Goal: Task Accomplishment & Management: Complete application form

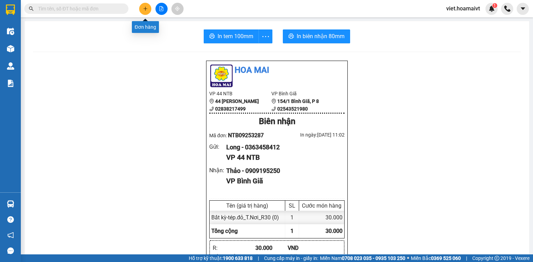
click at [146, 8] on icon "plus" at bounding box center [145, 8] width 5 height 5
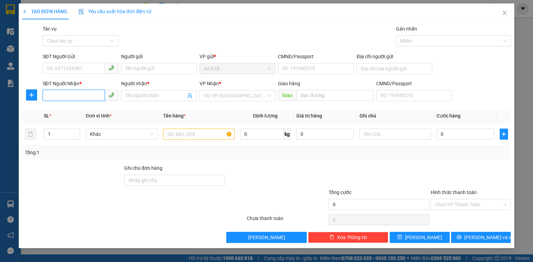
click at [65, 92] on input "SĐT Người Nhận *" at bounding box center [74, 95] width 62 height 11
type input "0933180481"
click at [73, 111] on div "0933180481 - Đông" at bounding box center [80, 110] width 67 height 8
type input "Đông"
type input "0933180481"
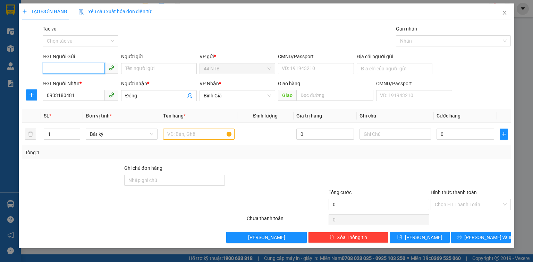
click at [80, 71] on input "SĐT Người Gửi" at bounding box center [74, 68] width 62 height 11
click at [84, 80] on div "0903916266 - Văn" at bounding box center [80, 83] width 67 height 8
type input "0903916266"
type input "Văn"
type input "079068032416"
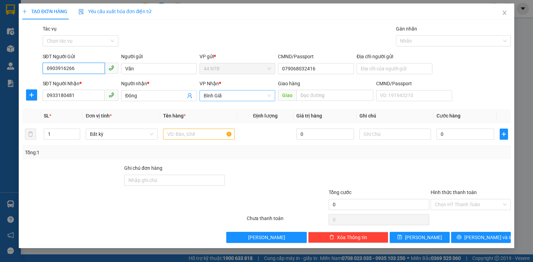
click at [237, 99] on span "Bình Giã" at bounding box center [237, 96] width 67 height 10
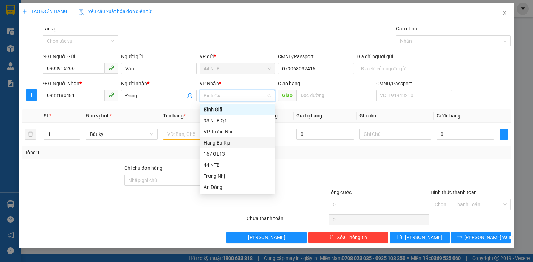
click at [238, 140] on div "Hàng Bà Rịa" at bounding box center [237, 143] width 67 height 8
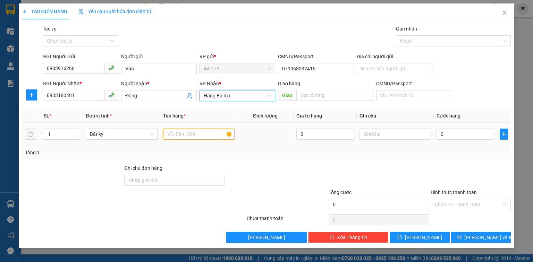
click at [214, 133] on input "text" at bounding box center [198, 134] width 71 height 11
type input "hộp"
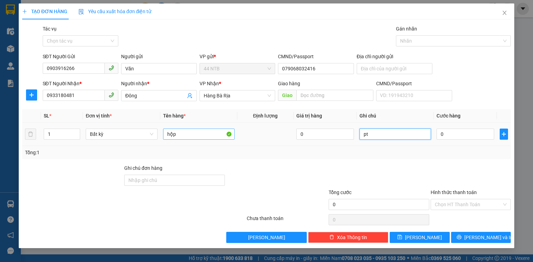
type input "pt"
type input "3"
type input "30"
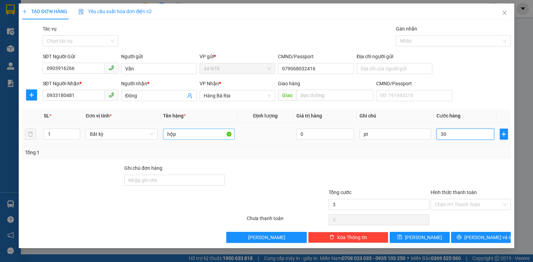
type input "30"
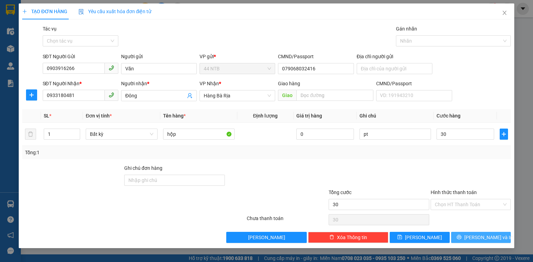
type input "30.000"
click at [476, 239] on span "[PERSON_NAME] và In" at bounding box center [488, 238] width 49 height 8
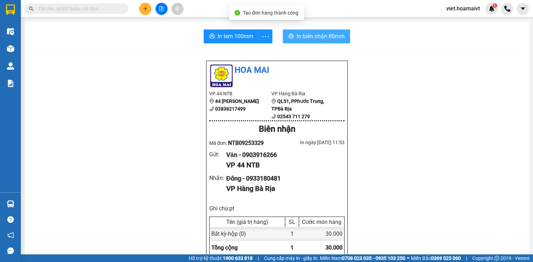
click at [299, 37] on span "In biên nhận 80mm" at bounding box center [321, 36] width 48 height 9
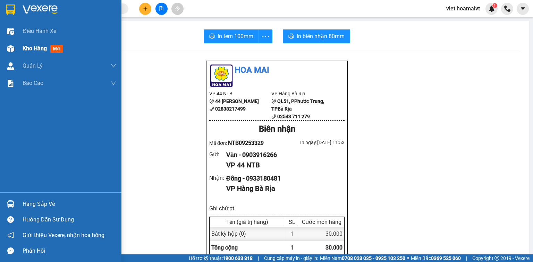
click at [35, 49] on span "Kho hàng" at bounding box center [35, 48] width 24 height 7
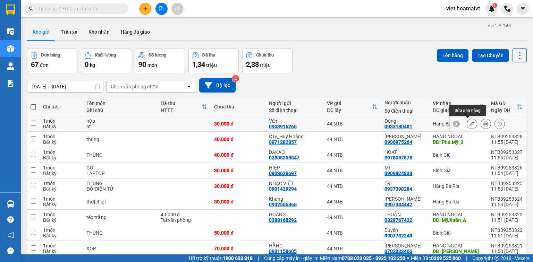
click at [469, 123] on icon at bounding box center [471, 123] width 5 height 5
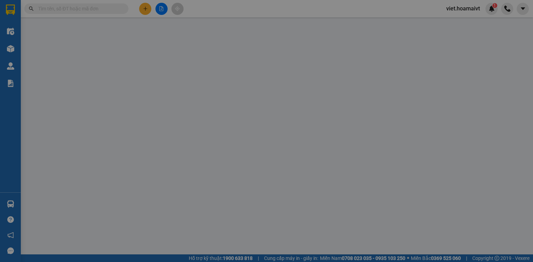
type input "0903916266"
type input "Văn"
type input "079068032416"
type input "0933180481"
type input "Đông"
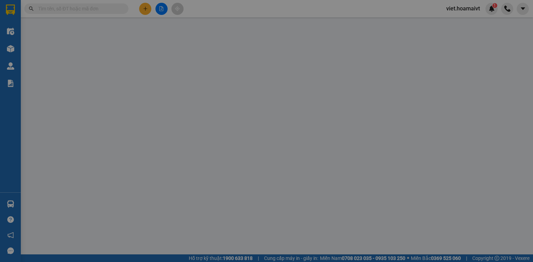
type input "30.000"
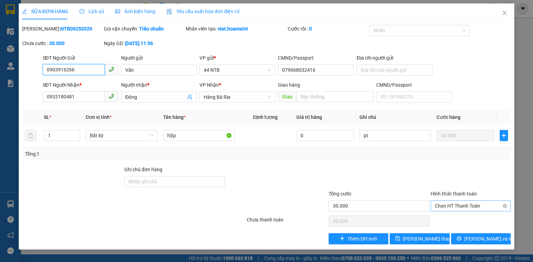
click at [460, 207] on span "Chọn HT Thanh Toán" at bounding box center [471, 206] width 72 height 10
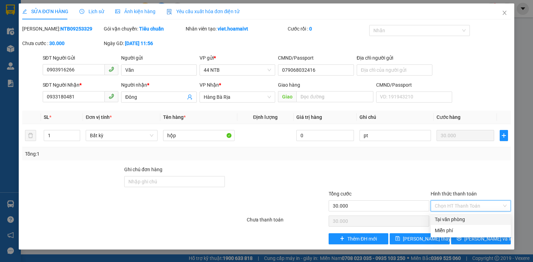
click at [459, 219] on div "Tại văn phòng" at bounding box center [471, 220] width 72 height 8
type input "0"
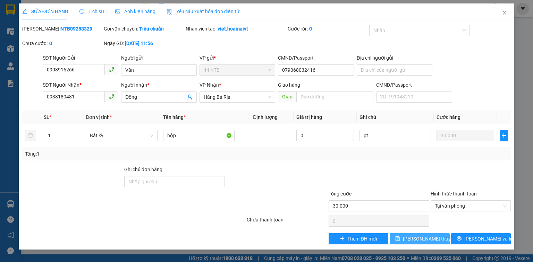
click at [430, 236] on span "Lưu thay đổi" at bounding box center [430, 239] width 55 height 8
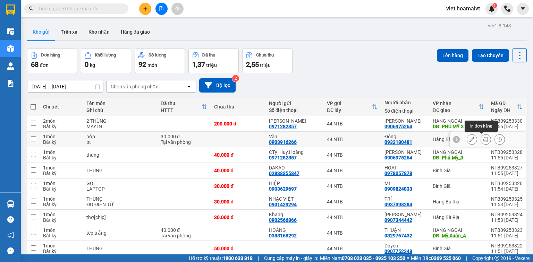
click at [483, 139] on icon at bounding box center [485, 139] width 5 height 5
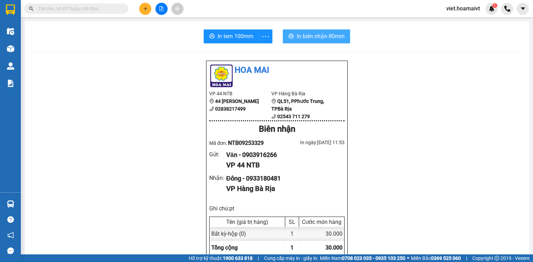
click at [293, 36] on button "In biên nhận 80mm" at bounding box center [316, 36] width 67 height 14
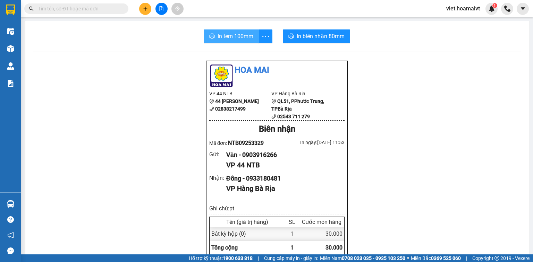
click at [222, 31] on button "In tem 100mm" at bounding box center [231, 36] width 55 height 14
click at [146, 11] on icon "plus" at bounding box center [145, 8] width 5 height 5
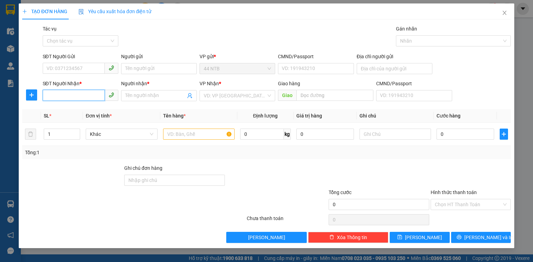
click at [82, 96] on input "SĐT Người Nhận *" at bounding box center [74, 95] width 62 height 11
type input "0933700688"
click at [89, 112] on div "0933700688 - vang" at bounding box center [80, 110] width 67 height 8
type input "vang"
type input "0933700688"
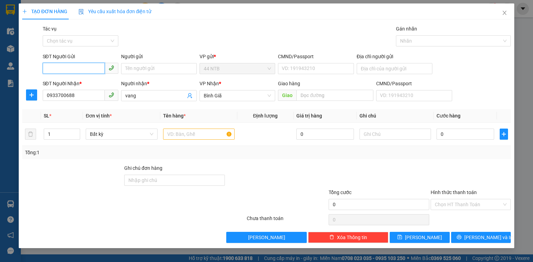
click at [82, 68] on input "SĐT Người Gửi" at bounding box center [74, 68] width 62 height 11
type input "0965954930"
click at [135, 67] on input "Người gửi" at bounding box center [159, 68] width 76 height 11
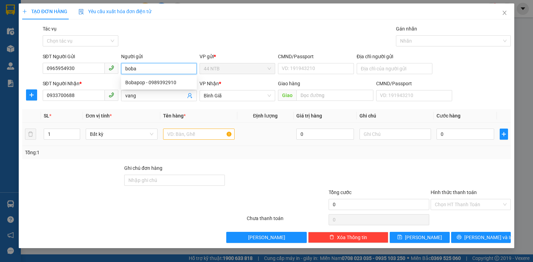
type input "boba"
click at [212, 132] on input "text" at bounding box center [198, 134] width 71 height 11
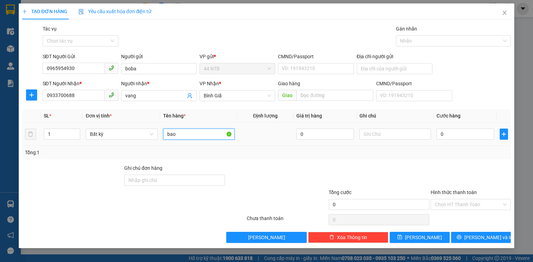
type input "bao"
type input "3"
type input "30"
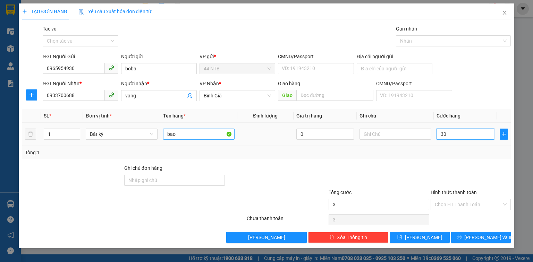
type input "30"
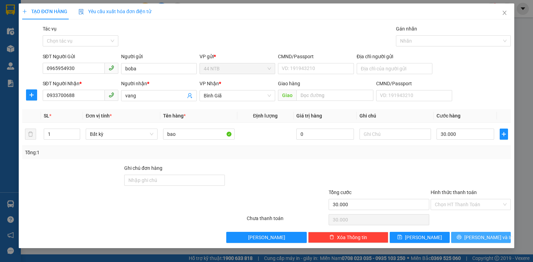
click at [483, 238] on span "[PERSON_NAME] và In" at bounding box center [488, 238] width 49 height 8
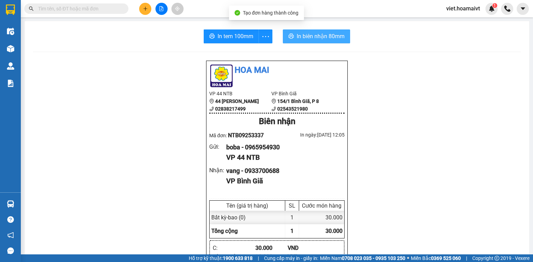
click at [320, 37] on span "In biên nhận 80mm" at bounding box center [321, 36] width 48 height 9
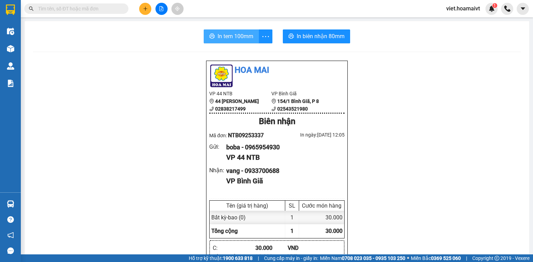
click at [225, 38] on span "In tem 100mm" at bounding box center [235, 36] width 36 height 9
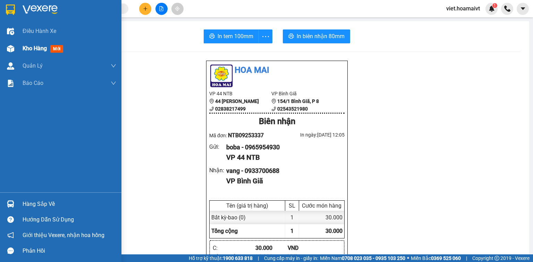
click at [26, 50] on span "Kho hàng" at bounding box center [35, 48] width 24 height 7
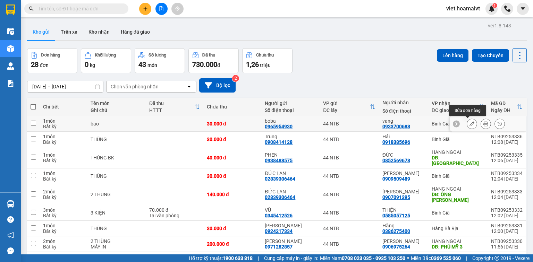
click at [470, 122] on button at bounding box center [472, 124] width 10 height 12
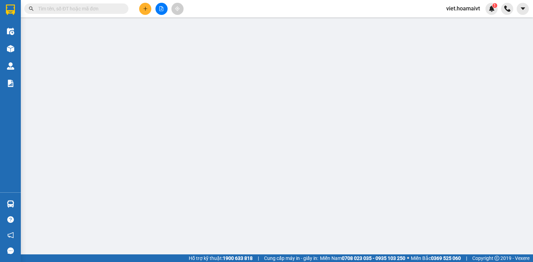
type input "0965954930"
type input "boba"
type input "0933700688"
type input "vang"
type input "30.000"
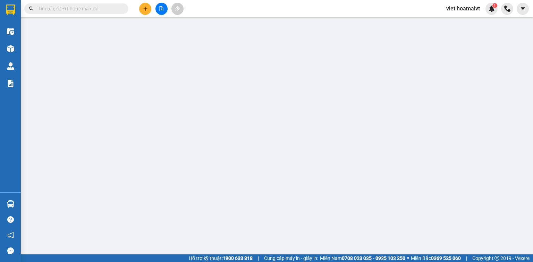
type input "30.000"
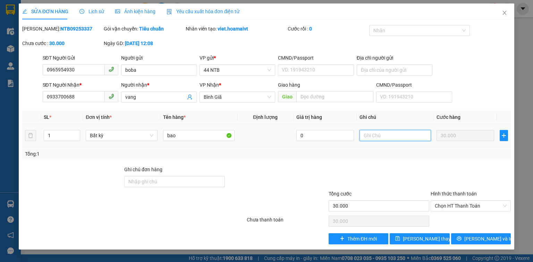
click at [386, 136] on input "text" at bounding box center [394, 135] width 71 height 11
click at [504, 11] on icon "close" at bounding box center [505, 13] width 6 height 6
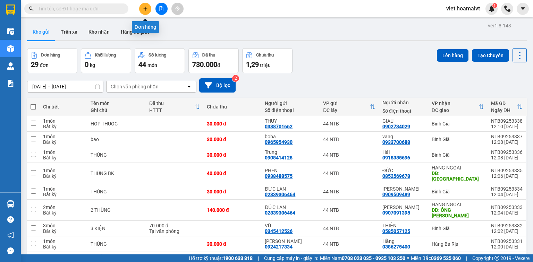
click at [148, 9] on button at bounding box center [145, 9] width 12 height 12
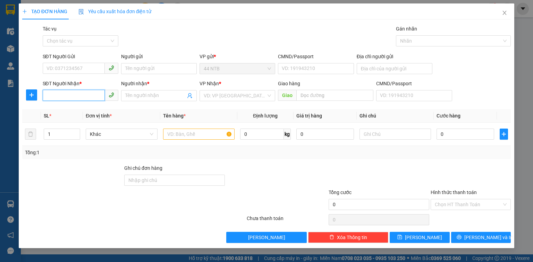
click at [62, 100] on input "SĐT Người Nhận *" at bounding box center [74, 95] width 62 height 11
type input "0903704372"
click at [81, 106] on div "0903704372 - Loan" at bounding box center [80, 110] width 67 height 8
type input "Loan"
type input "0903704372"
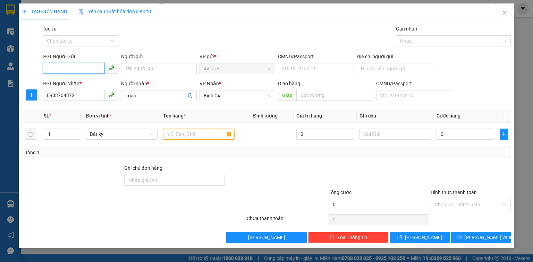
click at [79, 68] on input "SĐT Người Gửi" at bounding box center [74, 68] width 62 height 11
type input "02835036689"
click at [174, 139] on input "text" at bounding box center [198, 134] width 71 height 11
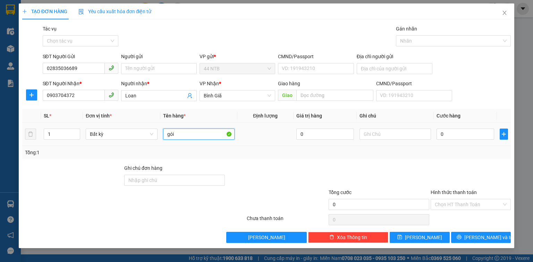
type input "gói"
type input "q,áo"
type input "3"
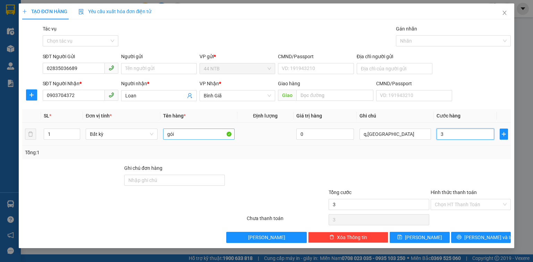
type input "30"
drag, startPoint x: 436, startPoint y: 206, endPoint x: 439, endPoint y: 211, distance: 5.6
click at [437, 206] on input "Hình thức thanh toán" at bounding box center [468, 204] width 67 height 10
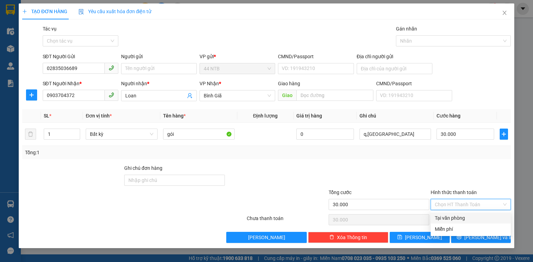
drag, startPoint x: 443, startPoint y: 218, endPoint x: 487, endPoint y: 247, distance: 52.5
click at [443, 218] on div "Tại văn phòng" at bounding box center [471, 218] width 72 height 8
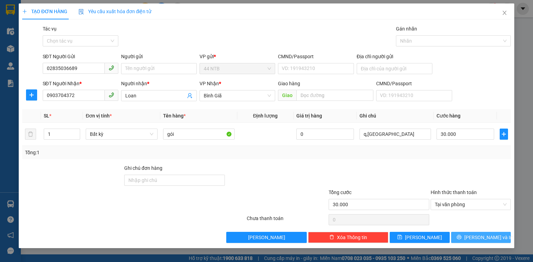
click at [484, 240] on span "[PERSON_NAME] và In" at bounding box center [488, 238] width 49 height 8
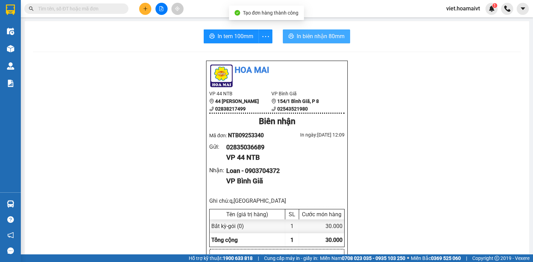
click at [296, 42] on button "In biên nhận 80mm" at bounding box center [316, 36] width 67 height 14
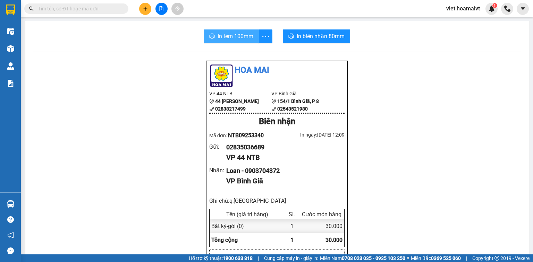
drag, startPoint x: 235, startPoint y: 33, endPoint x: 235, endPoint y: 37, distance: 4.9
click at [235, 35] on span "In tem 100mm" at bounding box center [235, 36] width 36 height 9
click at [147, 8] on icon "plus" at bounding box center [145, 8] width 5 height 5
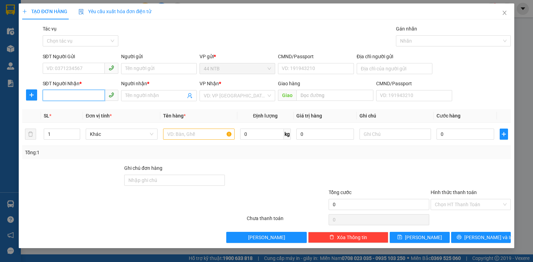
click at [80, 97] on input "SĐT Người Nhận *" at bounding box center [74, 95] width 62 height 11
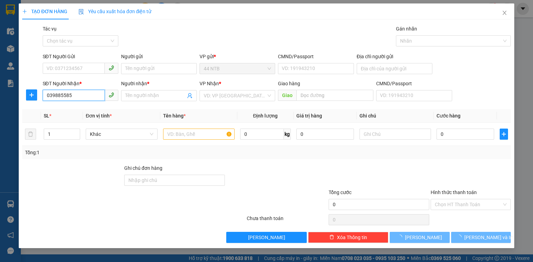
type input "0398855852"
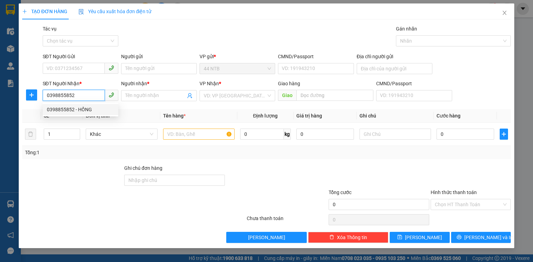
click at [87, 106] on div "0398855852 - HỒNG" at bounding box center [80, 110] width 67 height 8
type input "101/33 NG CHÍ THANH F AN ĐÔNG TP HCM"
type input "HỒNG"
type input "0398855852"
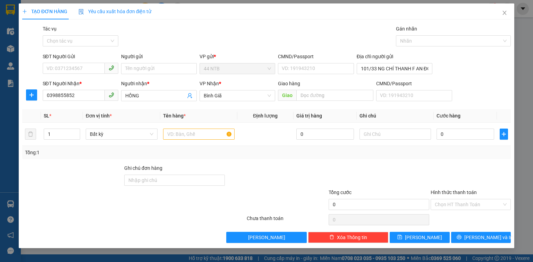
click at [81, 76] on div "SĐT Người Gửi VD: 0371234567" at bounding box center [81, 65] width 76 height 24
click at [81, 69] on input "SĐT Người Gửi" at bounding box center [74, 68] width 62 height 11
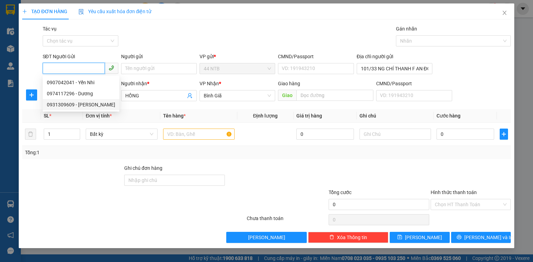
click at [85, 100] on div "0931309609 - KIM HUONG" at bounding box center [81, 104] width 77 height 11
type input "0931309609"
type input "KIM HUONG"
type input "CHỢ BÌNH TÂY"
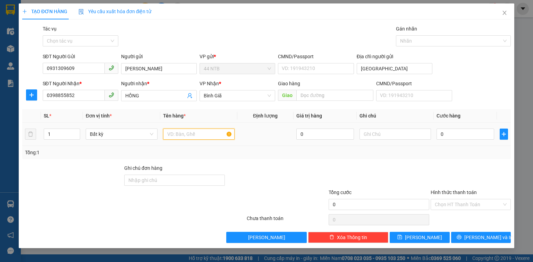
click at [187, 138] on input "text" at bounding box center [198, 134] width 71 height 11
type input "hộp"
type input "chuỗi"
type input "3"
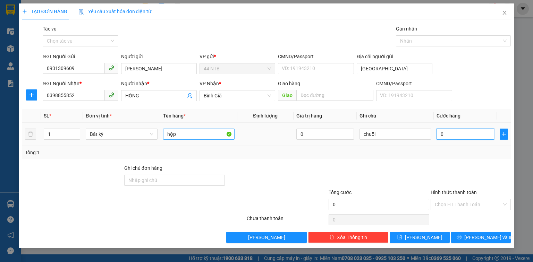
type input "3"
type input "30"
type input "30.000"
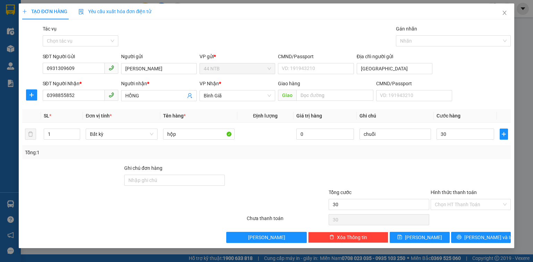
type input "30.000"
click at [487, 232] on button "[PERSON_NAME] và In" at bounding box center [481, 237] width 60 height 11
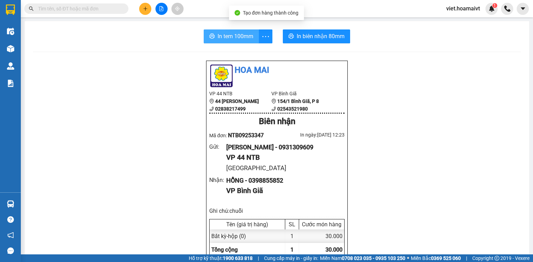
click at [237, 39] on span "In tem 100mm" at bounding box center [235, 36] width 36 height 9
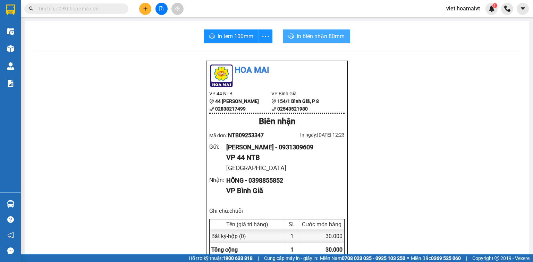
click at [297, 38] on span "In biên nhận 80mm" at bounding box center [321, 36] width 48 height 9
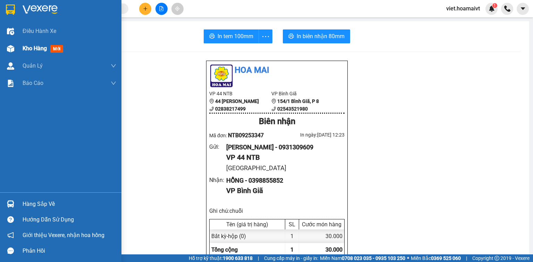
click at [15, 51] on div at bounding box center [11, 49] width 12 height 12
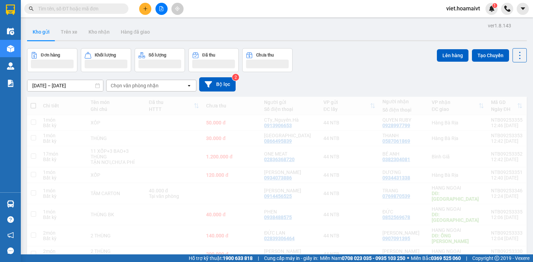
click at [155, 85] on div "Chọn văn phòng nhận" at bounding box center [135, 85] width 48 height 7
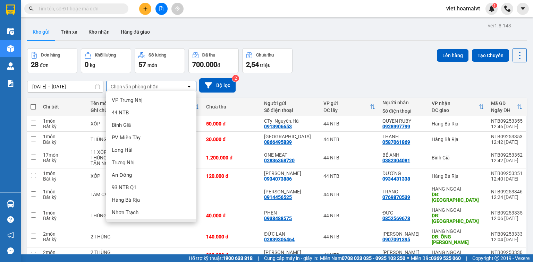
click at [139, 222] on span "HANG NGOAI" at bounding box center [128, 225] width 32 height 7
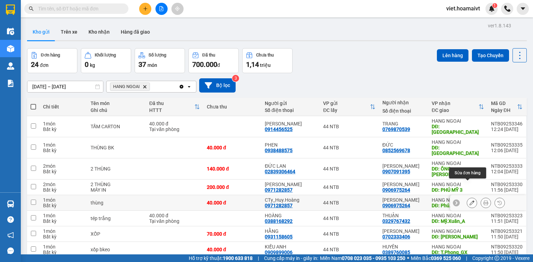
click at [469, 200] on icon at bounding box center [471, 202] width 5 height 5
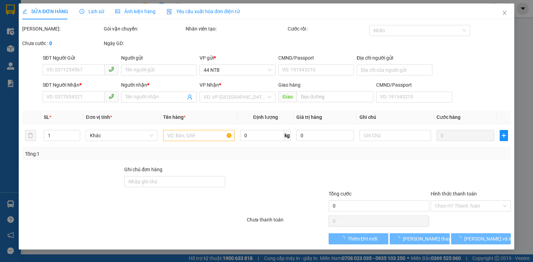
type input "0971282857"
type input "CTy_Huy.Hoàng"
type input "264_H.V.Bánh_P.Nhuận"
type input "0906975264"
type input "[PERSON_NAME]"
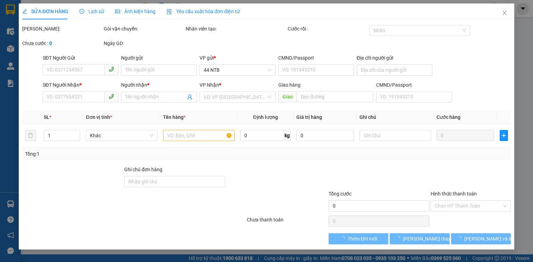
type input "Phú.Mỹ_3"
type input "40.000"
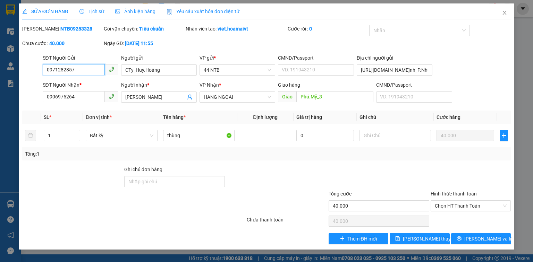
drag, startPoint x: 53, startPoint y: 73, endPoint x: 0, endPoint y: 87, distance: 54.9
click at [0, 87] on div "SỬA ĐƠN HÀNG Lịch sử Ảnh kiện hàng Yêu cầu xuất hóa đơn điện tử Total Paid Fee …" at bounding box center [266, 131] width 533 height 262
type input "0903603933"
drag, startPoint x: 170, startPoint y: 71, endPoint x: 75, endPoint y: 85, distance: 95.6
click at [76, 85] on form "SĐT Người Gửi 0903603933 Người gửi CTy_Huy.Hoàng CTy_Huy.Hoàng VP gửi * 44 NT…" at bounding box center [266, 79] width 488 height 51
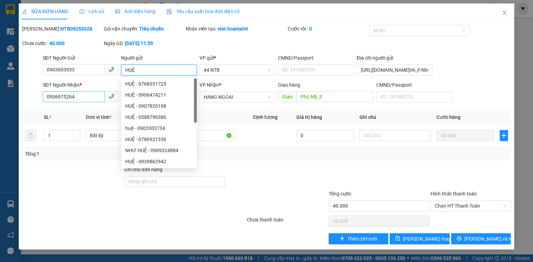
type input "HUỆ"
drag, startPoint x: 85, startPoint y: 94, endPoint x: 25, endPoint y: 105, distance: 61.4
click at [25, 105] on div "Total Paid Fee 0 Total UnPaid Fee 40.000 Cash Collection Total Fee Mã ĐH: NTB09…" at bounding box center [266, 135] width 488 height 220
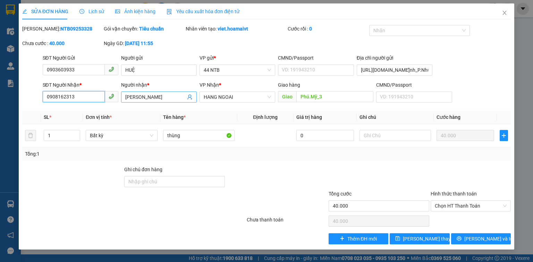
type input "0908162313"
drag, startPoint x: 150, startPoint y: 96, endPoint x: 72, endPoint y: 93, distance: 77.4
click at [72, 95] on div "SĐT Người Nhận * 0908162313 Người nhận * Xuân Tiến Xuân Tiến VP Nhận * HANG N…" at bounding box center [276, 93] width 471 height 24
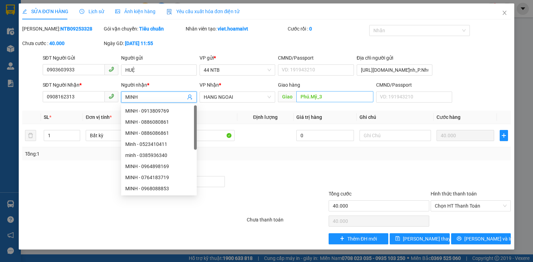
type input "MINH"
click at [334, 93] on input "Phú.Mỹ_3" at bounding box center [334, 96] width 77 height 11
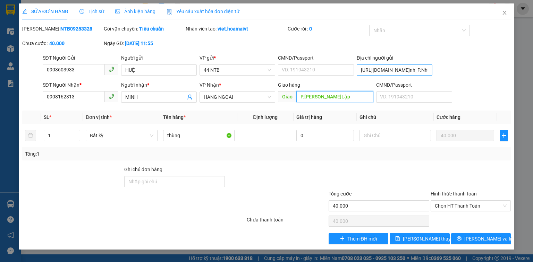
type input "P.[PERSON_NAME]Lập"
click at [425, 70] on input "264_H.V.Bánh_P.Nhuận" at bounding box center [395, 70] width 76 height 11
type input "523/23D_L.Đ.Thọ_G.Vấp"
click at [393, 174] on div at bounding box center [379, 178] width 102 height 24
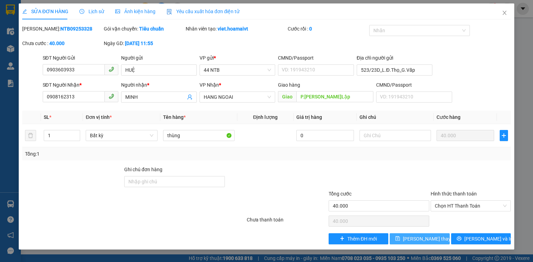
click at [422, 239] on span "Lưu thay đổi" at bounding box center [430, 239] width 55 height 8
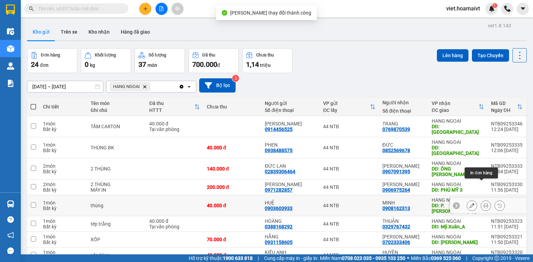
click at [483, 203] on icon at bounding box center [485, 205] width 5 height 5
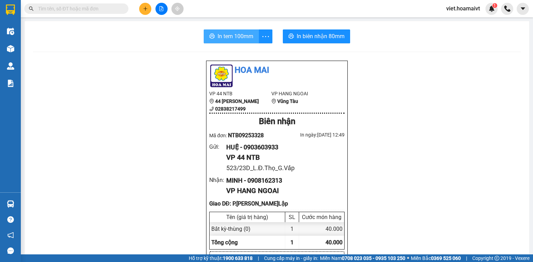
click at [248, 34] on span "In tem 100mm" at bounding box center [235, 36] width 36 height 9
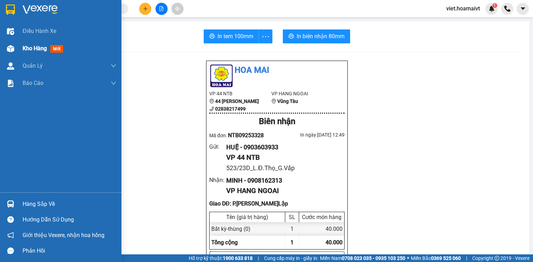
click at [36, 49] on span "Kho hàng" at bounding box center [35, 48] width 24 height 7
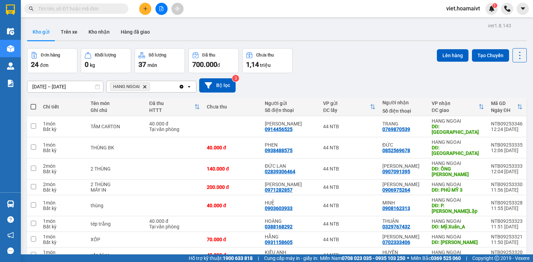
click at [112, 7] on input "text" at bounding box center [79, 9] width 82 height 8
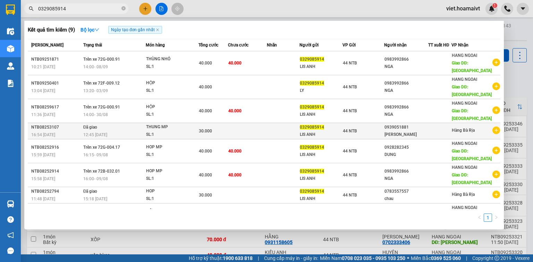
type input "0329085914"
click at [492, 127] on icon "plus-circle" at bounding box center [496, 131] width 8 height 8
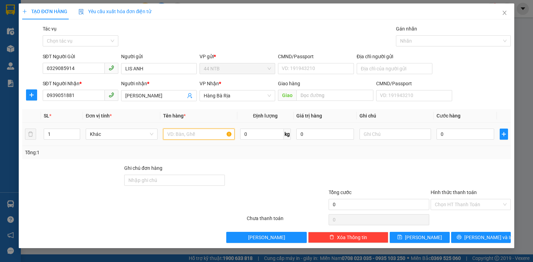
click at [211, 130] on input "text" at bounding box center [198, 134] width 71 height 11
type input "hộp.nâu[MP]"
click at [459, 132] on input "0" at bounding box center [465, 134] width 58 height 11
type input "3"
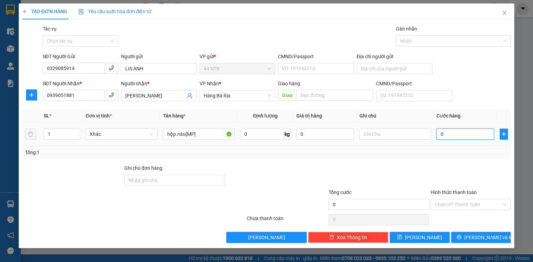
type input "3"
type input "30"
type input "30.000"
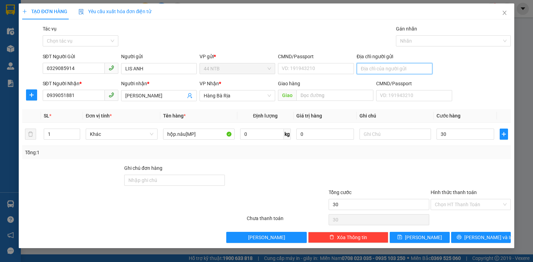
type input "30.000"
click at [379, 70] on input "Địa chỉ người gửi" at bounding box center [395, 68] width 76 height 11
type input "189_Cô.Bắc"
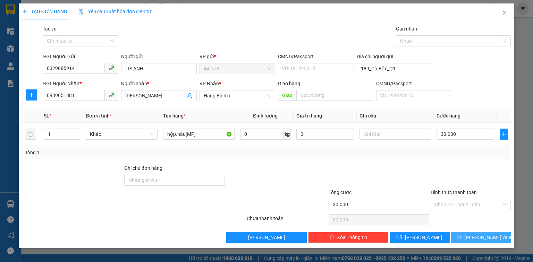
click at [485, 237] on span "[PERSON_NAME] và In" at bounding box center [488, 238] width 49 height 8
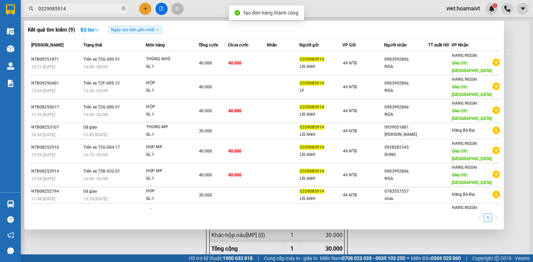
drag, startPoint x: 412, startPoint y: 244, endPoint x: 369, endPoint y: 212, distance: 53.8
click at [413, 243] on div at bounding box center [266, 131] width 533 height 262
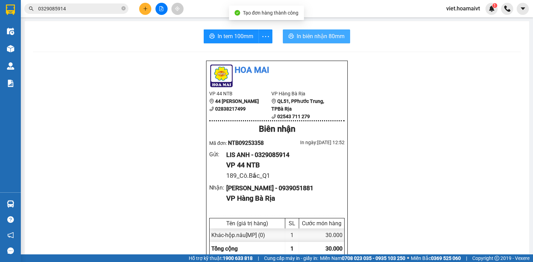
click at [316, 37] on span "In biên nhận 80mm" at bounding box center [321, 36] width 48 height 9
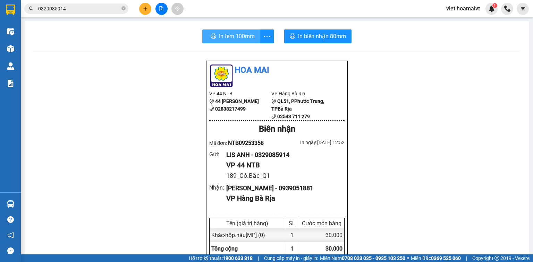
click at [239, 38] on span "In tem 100mm" at bounding box center [237, 36] width 36 height 9
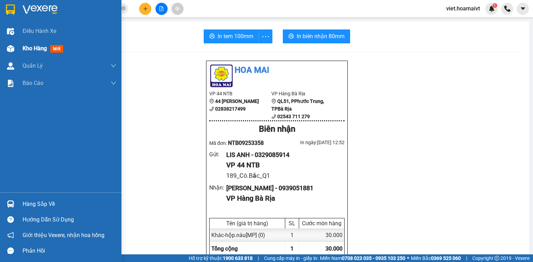
click at [31, 54] on div "Kho hàng mới" at bounding box center [70, 48] width 94 height 17
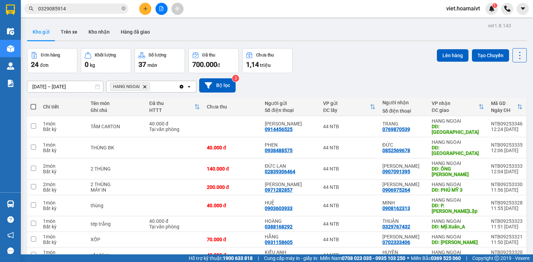
click at [142, 8] on button at bounding box center [145, 9] width 12 height 12
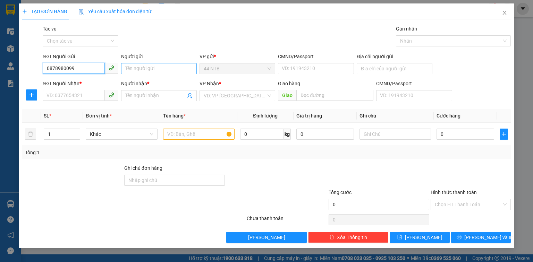
type input "0878980099"
click at [139, 71] on input "Người gửi" at bounding box center [159, 68] width 76 height 11
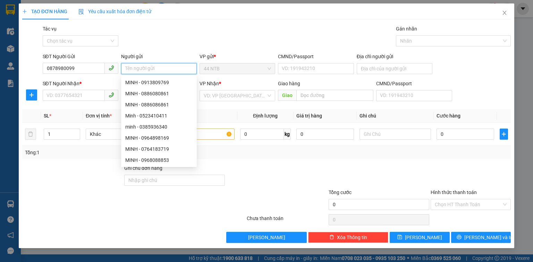
type input "m"
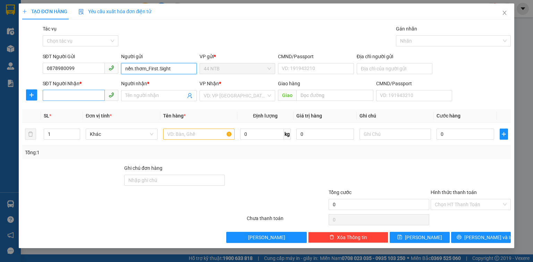
type input "nến.thơm_First.Sight"
click at [78, 93] on input "SĐT Người Nhận *" at bounding box center [74, 95] width 62 height 11
type input "0965032101"
click at [128, 95] on input "Người nhận *" at bounding box center [155, 96] width 60 height 8
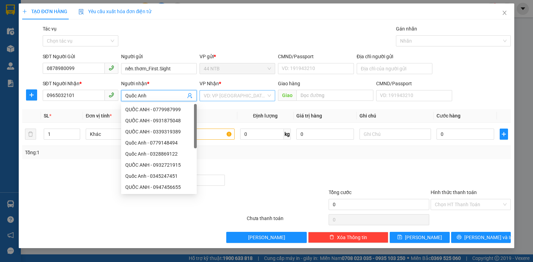
type input "Quốc Anh"
click at [227, 94] on input "search" at bounding box center [235, 96] width 62 height 10
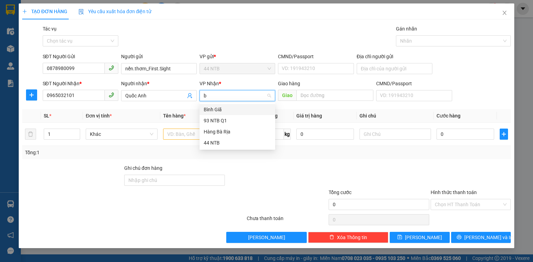
type input "bg"
click at [216, 135] on input "text" at bounding box center [198, 134] width 71 height 11
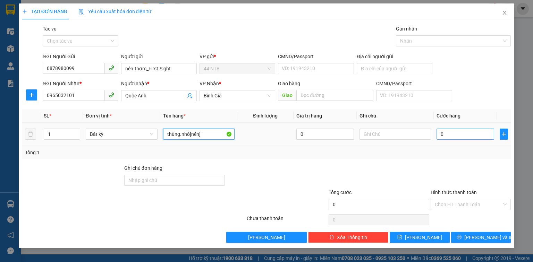
type input "thùng.nhỏ[nến]"
click at [447, 137] on input "0" at bounding box center [465, 134] width 58 height 11
type input "3"
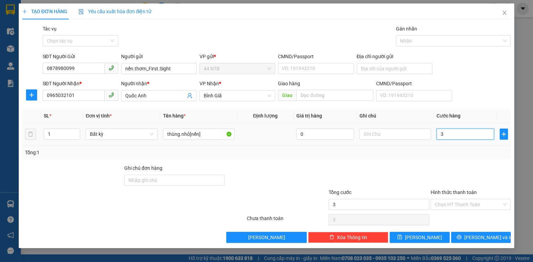
type input "30"
click at [411, 69] on input "Địa chỉ người gửi" at bounding box center [395, 68] width 76 height 11
type input "30.000"
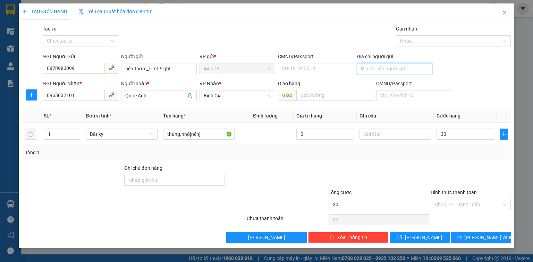
type input "30.000"
type input "23_Hoa.Huệ_P.Nhu"
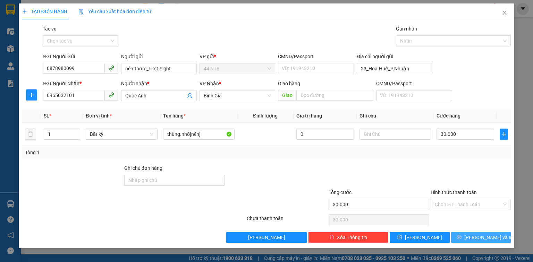
click at [475, 237] on button "[PERSON_NAME] và In" at bounding box center [481, 237] width 60 height 11
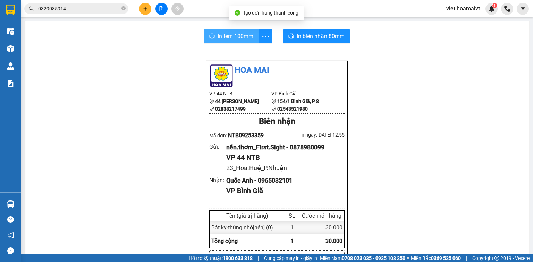
click at [234, 34] on span "In tem 100mm" at bounding box center [235, 36] width 36 height 9
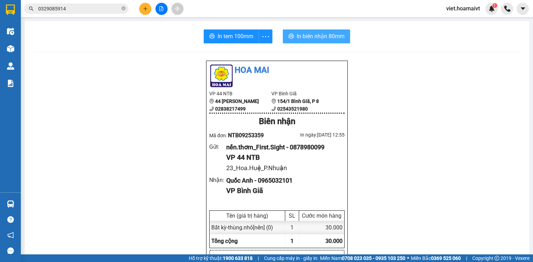
click at [313, 41] on button "In biên nhận 80mm" at bounding box center [316, 36] width 67 height 14
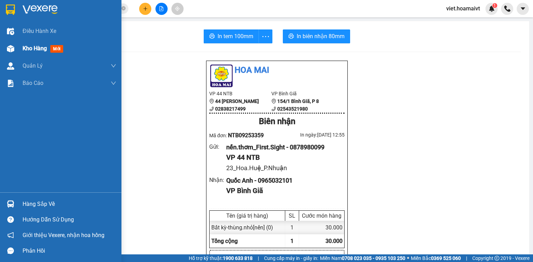
click at [24, 49] on span "Kho hàng" at bounding box center [35, 48] width 24 height 7
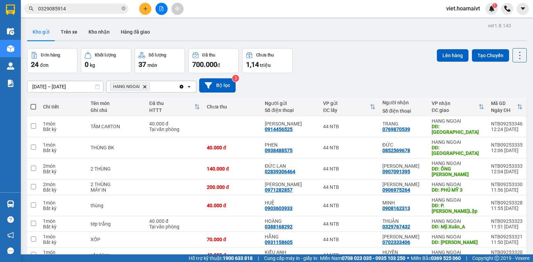
click at [144, 86] on icon "HANG NGOAI, close by backspace" at bounding box center [144, 86] width 3 height 3
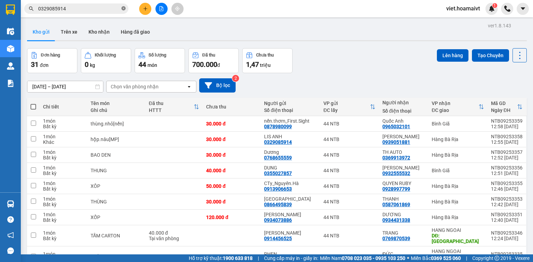
click at [122, 9] on icon "close-circle" at bounding box center [123, 8] width 4 height 4
click at [118, 9] on input "text" at bounding box center [79, 9] width 82 height 8
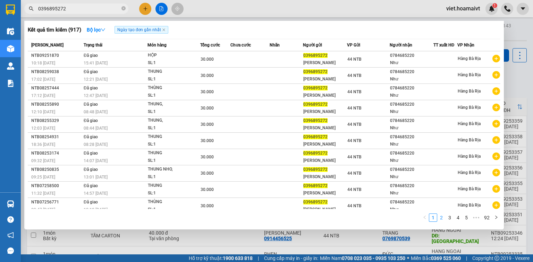
type input "0396895272"
click at [443, 218] on link "2" at bounding box center [441, 218] width 8 height 8
click at [449, 216] on link "3" at bounding box center [450, 218] width 8 height 8
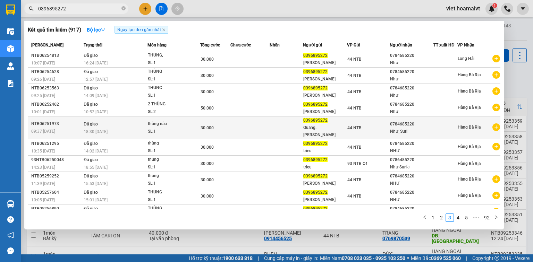
click at [492, 123] on icon "plus-circle" at bounding box center [496, 127] width 8 height 8
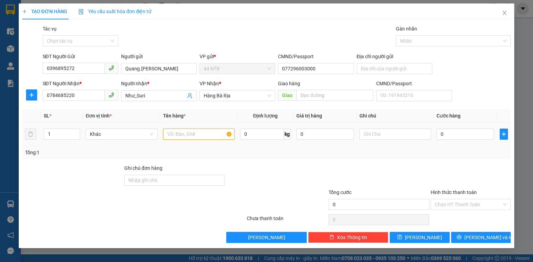
click at [195, 133] on input "text" at bounding box center [198, 134] width 71 height 11
type input "thùng[MP]"
click at [466, 131] on input "0" at bounding box center [465, 134] width 58 height 11
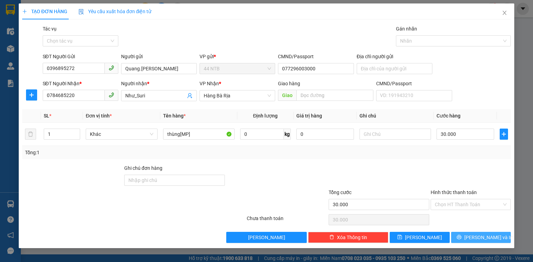
click at [488, 234] on span "[PERSON_NAME] và In" at bounding box center [488, 238] width 49 height 8
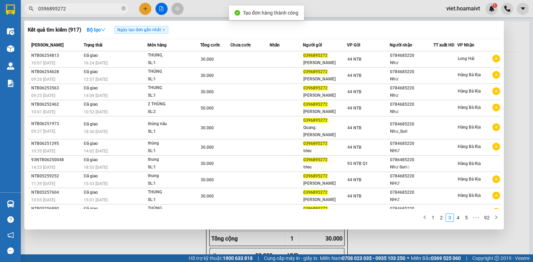
click at [171, 234] on div at bounding box center [266, 131] width 533 height 262
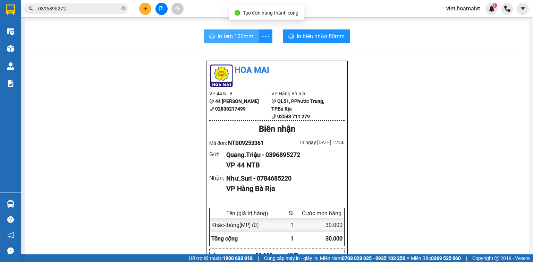
click at [237, 36] on span "In tem 100mm" at bounding box center [235, 36] width 36 height 9
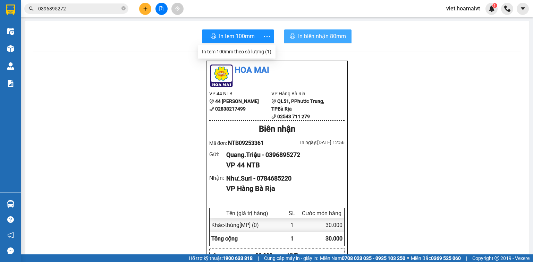
click at [327, 36] on span "In biên nhận 80mm" at bounding box center [322, 36] width 48 height 9
click at [148, 8] on button at bounding box center [145, 9] width 12 height 12
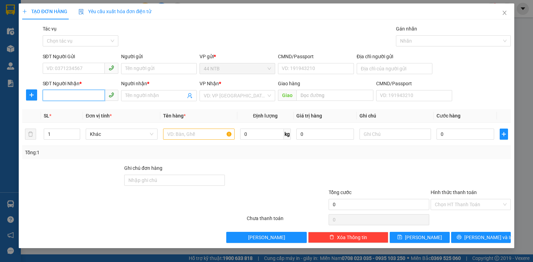
click at [80, 97] on input "SĐT Người Nhận *" at bounding box center [74, 95] width 62 height 11
type input "0933108108"
click at [101, 108] on div "0933108108 - dương" at bounding box center [80, 110] width 67 height 8
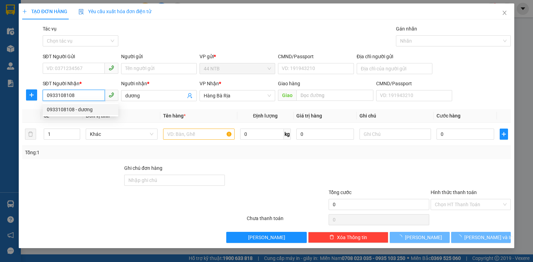
type input "dương"
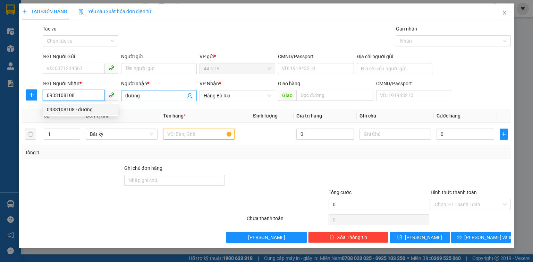
type input "0933108108"
drag, startPoint x: 148, startPoint y: 94, endPoint x: 68, endPoint y: 120, distance: 83.7
click at [68, 120] on div "Transit Pickup Surcharge Ids Transit Deliver Surcharge Ids Transit Deliver Surc…" at bounding box center [266, 134] width 488 height 218
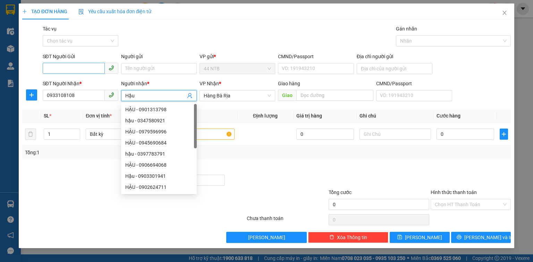
type input "Hậu"
click at [64, 72] on input "SĐT Người Gửi" at bounding box center [74, 68] width 62 height 11
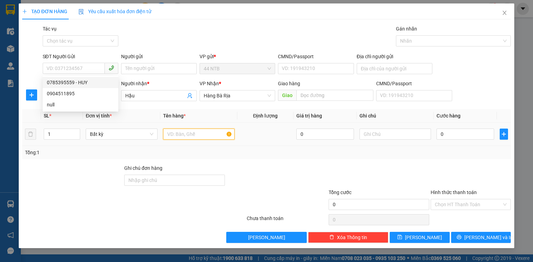
click at [185, 133] on input "text" at bounding box center [198, 134] width 71 height 11
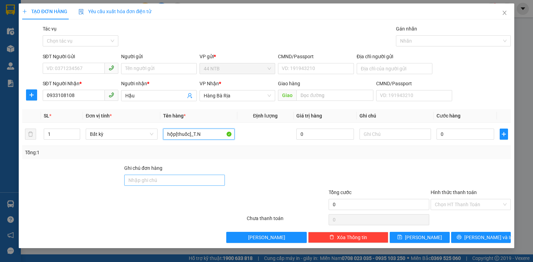
type input "hộp[thuốc]_T.N"
click at [159, 182] on input "Ghi chú đơn hàng" at bounding box center [174, 180] width 101 height 11
type input "GTN"
click at [212, 133] on input "hộp[thuốc]_T.N" at bounding box center [198, 134] width 71 height 11
click at [201, 133] on input "hộp[thuốc]_T.N_R" at bounding box center [198, 134] width 71 height 11
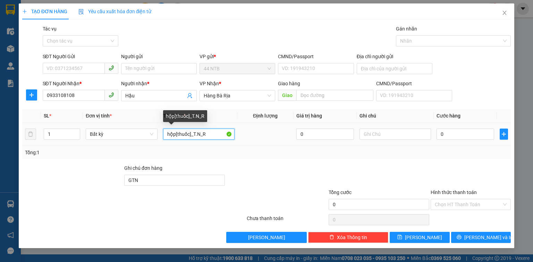
click at [200, 133] on input "hộp[thuốc]_T.N_R" at bounding box center [198, 134] width 71 height 11
type input "hộp[thuốc]_T.Nơi_R"
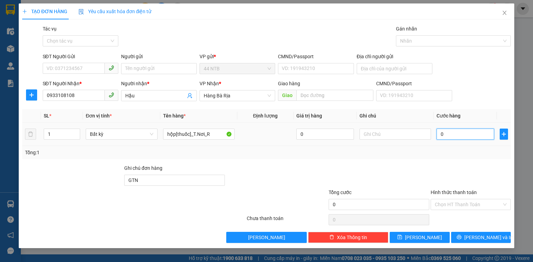
click at [449, 133] on input "0" at bounding box center [465, 134] width 58 height 11
type input "3"
type input "30"
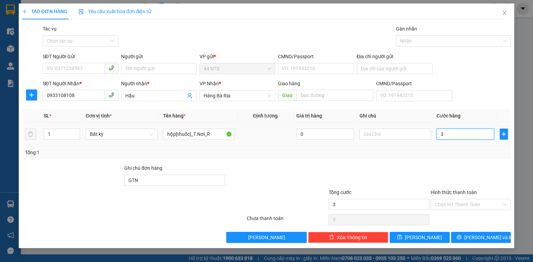
type input "30"
type input "30.000"
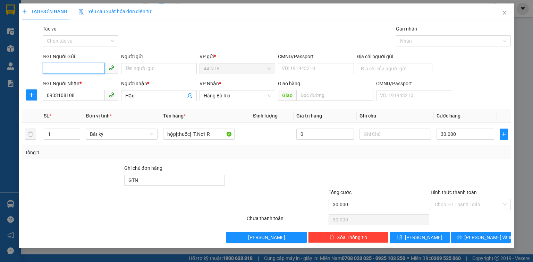
click at [73, 65] on input "SĐT Người Gửi" at bounding box center [74, 68] width 62 height 11
type input "0919009706"
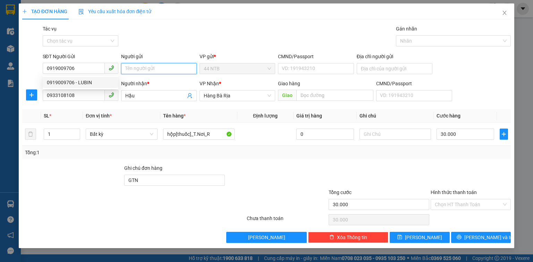
click at [141, 68] on input "Người gửi" at bounding box center [159, 68] width 76 height 11
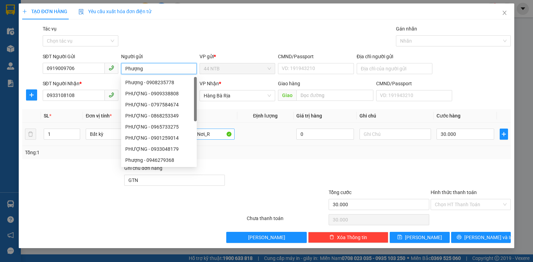
type input "Phượng"
click at [216, 132] on input "hộp[thuốc]_T.Nơi_R" at bounding box center [198, 134] width 71 height 11
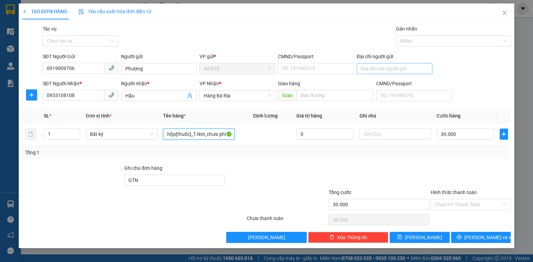
type input "hộp[thuốc]_T.Nơi_chưa.phí"
click at [398, 67] on input "Địa chỉ người gửi" at bounding box center [395, 68] width 76 height 11
type input "290_A.D.Vương_Q5"
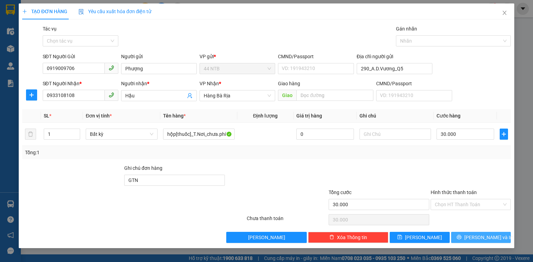
click at [481, 240] on span "[PERSON_NAME] và In" at bounding box center [488, 238] width 49 height 8
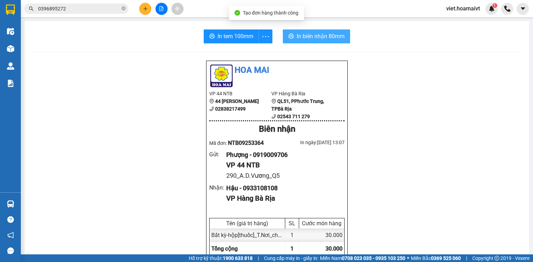
click at [303, 37] on span "In biên nhận 80mm" at bounding box center [321, 36] width 48 height 9
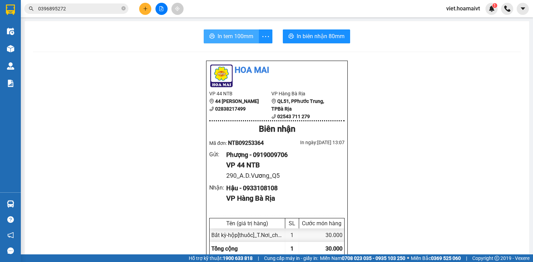
click at [233, 39] on span "In tem 100mm" at bounding box center [235, 36] width 36 height 9
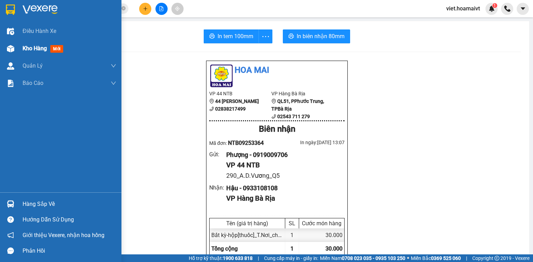
click at [37, 50] on span "Kho hàng" at bounding box center [35, 48] width 24 height 7
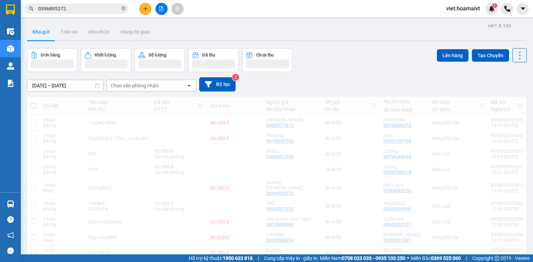
click at [141, 83] on div "Chọn văn phòng nhận" at bounding box center [135, 85] width 48 height 7
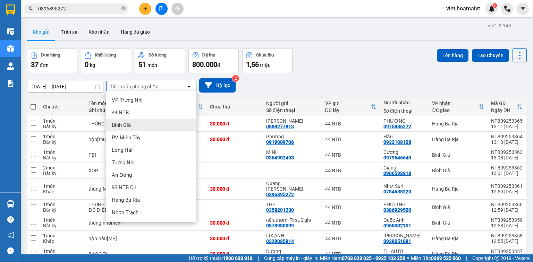
click at [138, 126] on div "Bình Giã" at bounding box center [151, 125] width 90 height 12
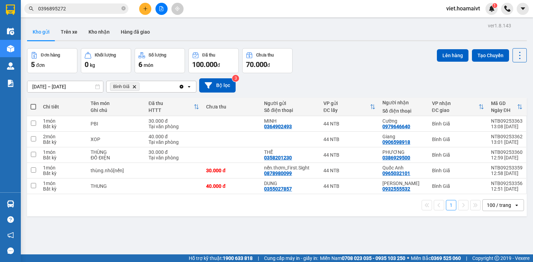
click at [33, 108] on span at bounding box center [34, 107] width 6 height 6
click at [33, 103] on input "checkbox" at bounding box center [33, 103] width 0 height 0
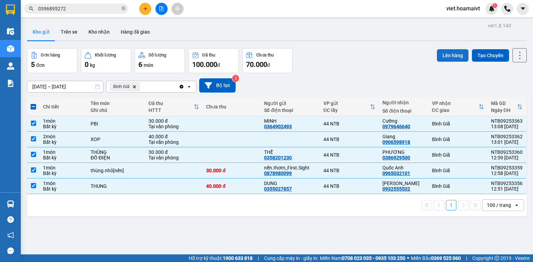
click at [449, 53] on button "Lên hàng" at bounding box center [453, 55] width 32 height 12
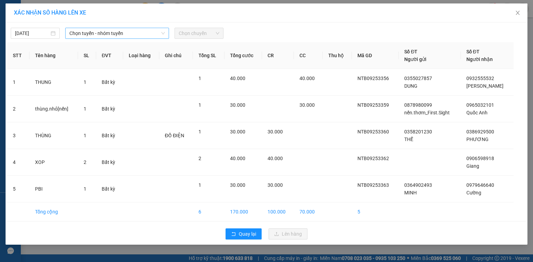
click at [144, 36] on span "Chọn tuyến - nhóm tuyến" at bounding box center [116, 33] width 95 height 10
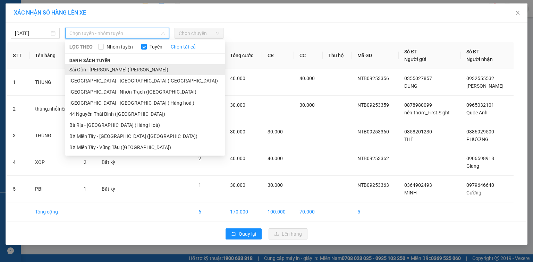
click at [136, 69] on li "Sài Gòn - [PERSON_NAME] ([PERSON_NAME])" at bounding box center [145, 69] width 160 height 11
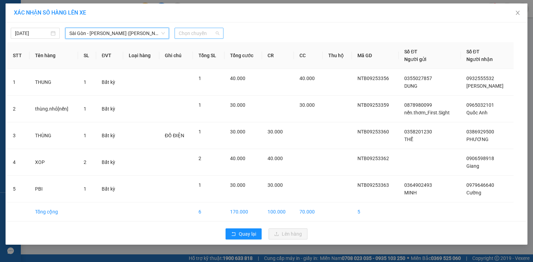
click at [194, 35] on span "Chọn chuyến" at bounding box center [199, 33] width 41 height 10
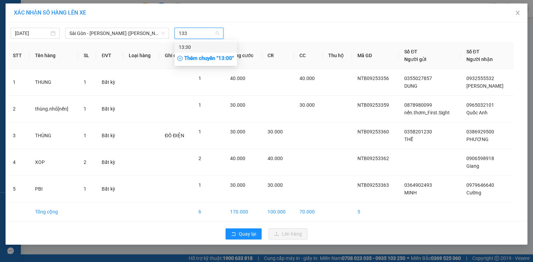
type input "1330"
click at [218, 49] on div "13:30" at bounding box center [206, 47] width 54 height 8
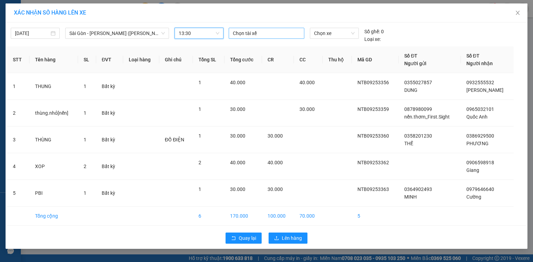
click at [253, 34] on div at bounding box center [266, 33] width 72 height 8
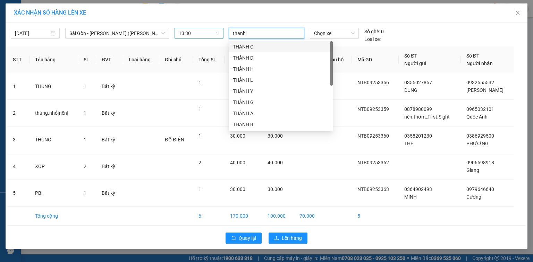
type input "thanh b"
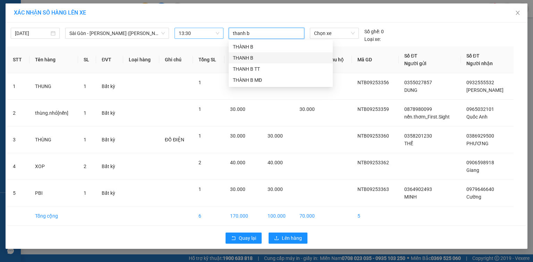
click at [255, 60] on div "THANH B" at bounding box center [281, 58] width 96 height 8
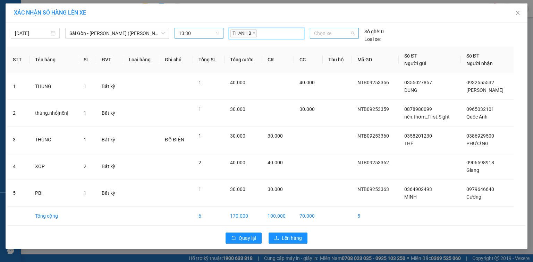
click at [321, 33] on span "Chọn xe" at bounding box center [334, 33] width 40 height 10
type input "3381"
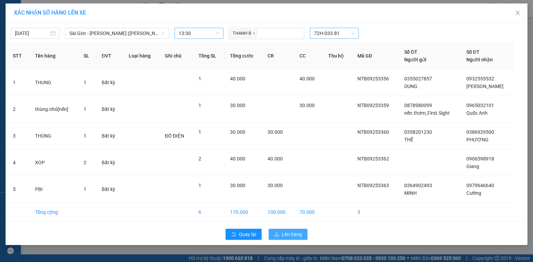
click at [292, 232] on span "Lên hàng" at bounding box center [292, 235] width 20 height 8
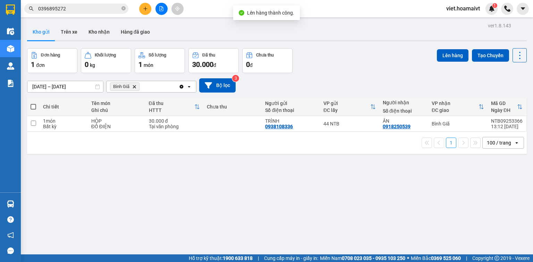
click at [134, 87] on icon "Bình Giã, close by backspace" at bounding box center [134, 86] width 3 height 3
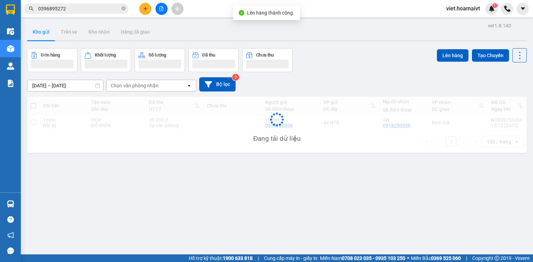
click at [135, 87] on div "Chọn văn phòng nhận" at bounding box center [135, 85] width 48 height 7
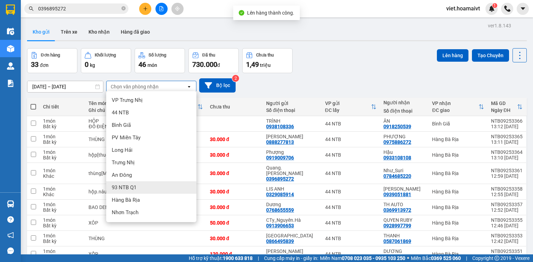
click at [141, 200] on div "Hàng Bà Rịa" at bounding box center [151, 200] width 90 height 12
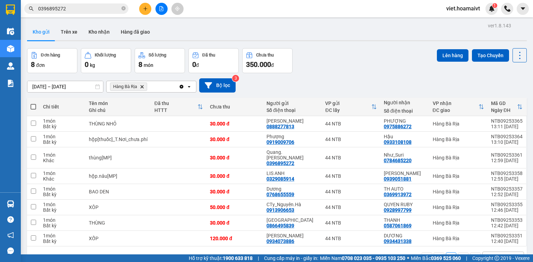
click at [33, 104] on span at bounding box center [34, 107] width 6 height 6
click at [33, 103] on input "checkbox" at bounding box center [33, 103] width 0 height 0
checkbox input "true"
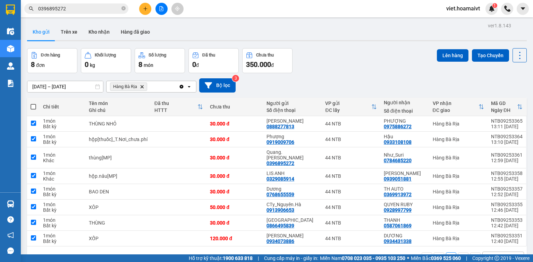
checkbox input "true"
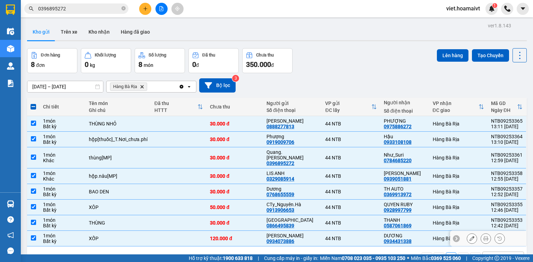
click at [42, 233] on td "1 món Bất kỳ" at bounding box center [63, 239] width 46 height 16
checkbox input "false"
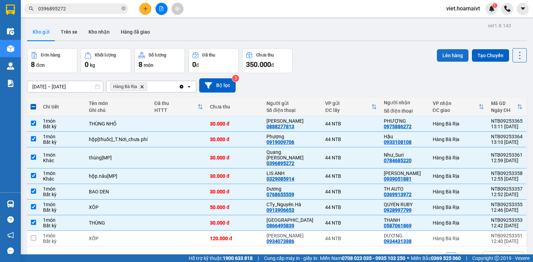
click at [449, 60] on button "Lên hàng" at bounding box center [453, 55] width 32 height 12
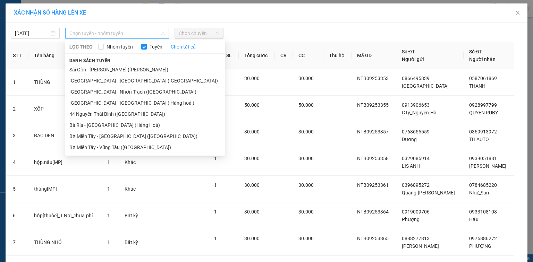
click at [126, 34] on span "Chọn tuyến - nhóm tuyến" at bounding box center [116, 33] width 95 height 10
click at [121, 81] on li "[GEOGRAPHIC_DATA] - [GEOGRAPHIC_DATA] ([GEOGRAPHIC_DATA])" at bounding box center [145, 80] width 160 height 11
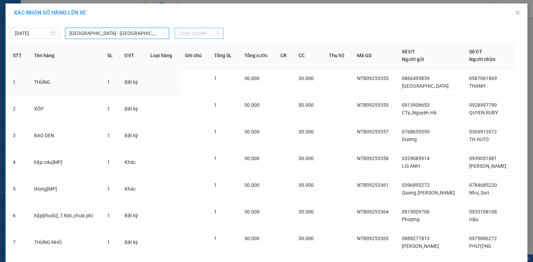
click at [194, 29] on span "Chọn chuyến" at bounding box center [199, 33] width 41 height 10
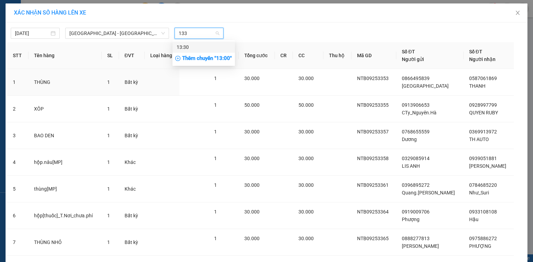
type input "1330"
click at [200, 48] on div "13:30" at bounding box center [204, 47] width 54 height 8
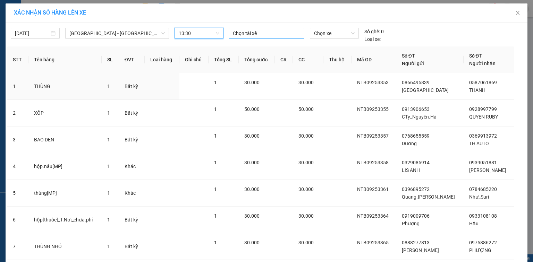
click at [244, 32] on div at bounding box center [266, 33] width 72 height 8
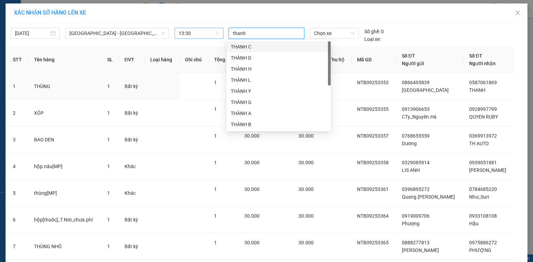
type input "thanh b"
click at [319, 31] on span "Chọn xe" at bounding box center [334, 33] width 40 height 10
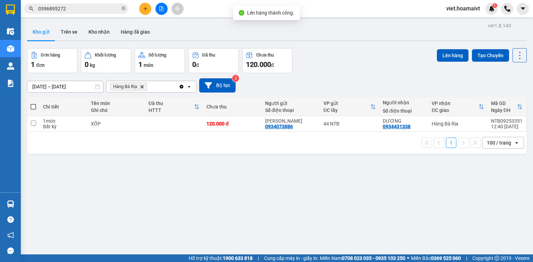
click at [142, 87] on icon "Delete" at bounding box center [142, 87] width 4 height 4
click at [142, 87] on div "Chọn văn phòng nhận" at bounding box center [135, 86] width 48 height 7
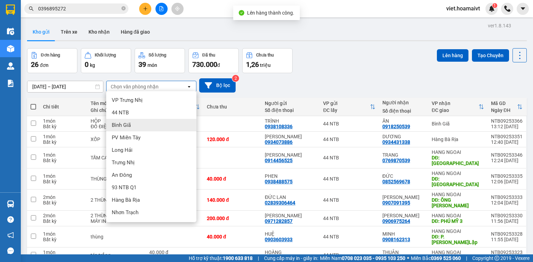
click at [141, 123] on div "Bình Giã" at bounding box center [151, 125] width 90 height 12
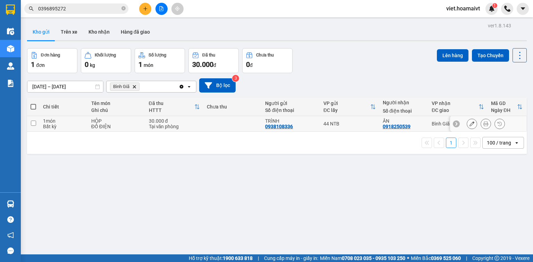
click at [142, 123] on td "HỘP ĐỒ ĐIỆN" at bounding box center [117, 124] width 58 height 16
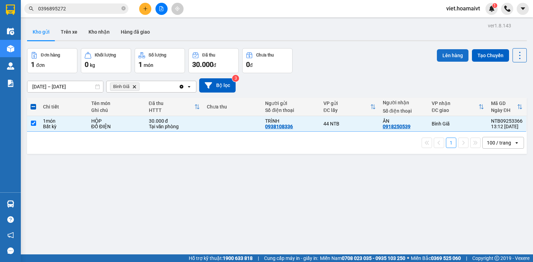
click at [439, 56] on button "Lên hàng" at bounding box center [453, 55] width 32 height 12
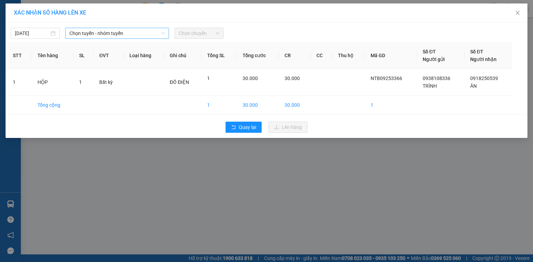
click at [157, 32] on span "Chọn tuyến - nhóm tuyến" at bounding box center [116, 33] width 95 height 10
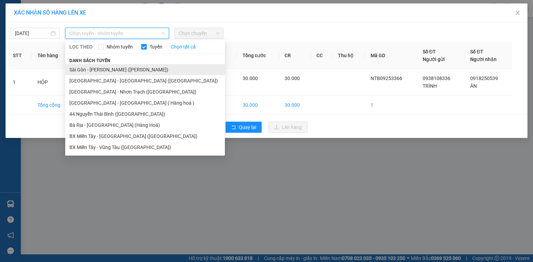
click at [135, 69] on li "Sài Gòn - [PERSON_NAME] ([PERSON_NAME])" at bounding box center [145, 69] width 160 height 11
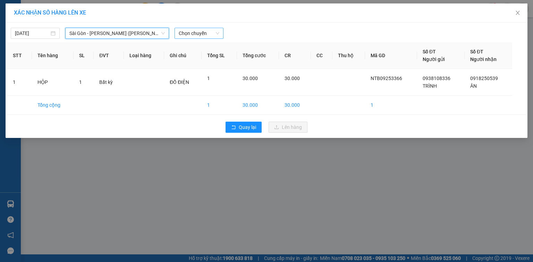
click at [203, 32] on span "Chọn chuyến" at bounding box center [199, 33] width 41 height 10
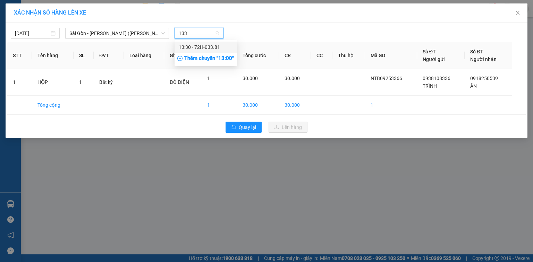
type input "1330"
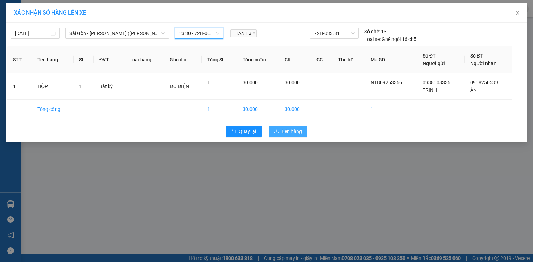
click at [277, 129] on icon "upload" at bounding box center [276, 131] width 5 height 5
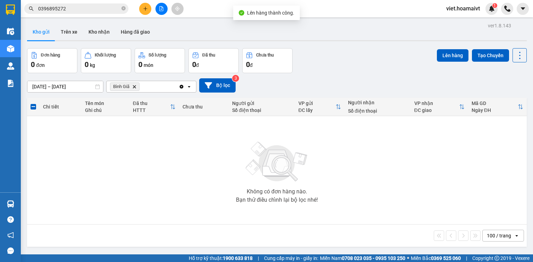
click at [134, 87] on icon "Bình Giã, close by backspace" at bounding box center [134, 86] width 3 height 3
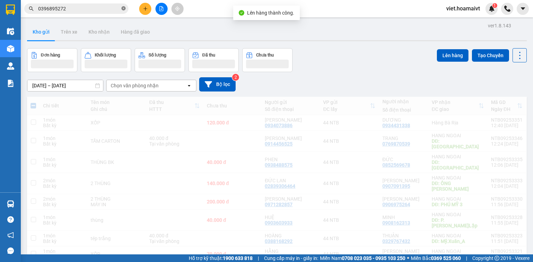
click at [124, 9] on icon "close-circle" at bounding box center [123, 8] width 4 height 4
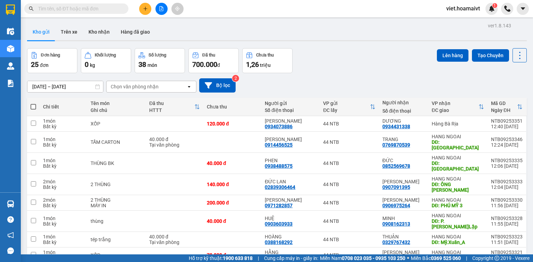
click at [143, 85] on div "Chọn văn phòng nhận" at bounding box center [135, 86] width 48 height 7
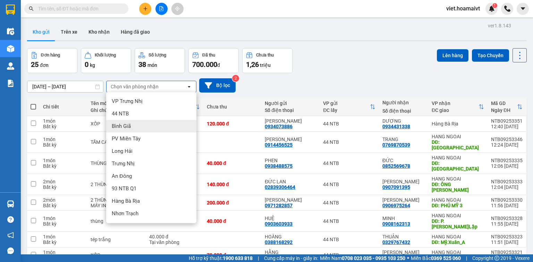
click at [143, 123] on div "Bình Giã" at bounding box center [151, 126] width 90 height 12
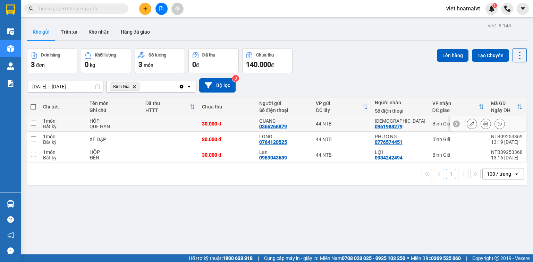
click at [134, 121] on div "HỘP" at bounding box center [113, 121] width 49 height 6
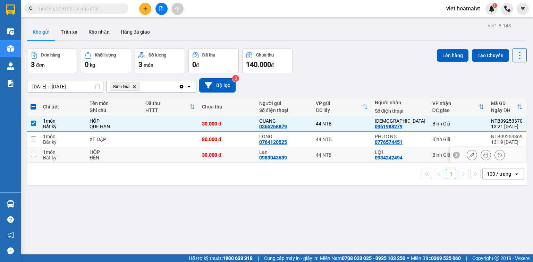
click at [126, 154] on div "HỘP" at bounding box center [113, 153] width 49 height 6
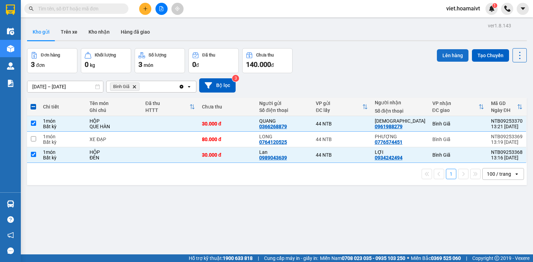
click at [445, 56] on button "Lên hàng" at bounding box center [453, 55] width 32 height 12
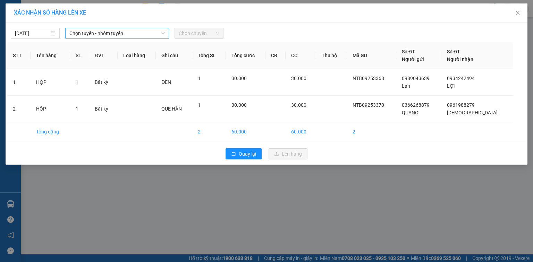
click at [151, 32] on span "Chọn tuyến - nhóm tuyến" at bounding box center [116, 33] width 95 height 10
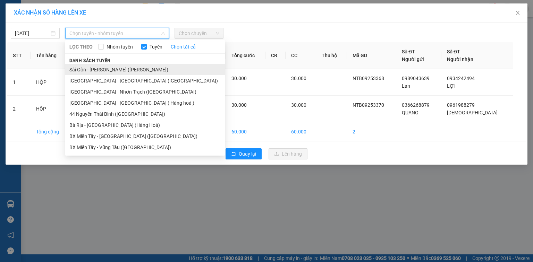
click at [135, 67] on li "Sài Gòn - [PERSON_NAME] ([PERSON_NAME])" at bounding box center [145, 69] width 160 height 11
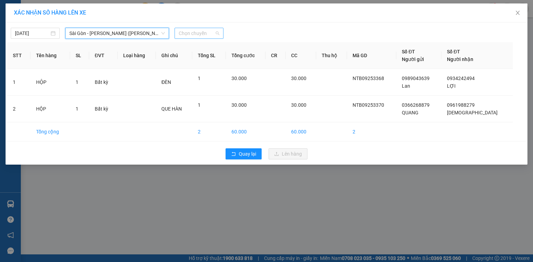
click at [184, 36] on span "Chọn chuyến" at bounding box center [199, 33] width 41 height 10
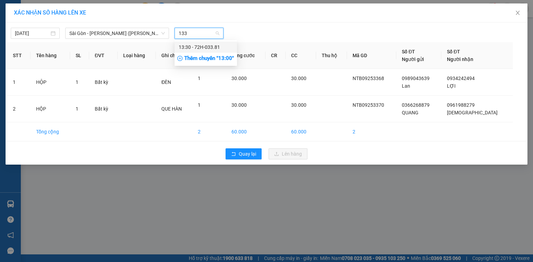
type input "1330"
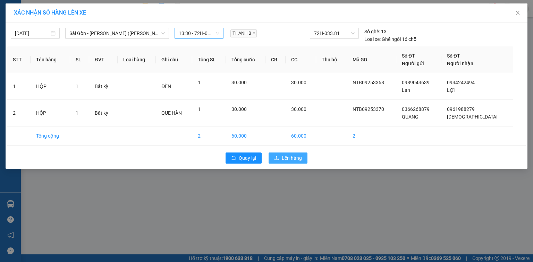
click at [289, 157] on span "Lên hàng" at bounding box center [292, 158] width 20 height 8
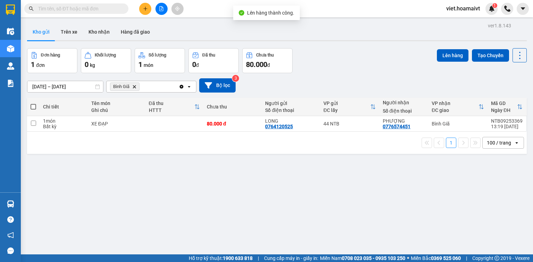
click at [134, 87] on icon "Delete" at bounding box center [134, 87] width 4 height 4
click at [134, 86] on div "Chọn văn phòng nhận" at bounding box center [135, 86] width 48 height 7
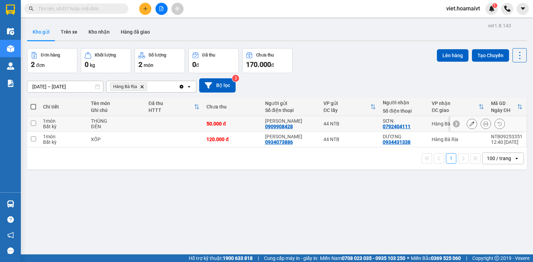
click at [140, 119] on div "THÙNG" at bounding box center [116, 121] width 51 height 6
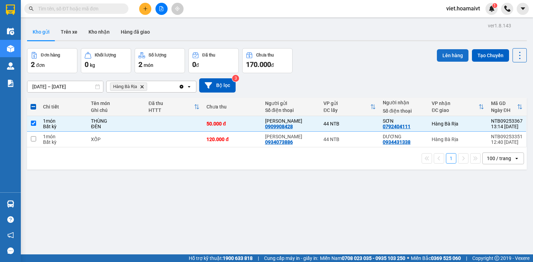
click at [440, 58] on button "Lên hàng" at bounding box center [453, 55] width 32 height 12
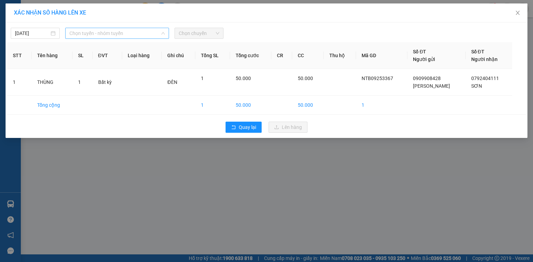
click at [115, 30] on span "Chọn tuyến - nhóm tuyến" at bounding box center [116, 33] width 95 height 10
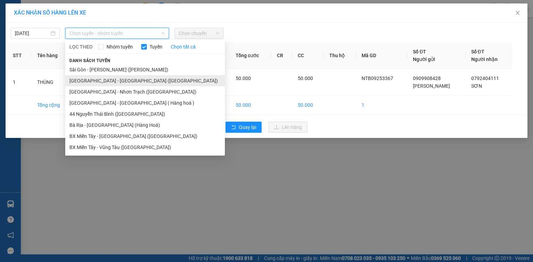
click at [114, 81] on li "[GEOGRAPHIC_DATA] - [GEOGRAPHIC_DATA] ([GEOGRAPHIC_DATA])" at bounding box center [145, 80] width 160 height 11
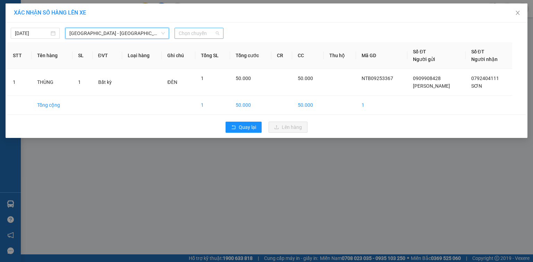
click at [198, 35] on span "Chọn chuyến" at bounding box center [199, 33] width 41 height 10
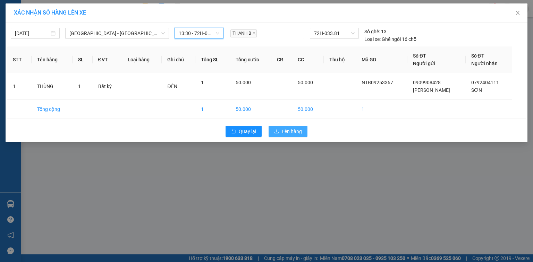
click at [294, 132] on span "Lên hàng" at bounding box center [292, 132] width 20 height 8
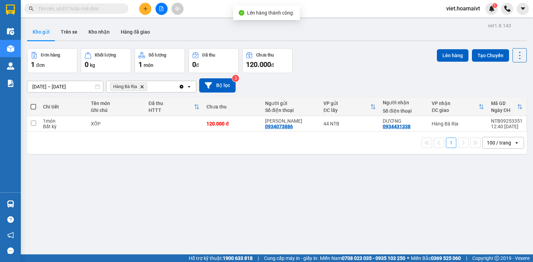
click at [142, 88] on icon "Delete" at bounding box center [142, 87] width 4 height 4
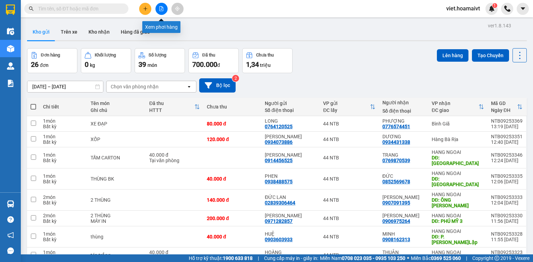
click at [163, 12] on button at bounding box center [161, 9] width 12 height 12
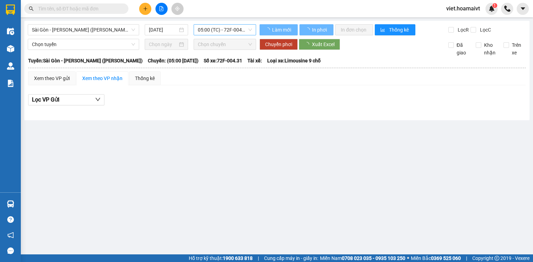
click at [218, 28] on span "05:00 (TC) - 72F-004.31" at bounding box center [225, 30] width 54 height 10
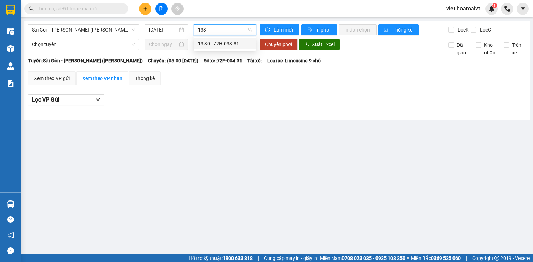
type input "1330"
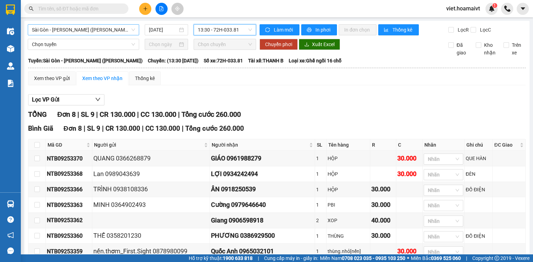
click at [102, 31] on span "Sài Gòn - [PERSON_NAME] ([PERSON_NAME])" at bounding box center [83, 30] width 103 height 10
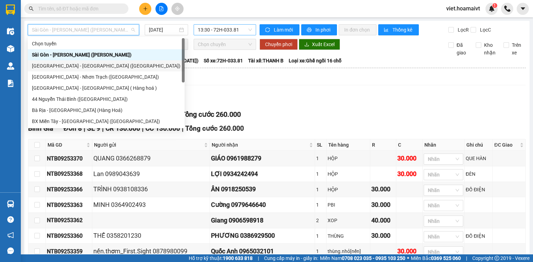
click at [90, 67] on div "[GEOGRAPHIC_DATA] - [GEOGRAPHIC_DATA] ([GEOGRAPHIC_DATA])" at bounding box center [106, 66] width 148 height 8
type input "[DATE]"
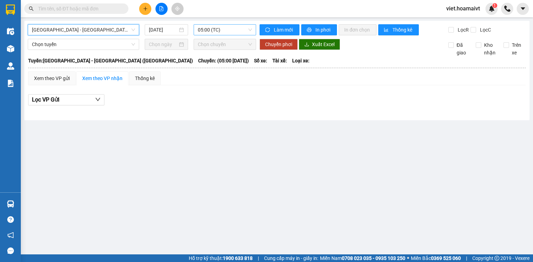
click at [206, 32] on span "05:00 (TC)" at bounding box center [225, 30] width 54 height 10
type input "1330"
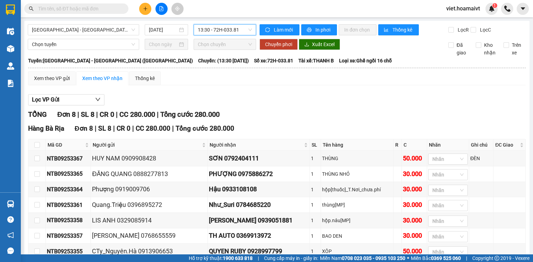
click at [147, 7] on icon "plus" at bounding box center [145, 8] width 5 height 5
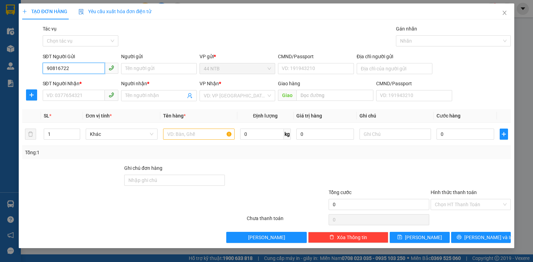
type input "908167222"
click at [505, 15] on icon "close" at bounding box center [505, 13] width 6 height 6
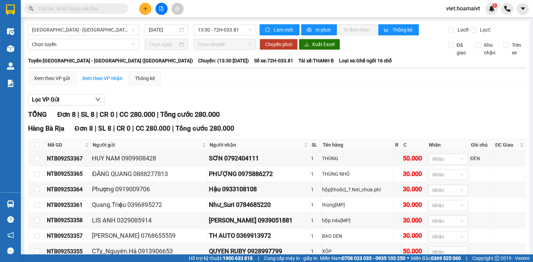
click at [105, 9] on input "text" at bounding box center [79, 9] width 82 height 8
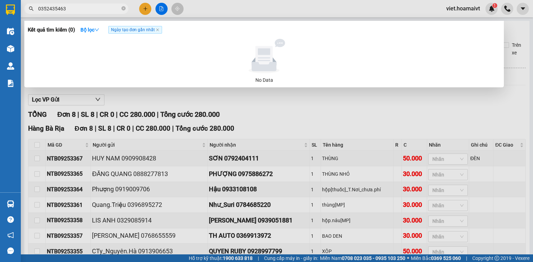
type input "0352435463"
click at [147, 10] on div at bounding box center [266, 131] width 533 height 262
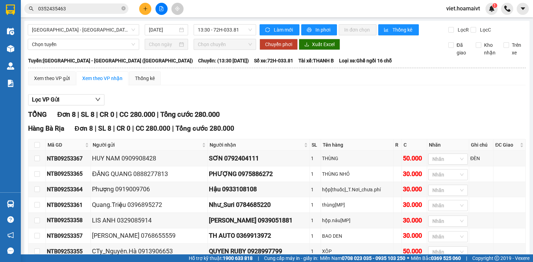
click at [147, 10] on icon "plus" at bounding box center [145, 8] width 5 height 5
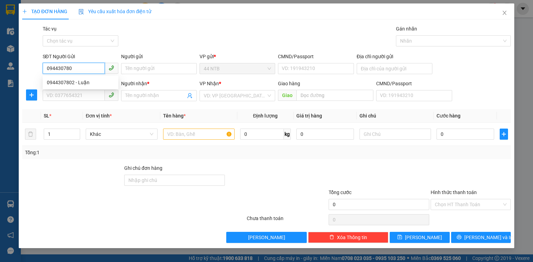
type input "0944307802"
click at [85, 87] on div "0944307802 - Luận" at bounding box center [81, 82] width 76 height 11
type input "Luận"
type input "17A_Vĩnh.Phú_B.Dương"
type input "0963213945"
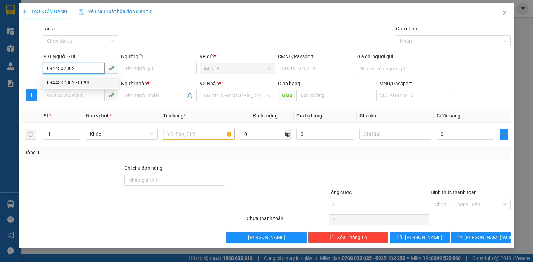
type input "Nam"
type input "0944307802"
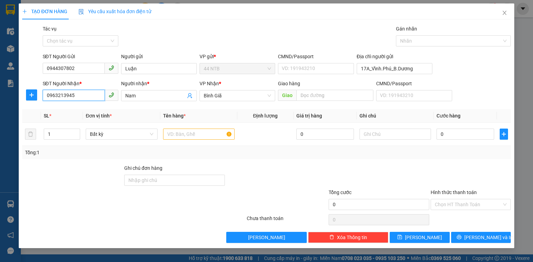
click at [86, 96] on input "0963213945" at bounding box center [74, 95] width 62 height 11
type input "0909017479"
click at [92, 109] on div "0909017479 - Kim" at bounding box center [81, 110] width 68 height 8
type input "[PERSON_NAME]"
type input "0909017479"
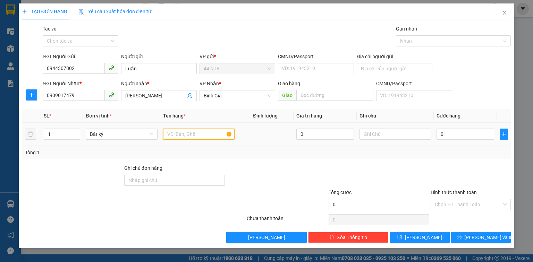
click at [174, 132] on input "text" at bounding box center [198, 134] width 71 height 11
type input "bao[a"
drag, startPoint x: 469, startPoint y: 132, endPoint x: 451, endPoint y: 135, distance: 17.9
click at [468, 132] on input "0" at bounding box center [465, 134] width 58 height 11
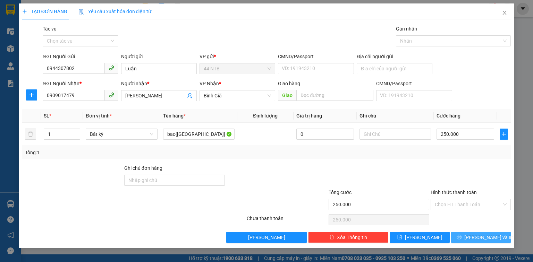
click at [469, 240] on button "[PERSON_NAME] và In" at bounding box center [481, 237] width 60 height 11
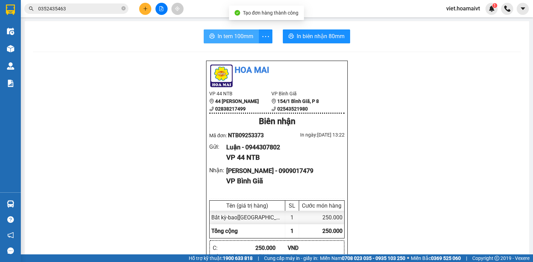
click at [243, 33] on span "In tem 100mm" at bounding box center [235, 36] width 36 height 9
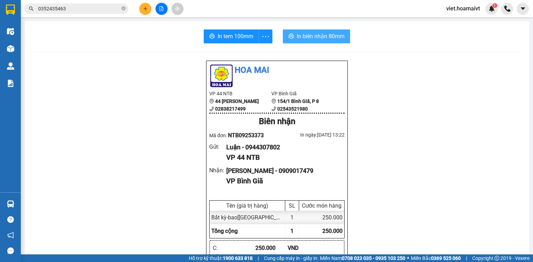
click at [333, 37] on span "In biên nhận 80mm" at bounding box center [321, 36] width 48 height 9
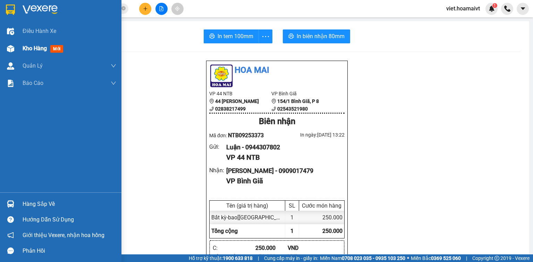
click at [28, 47] on span "Kho hàng" at bounding box center [35, 48] width 24 height 7
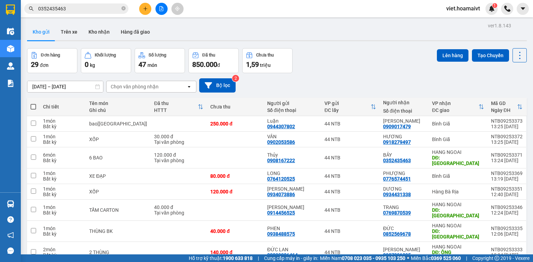
click at [135, 87] on div "Chọn văn phòng nhận" at bounding box center [135, 86] width 48 height 7
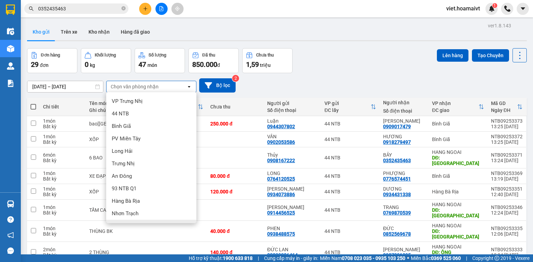
click at [134, 223] on span "HANG NGOAI" at bounding box center [128, 226] width 32 height 7
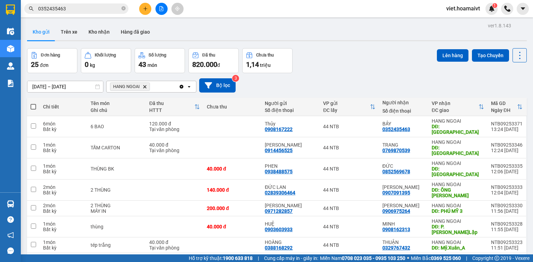
click at [32, 108] on span at bounding box center [34, 107] width 6 height 6
click at [33, 103] on input "checkbox" at bounding box center [33, 103] width 0 height 0
checkbox input "true"
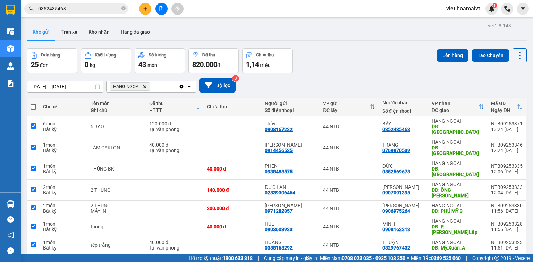
checkbox input "true"
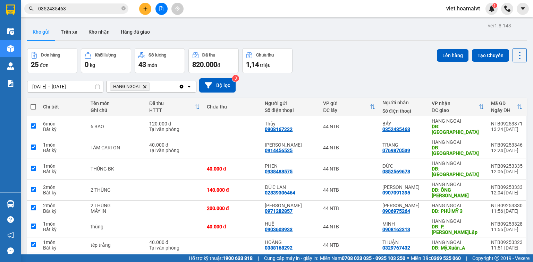
checkbox input "true"
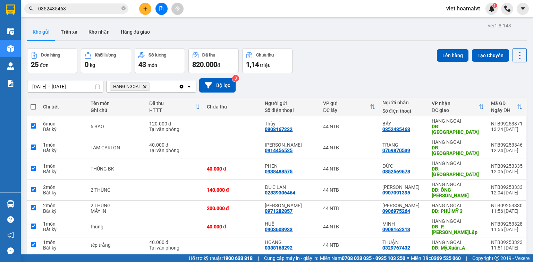
checkbox input "true"
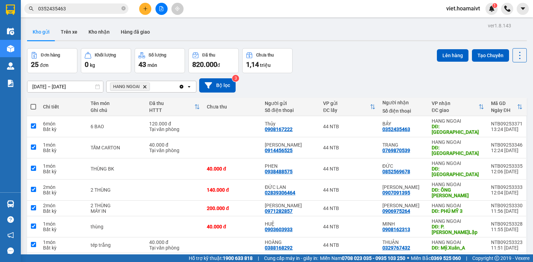
checkbox input "true"
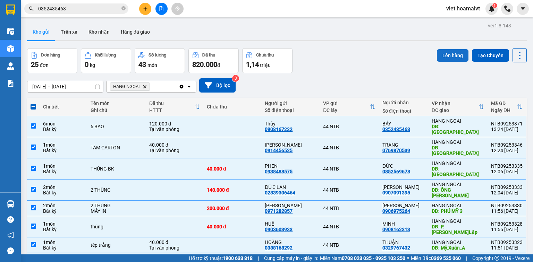
drag, startPoint x: 450, startPoint y: 53, endPoint x: 445, endPoint y: 57, distance: 6.1
click at [449, 54] on button "Lên hàng" at bounding box center [453, 55] width 32 height 12
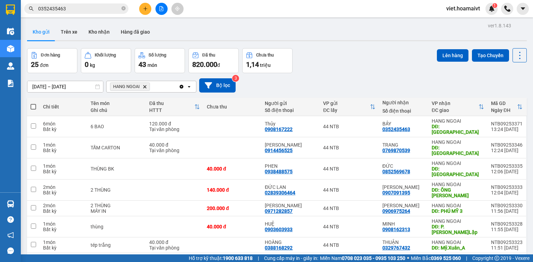
click at [145, 87] on icon "HANG NGOAI, close by backspace" at bounding box center [144, 86] width 3 height 3
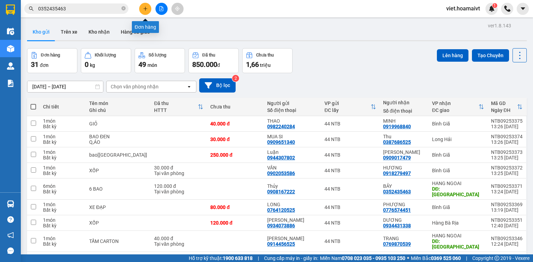
click at [147, 10] on icon "plus" at bounding box center [145, 8] width 5 height 5
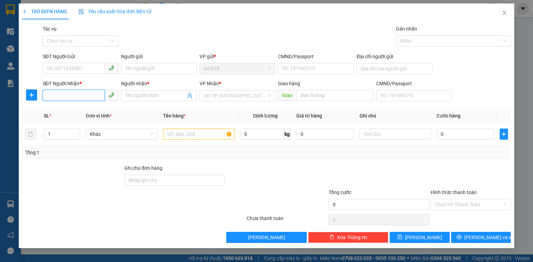
click at [94, 92] on input "SĐT Người Nhận *" at bounding box center [74, 95] width 62 height 11
click at [94, 109] on div "0938290519 - Hội" at bounding box center [80, 110] width 67 height 8
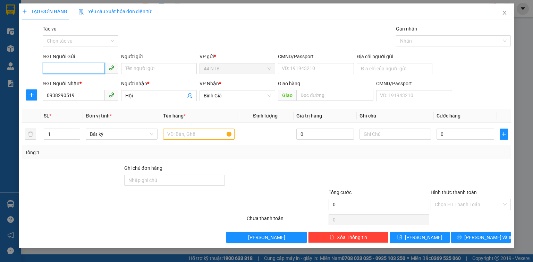
click at [86, 67] on input "SĐT Người Gửi" at bounding box center [74, 68] width 62 height 11
click at [87, 82] on div "0918219989 - Liêm" at bounding box center [80, 83] width 67 height 8
click at [172, 134] on input "text" at bounding box center [198, 134] width 71 height 11
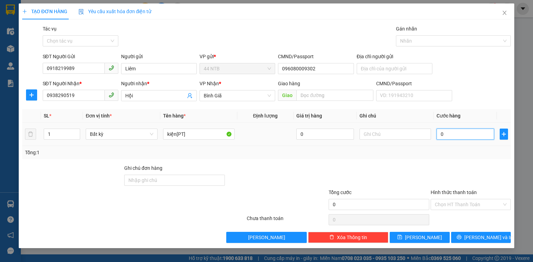
click at [445, 132] on input "0" at bounding box center [465, 134] width 58 height 11
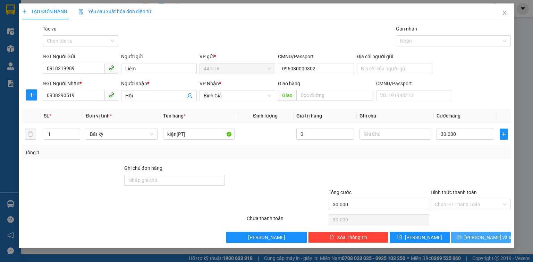
click at [470, 236] on button "[PERSON_NAME] và In" at bounding box center [481, 237] width 60 height 11
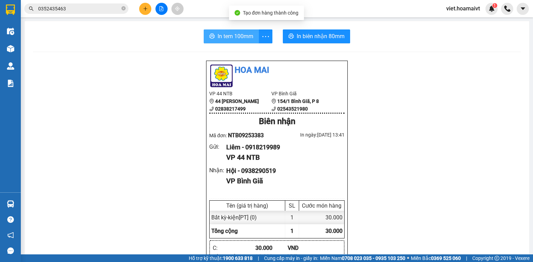
click at [233, 42] on button "In tem 100mm" at bounding box center [231, 36] width 55 height 14
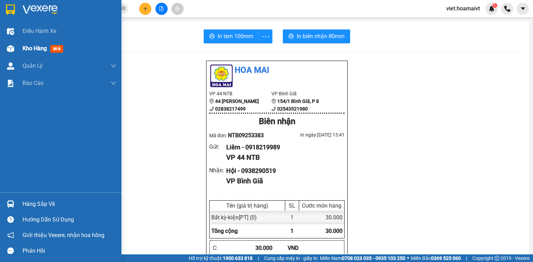
click at [21, 51] on div "Kho hàng mới" at bounding box center [60, 48] width 121 height 17
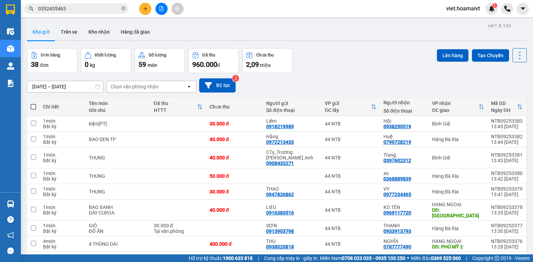
click at [128, 86] on div "Chọn văn phòng nhận" at bounding box center [135, 86] width 48 height 7
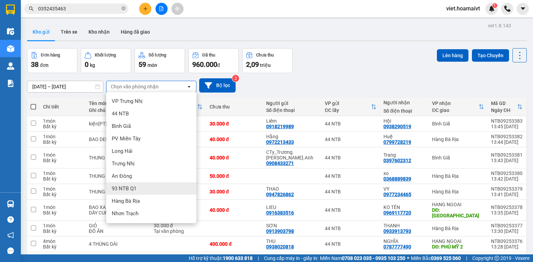
scroll to position [36, 0]
click at [143, 187] on div "HANG NGOAI" at bounding box center [151, 189] width 90 height 12
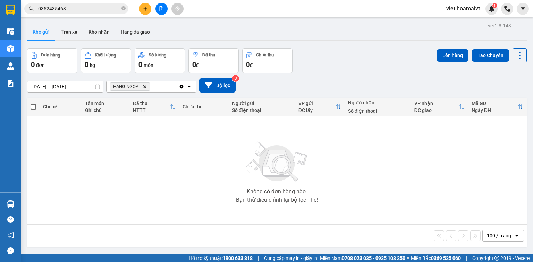
click at [145, 87] on icon "HANG NGOAI, close by backspace" at bounding box center [144, 86] width 3 height 3
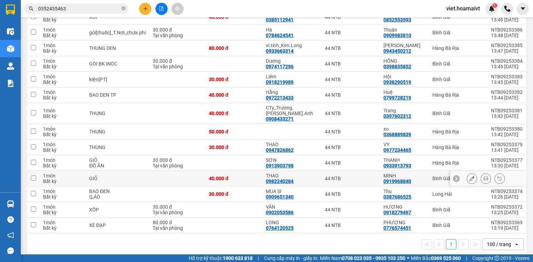
scroll to position [0, 0]
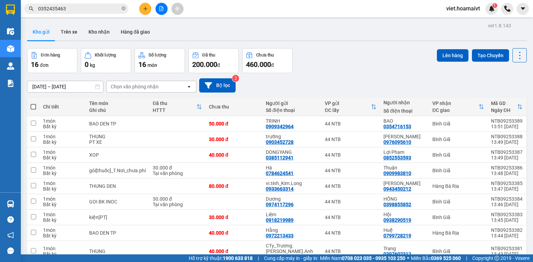
click at [162, 11] on button at bounding box center [161, 9] width 12 height 12
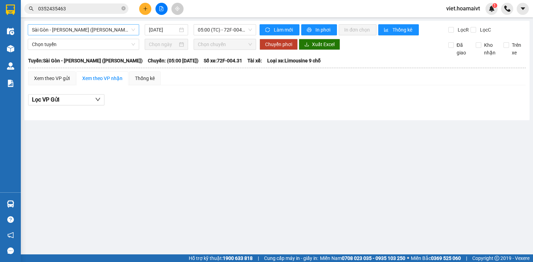
click at [105, 28] on span "Sài Gòn - [PERSON_NAME] ([PERSON_NAME])" at bounding box center [83, 30] width 103 height 10
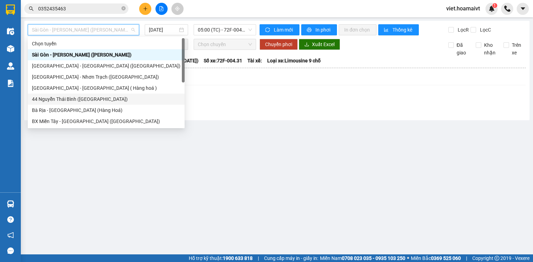
click at [95, 99] on div "44 Nguyễn Thái Bình ([GEOGRAPHIC_DATA])" at bounding box center [106, 99] width 148 height 8
type input "[DATE]"
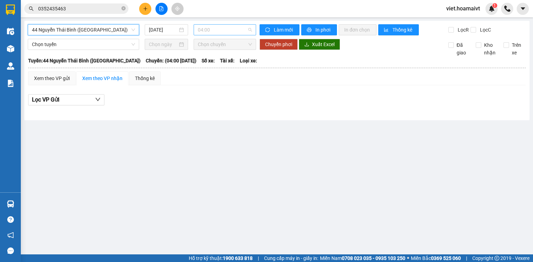
click at [212, 30] on span "04:00" at bounding box center [225, 30] width 54 height 10
type input "140"
click at [222, 44] on div "14:00 - 72G-000.91" at bounding box center [225, 44] width 54 height 8
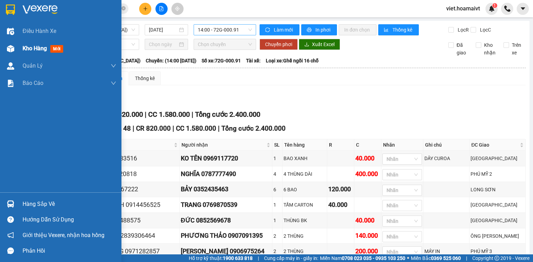
click at [31, 45] on span "Kho hàng" at bounding box center [35, 48] width 24 height 7
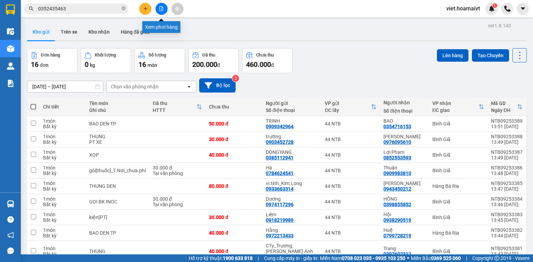
click at [161, 7] on icon "file-add" at bounding box center [161, 8] width 5 height 5
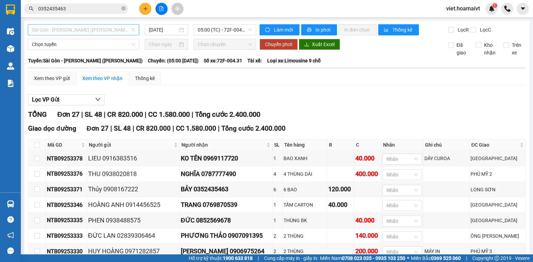
click at [113, 28] on span "Sài Gòn - [PERSON_NAME] ([PERSON_NAME])" at bounding box center [83, 30] width 103 height 10
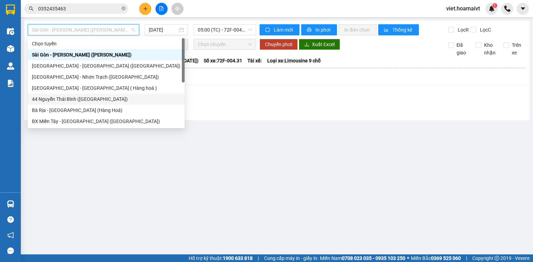
click at [79, 102] on div "44 Nguyễn Thái Bình ([GEOGRAPHIC_DATA])" at bounding box center [106, 99] width 148 height 8
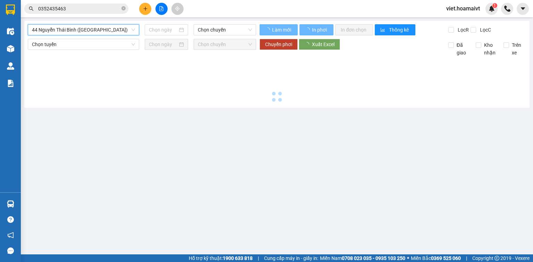
type input "[DATE]"
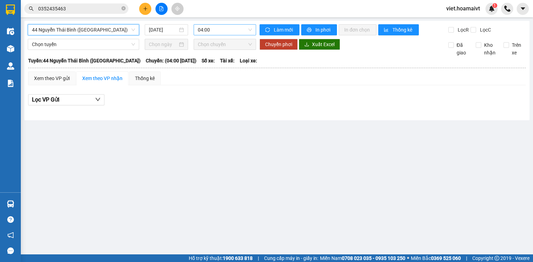
click at [211, 26] on span "04:00" at bounding box center [225, 30] width 54 height 10
type input "1400"
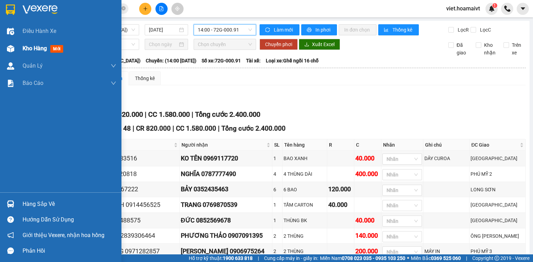
click at [23, 45] on span "Kho hàng" at bounding box center [35, 48] width 24 height 7
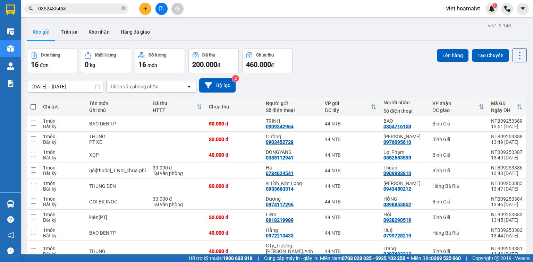
click at [134, 83] on div "Chọn văn phòng nhận" at bounding box center [146, 86] width 80 height 11
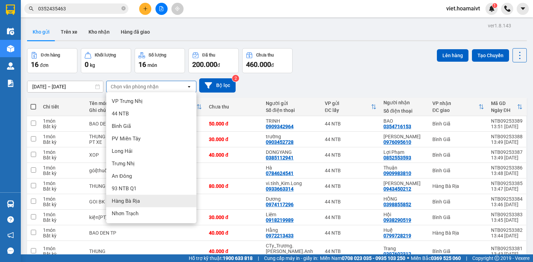
click at [133, 201] on span "Hàng Bà Rịa" at bounding box center [126, 201] width 28 height 7
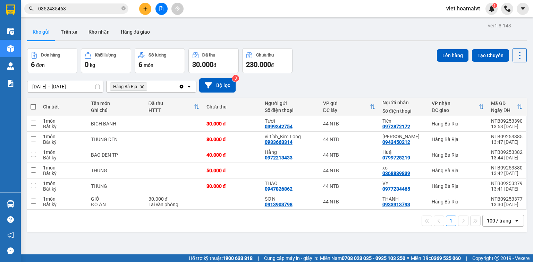
click at [142, 87] on icon "Hàng Bà Rịa, close by backspace" at bounding box center [141, 86] width 3 height 3
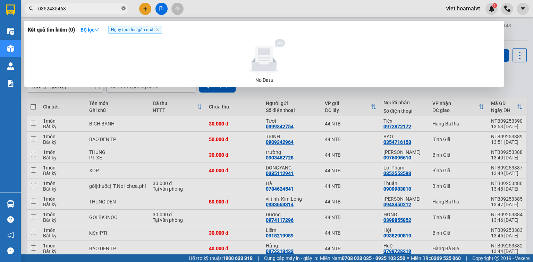
click at [122, 9] on icon "close-circle" at bounding box center [123, 8] width 4 height 4
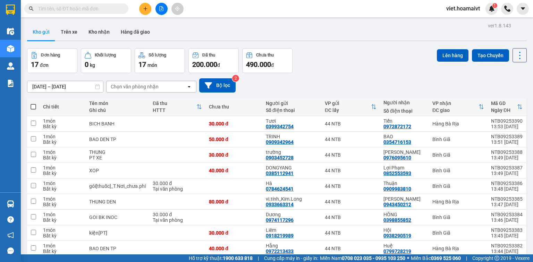
click at [131, 85] on div "Chọn văn phòng nhận" at bounding box center [135, 86] width 48 height 7
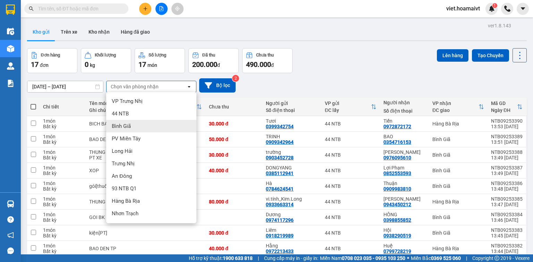
click at [125, 125] on span "Bình Giã" at bounding box center [121, 126] width 19 height 7
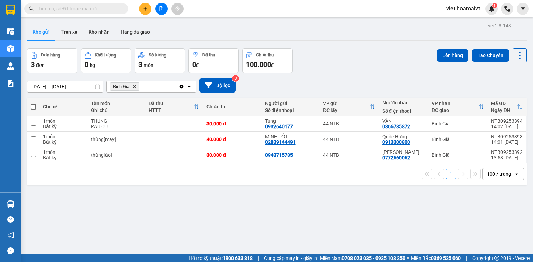
click at [135, 87] on icon "Bình Giã, close by backspace" at bounding box center [134, 86] width 3 height 3
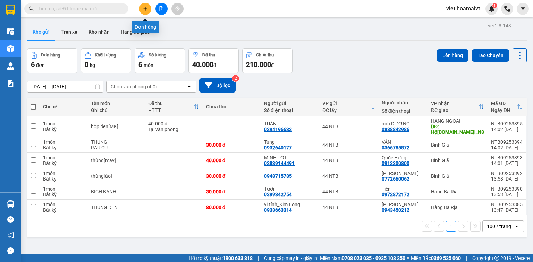
click at [144, 11] on icon "plus" at bounding box center [145, 8] width 5 height 5
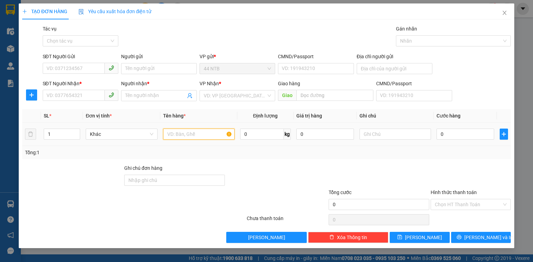
click at [182, 135] on input "text" at bounding box center [198, 134] width 71 height 11
type input "hộp.xốp[đồ.điện]"
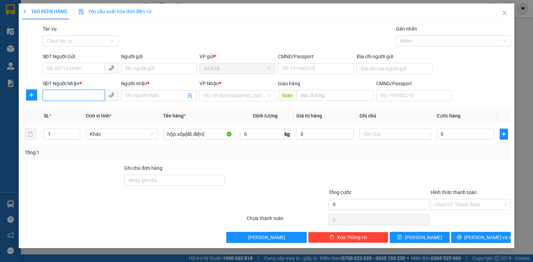
click at [78, 97] on input "SĐT Người Nhận *" at bounding box center [74, 95] width 62 height 11
type input "0797309522"
click at [92, 109] on div "0797309522 - [PERSON_NAME]" at bounding box center [81, 110] width 68 height 8
type input "Phương"
type input "0797309522"
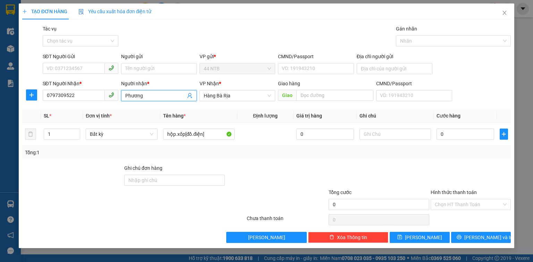
drag, startPoint x: 154, startPoint y: 93, endPoint x: 90, endPoint y: 113, distance: 66.8
click at [90, 113] on div "Transit Pickup Surcharge Ids Transit Deliver Surcharge Ids Transit Deliver Surc…" at bounding box center [266, 134] width 488 height 218
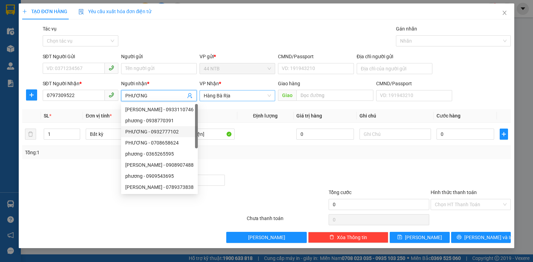
click at [243, 95] on span "Hàng Bà Rịa" at bounding box center [237, 96] width 67 height 10
type input "PHƯƠNG"
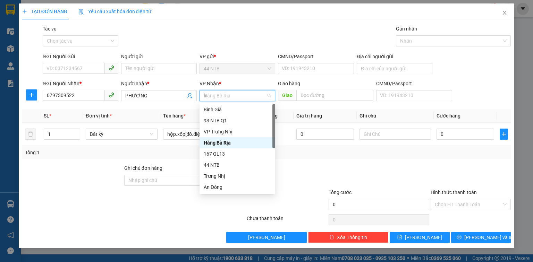
type input "hn"
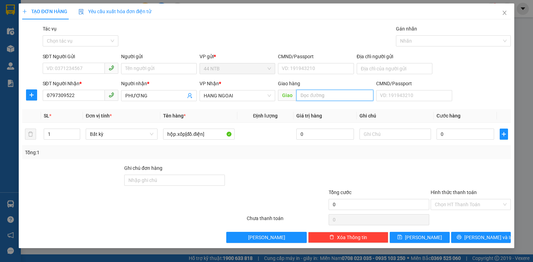
click at [305, 95] on input "text" at bounding box center [334, 95] width 77 height 11
type input "Cái.Mép_N3"
click at [75, 67] on input "SĐT Người Gửi" at bounding box center [74, 68] width 62 height 11
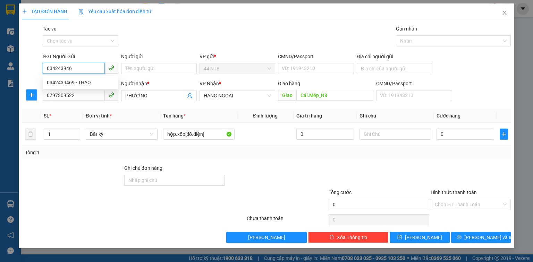
type input "0342439469"
click at [93, 86] on div "0342439469 - THAO" at bounding box center [80, 83] width 67 height 8
type input "THAO"
type input "0342439469"
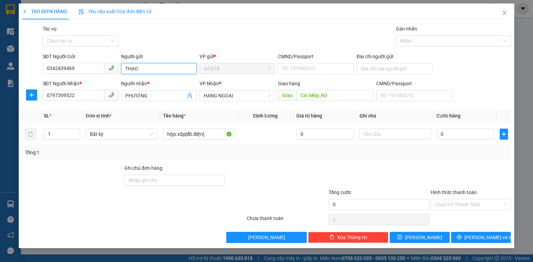
click at [136, 72] on input "THAO" at bounding box center [159, 68] width 76 height 11
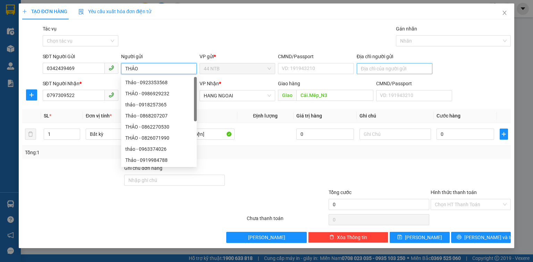
type input "THẢO"
click at [378, 67] on input "Địa chỉ người gửi" at bounding box center [395, 68] width 76 height 11
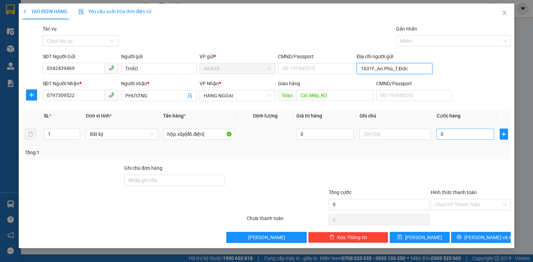
type input "1631F_An.Phú_T.Đức"
click at [453, 135] on input "0" at bounding box center [465, 134] width 58 height 11
type input "4"
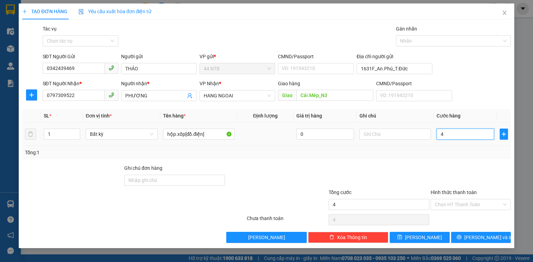
type input "40"
type input "40.000"
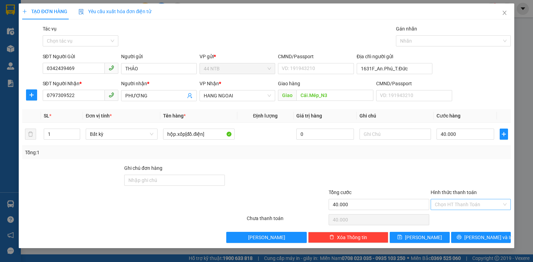
click at [444, 204] on input "Hình thức thanh toán" at bounding box center [468, 204] width 67 height 10
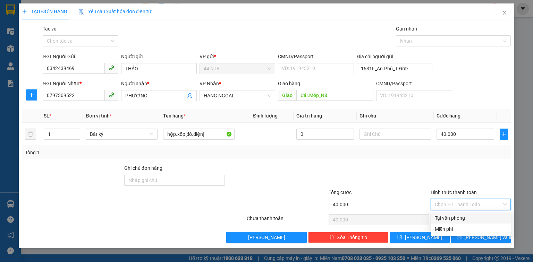
click at [448, 216] on div "Tại văn phòng" at bounding box center [471, 218] width 72 height 8
type input "0"
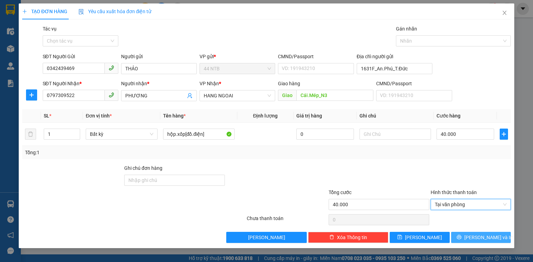
click at [473, 238] on button "[PERSON_NAME] và In" at bounding box center [481, 237] width 60 height 11
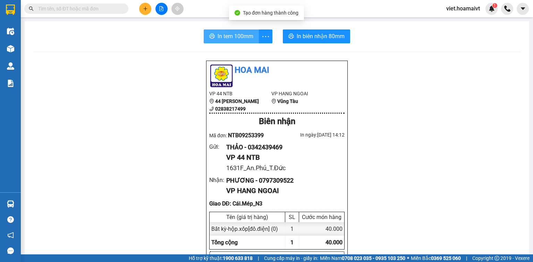
click at [240, 39] on span "In tem 100mm" at bounding box center [235, 36] width 36 height 9
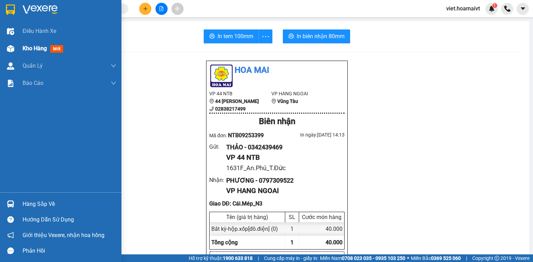
click at [50, 52] on div "Kho hàng mới" at bounding box center [44, 48] width 43 height 9
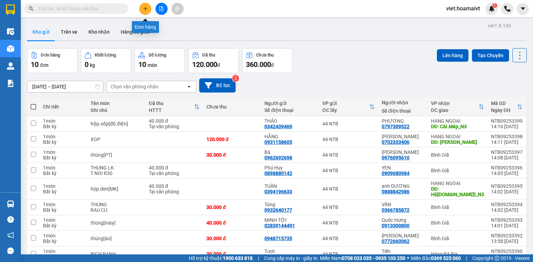
click at [145, 6] on icon "plus" at bounding box center [145, 8] width 5 height 5
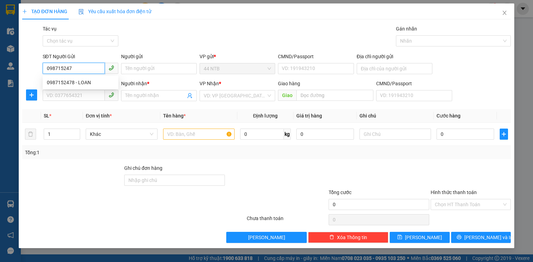
type input "0987152478"
click at [90, 83] on div "0987152478 - LOAN" at bounding box center [80, 83] width 67 height 8
type input "LOAN"
type input "0376219000"
type input "ĐỨC"
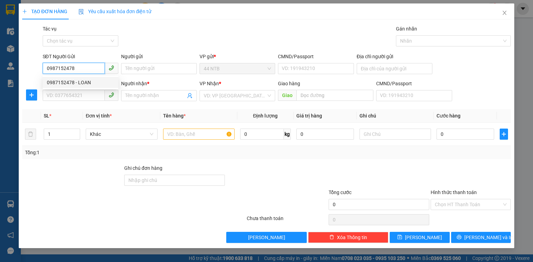
type input "Ngọc.Hà_chợ"
type input "0987152478"
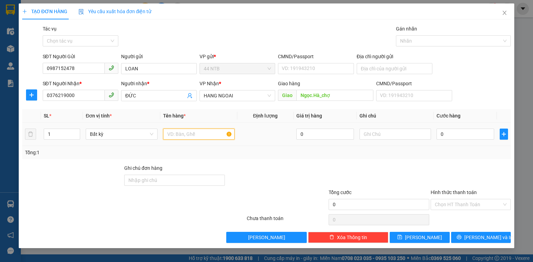
click at [187, 134] on input "text" at bounding box center [198, 134] width 71 height 11
type input "bịch[TP]"
click at [463, 134] on input "0" at bounding box center [465, 134] width 58 height 11
type input "4"
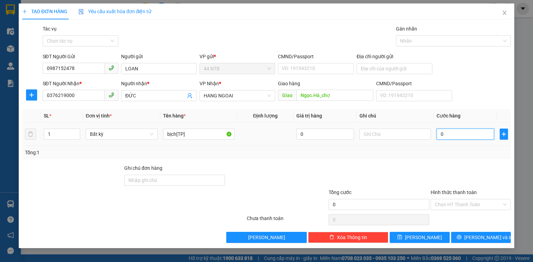
type input "4"
type input "40"
type input "40.000"
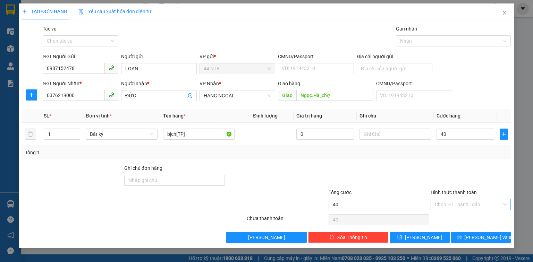
type input "40.000"
click at [448, 200] on input "Hình thức thanh toán" at bounding box center [468, 204] width 67 height 10
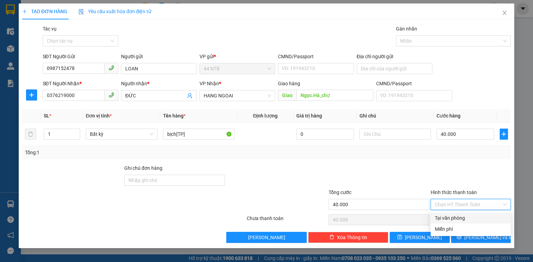
click at [452, 216] on div "Tại văn phòng" at bounding box center [471, 218] width 72 height 8
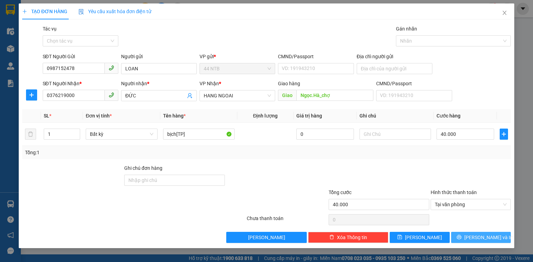
click at [461, 236] on icon "printer" at bounding box center [458, 237] width 5 height 5
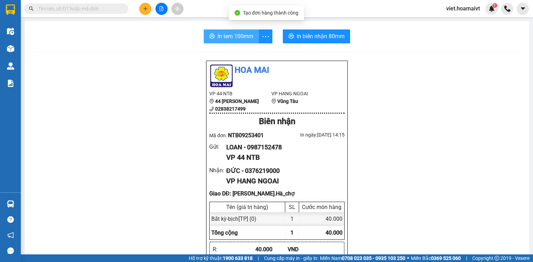
click at [237, 41] on button "In tem 100mm" at bounding box center [231, 36] width 55 height 14
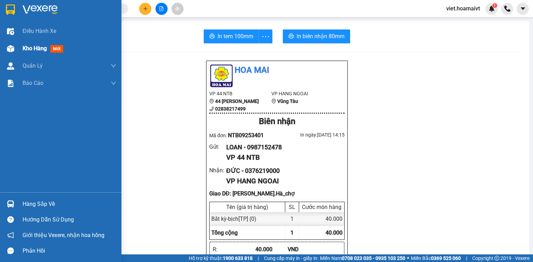
click at [24, 51] on span "Kho hàng" at bounding box center [35, 48] width 24 height 7
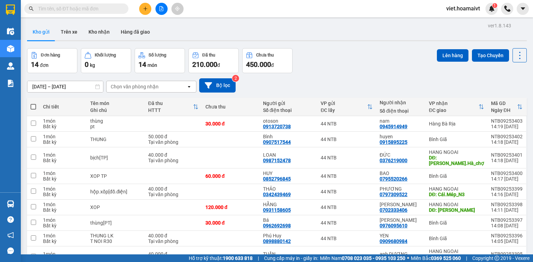
scroll to position [28, 0]
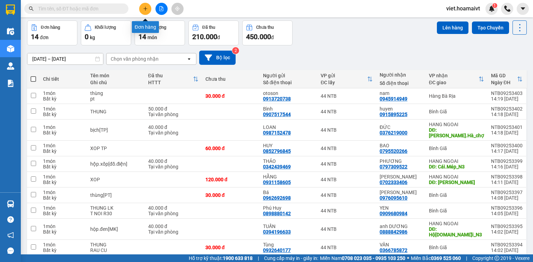
click at [142, 6] on button at bounding box center [145, 9] width 12 height 12
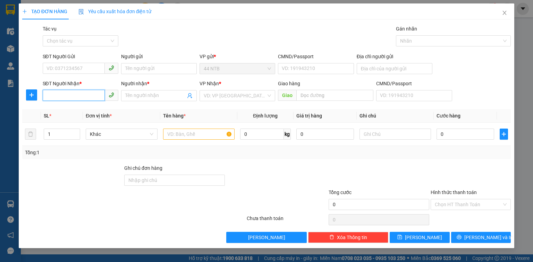
click at [78, 96] on input "SĐT Người Nhận *" at bounding box center [74, 95] width 62 height 11
type input "0938088000"
click at [89, 109] on div "0938088000 - Dũng" at bounding box center [80, 110] width 67 height 8
type input "Dũng"
type input "0938088000"
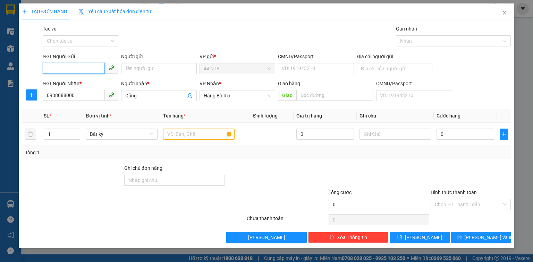
click at [72, 69] on input "SĐT Người Gửi" at bounding box center [74, 68] width 62 height 11
type input "0902873885"
click at [97, 86] on div "0902873885 - THANH" at bounding box center [81, 83] width 68 height 8
type input "THANH"
type input "37 A LUONG HUU KHANH,Q1"
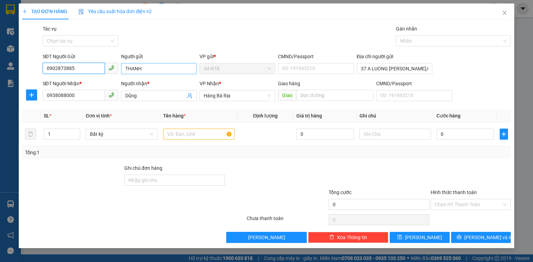
type input "0902873885"
click at [148, 71] on input "THANH" at bounding box center [159, 68] width 76 height 11
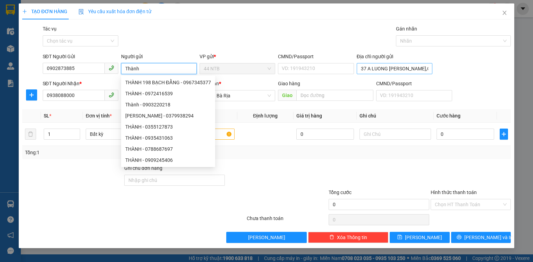
type input "Thành"
click at [425, 69] on input "37 A LUONG HUU KHANH,Q1" at bounding box center [395, 68] width 76 height 11
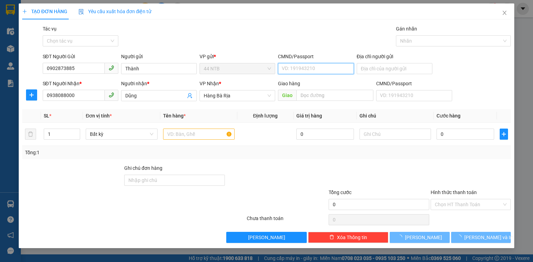
click at [315, 69] on input "CMND/Passport" at bounding box center [316, 68] width 76 height 11
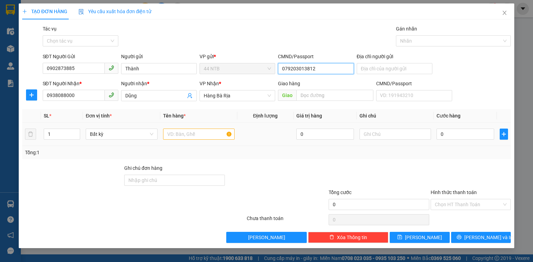
type input "079203013812"
click at [204, 135] on input "text" at bounding box center [198, 134] width 71 height 11
type input "thùng.nhỏ"
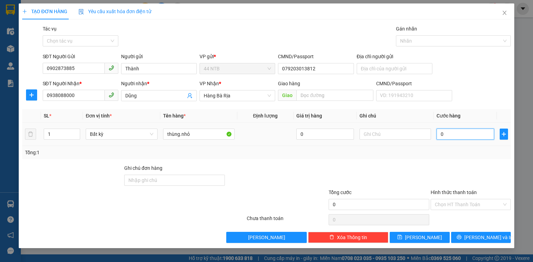
click at [452, 135] on input "0" at bounding box center [465, 134] width 58 height 11
type input "3"
type input "30"
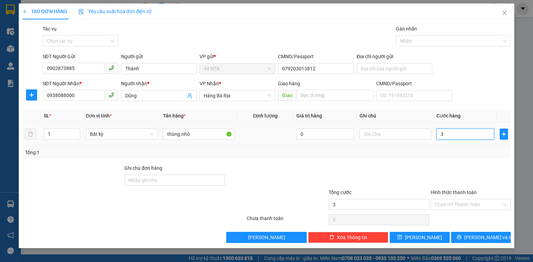
type input "30"
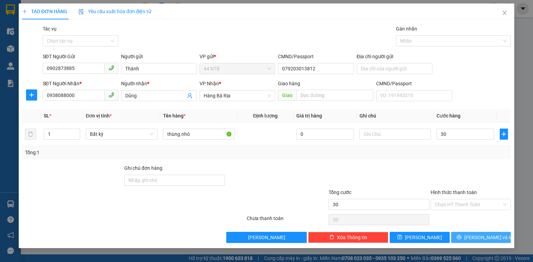
type input "30.000"
click at [488, 239] on span "[PERSON_NAME] và In" at bounding box center [488, 238] width 49 height 8
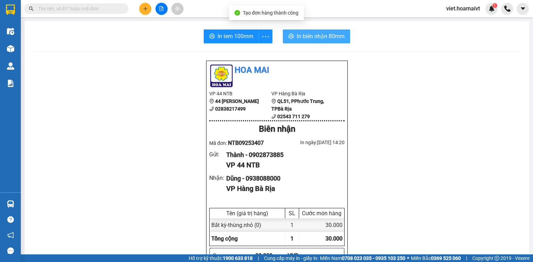
click at [312, 40] on span "In biên nhận 80mm" at bounding box center [321, 36] width 48 height 9
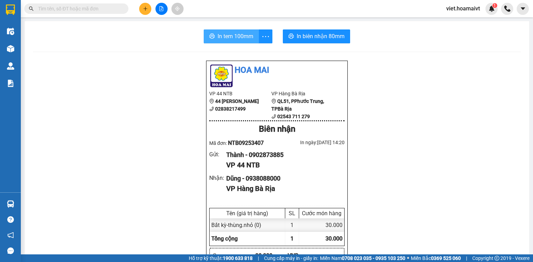
click at [231, 29] on button "In tem 100mm" at bounding box center [231, 36] width 55 height 14
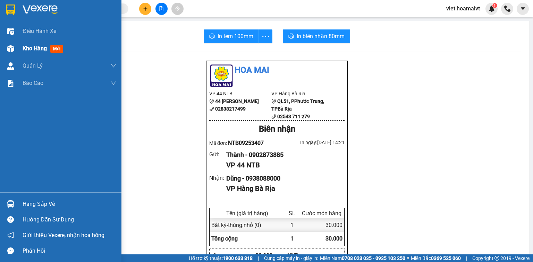
click at [28, 49] on span "Kho hàng" at bounding box center [35, 48] width 24 height 7
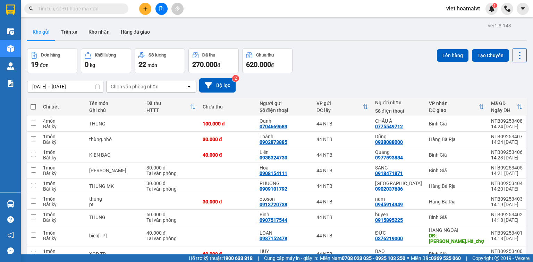
click at [144, 8] on icon "plus" at bounding box center [145, 8] width 5 height 5
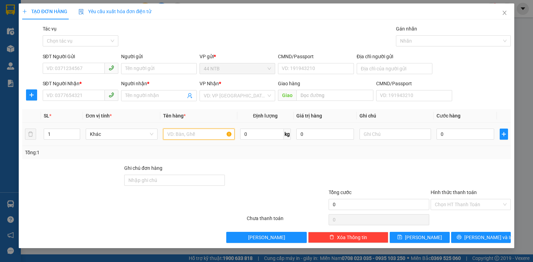
click at [179, 135] on input "text" at bounding box center [198, 134] width 71 height 11
type input "gói[bánh]"
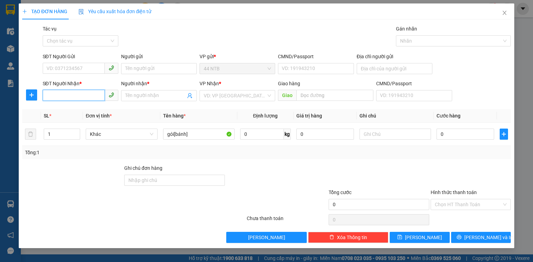
click at [79, 95] on input "SĐT Người Nhận *" at bounding box center [74, 95] width 62 height 11
type input "0978795639"
click at [140, 96] on input "Người nhận *" at bounding box center [155, 96] width 60 height 8
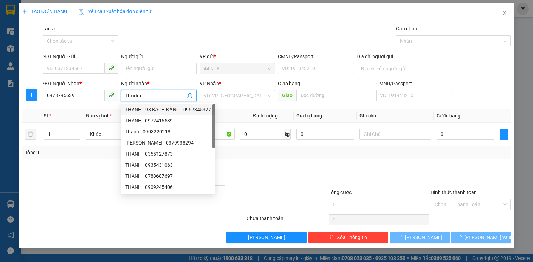
type input "Thương"
click at [229, 96] on input "search" at bounding box center [235, 96] width 62 height 10
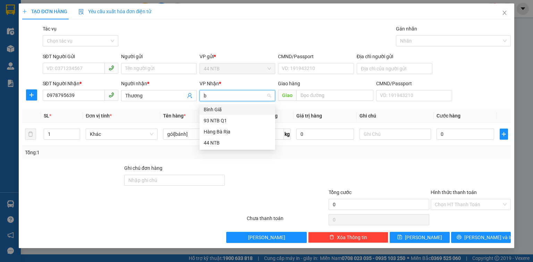
type input "bg"
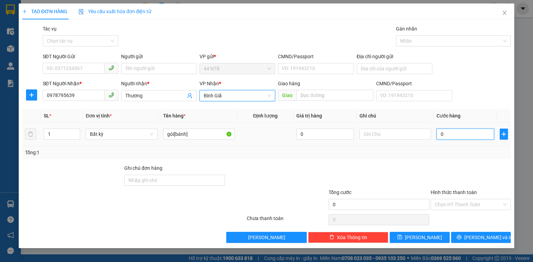
click at [467, 134] on input "0" at bounding box center [465, 134] width 58 height 11
type input "3"
type input "30"
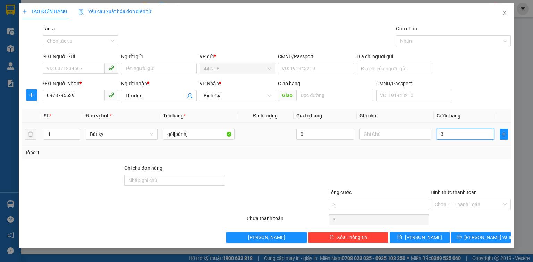
type input "30"
type input "30.000"
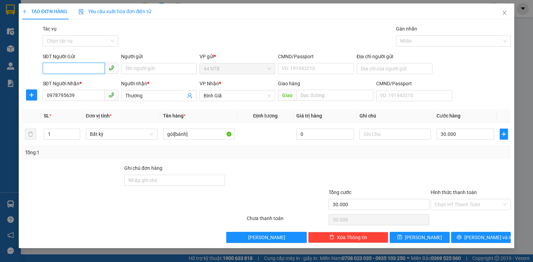
click at [85, 66] on input "SĐT Người Gửi" at bounding box center [74, 68] width 62 height 11
type input "0901381328"
click at [136, 70] on input "Người gửi" at bounding box center [159, 68] width 76 height 11
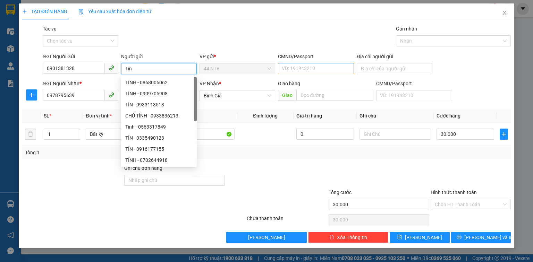
type input "Tín"
click at [323, 68] on input "CMND/Passport" at bounding box center [316, 68] width 76 height 11
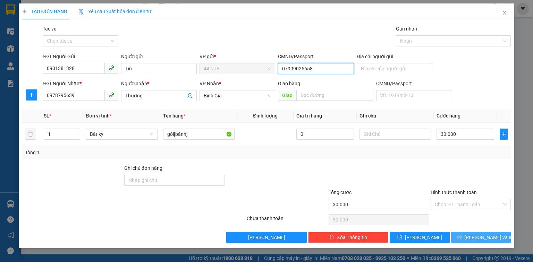
type input "07909025658"
click at [486, 235] on span "[PERSON_NAME] và In" at bounding box center [488, 238] width 49 height 8
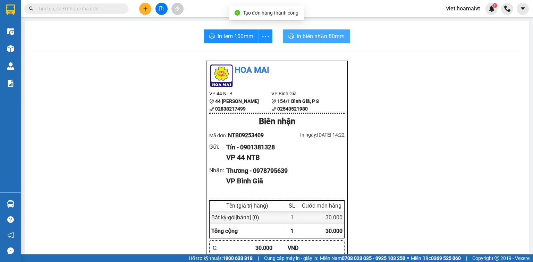
click at [321, 38] on span "In biên nhận 80mm" at bounding box center [321, 36] width 48 height 9
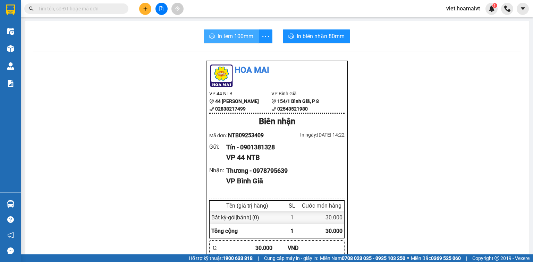
click at [224, 41] on button "In tem 100mm" at bounding box center [231, 36] width 55 height 14
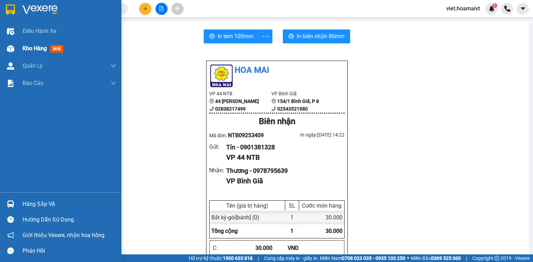
click at [35, 55] on div "Kho hàng mới" at bounding box center [70, 48] width 94 height 17
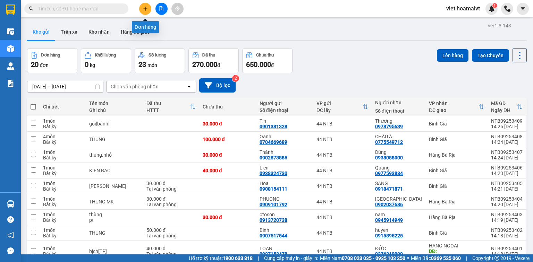
click at [147, 10] on icon "plus" at bounding box center [145, 8] width 5 height 5
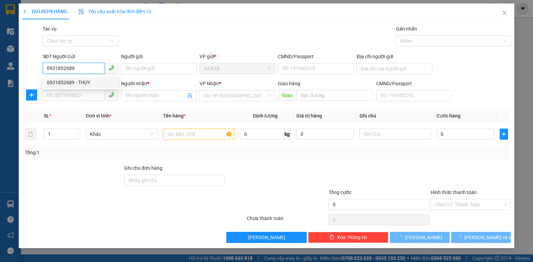
type input "0931852689"
click at [90, 89] on div "0931852689 0931852689 - THÚY" at bounding box center [81, 83] width 76 height 14
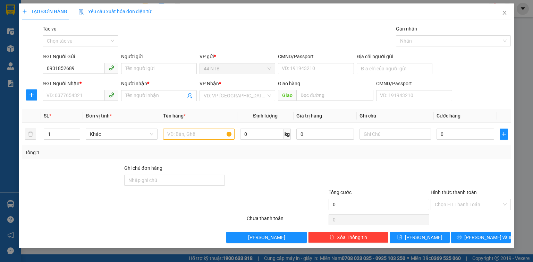
click at [92, 80] on div "SĐT Người Nhận *" at bounding box center [81, 84] width 76 height 8
click at [92, 90] on input "SĐT Người Nhận *" at bounding box center [74, 95] width 62 height 11
click at [94, 71] on input "0931852689" at bounding box center [74, 68] width 62 height 11
click at [89, 87] on div "0931852689 - THÚY" at bounding box center [81, 82] width 76 height 11
type input "THÚY"
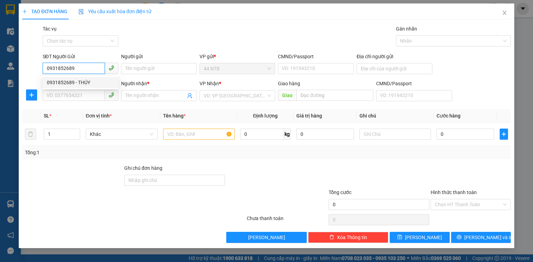
type input "081690000250"
type input "0397944899"
type input "CHÍNH"
type input "P.Mỹ_T.Thành"
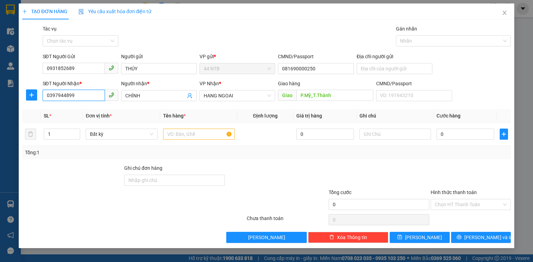
drag, startPoint x: 84, startPoint y: 94, endPoint x: 0, endPoint y: 99, distance: 83.7
click at [0, 99] on div "TẠO ĐƠN HÀNG Yêu cầu xuất hóa đơn điện tử Transit Pickup Surcharge Ids Transit …" at bounding box center [266, 131] width 533 height 262
type input "0899764255"
drag, startPoint x: 146, startPoint y: 94, endPoint x: 104, endPoint y: 100, distance: 42.0
click at [104, 100] on div "SĐT Người Nhận * 0899764255 Người nhận * CHÍNH CHÍNH VP Nhận * HANG NGOAI Giao …" at bounding box center [276, 92] width 471 height 24
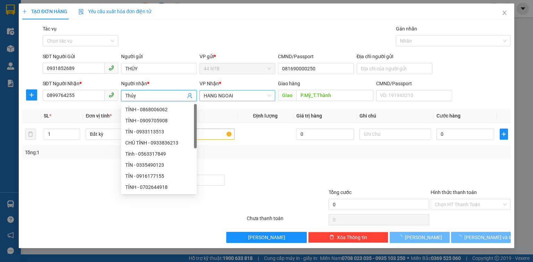
click at [241, 94] on span "HANG NGOAI" at bounding box center [237, 96] width 67 height 10
type input "Thủy"
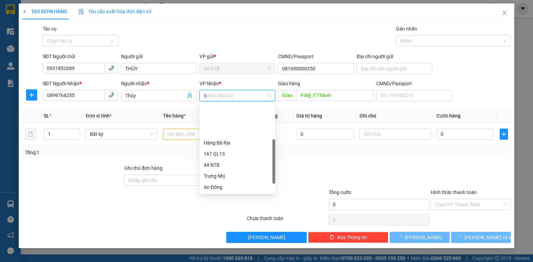
type input "bg"
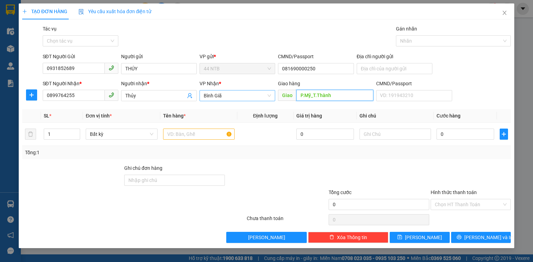
click at [334, 95] on input "P.Mỹ_T.Thành" at bounding box center [334, 95] width 77 height 11
click at [160, 69] on input "THÚY" at bounding box center [159, 68] width 76 height 11
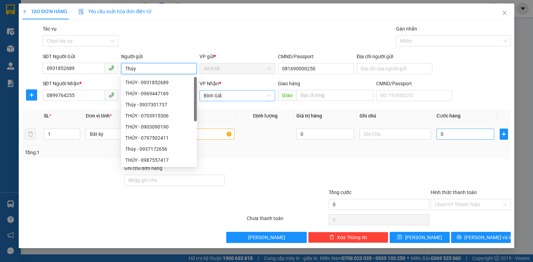
type input "Thúy"
drag, startPoint x: 450, startPoint y: 131, endPoint x: 428, endPoint y: 135, distance: 21.4
click at [449, 130] on input "0" at bounding box center [465, 134] width 58 height 11
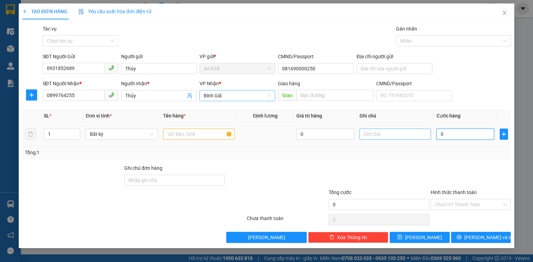
type input "3"
type input "30"
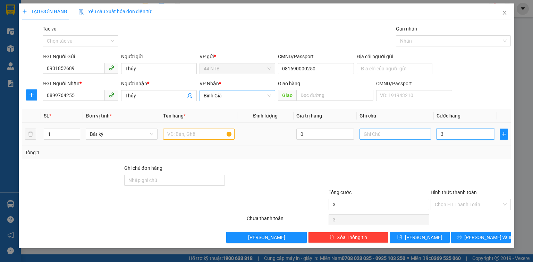
type input "30"
type input "30.000"
click at [182, 136] on input "text" at bounding box center [198, 134] width 71 height 11
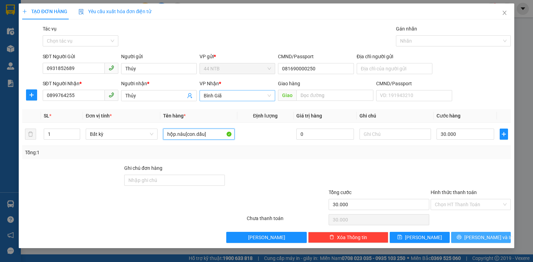
type input "hộp.nâu[con.dấu]"
click at [462, 237] on button "[PERSON_NAME] và In" at bounding box center [481, 237] width 60 height 11
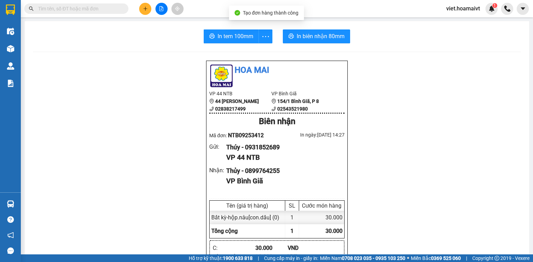
click at [305, 44] on div "In tem 100mm In biên nhận 80mm Hoa Mai VP 44 NTB 44 Nguyễn Thái Bình 0283821749…" at bounding box center [277, 265] width 504 height 488
click at [310, 40] on span "In biên nhận 80mm" at bounding box center [321, 36] width 48 height 9
click at [244, 40] on span "In tem 100mm" at bounding box center [235, 36] width 36 height 9
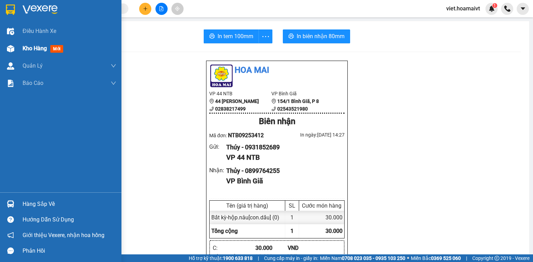
click at [14, 50] on div at bounding box center [11, 49] width 12 height 12
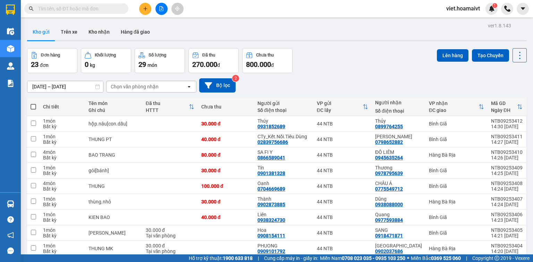
click at [133, 84] on div "Chọn văn phòng nhận" at bounding box center [135, 86] width 48 height 7
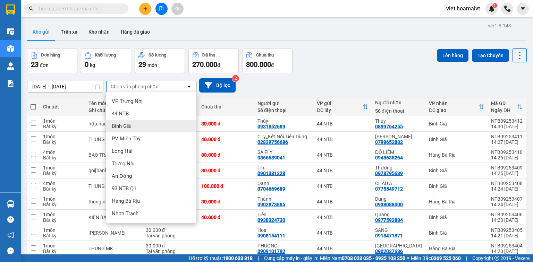
click at [133, 126] on div "Bình Giã" at bounding box center [151, 126] width 90 height 12
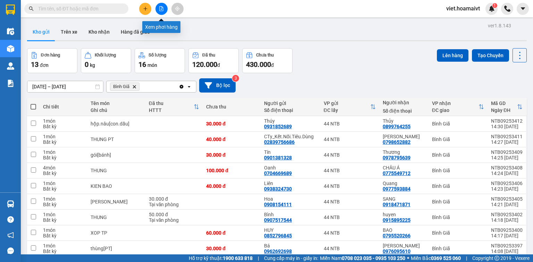
click at [160, 10] on icon "file-add" at bounding box center [161, 8] width 5 height 5
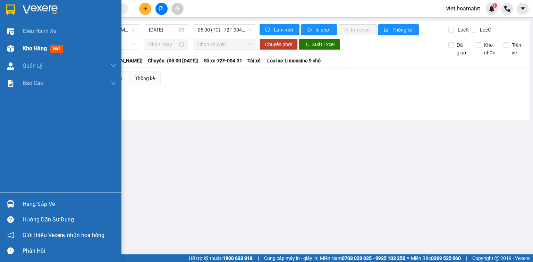
click at [39, 50] on span "Kho hàng" at bounding box center [35, 48] width 24 height 7
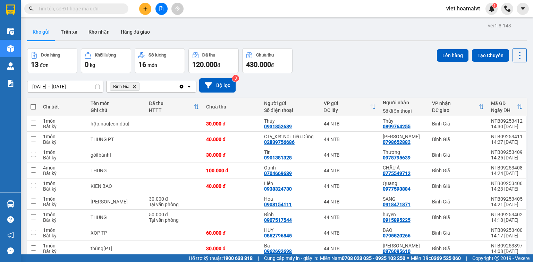
click at [133, 87] on icon "Delete" at bounding box center [134, 87] width 4 height 4
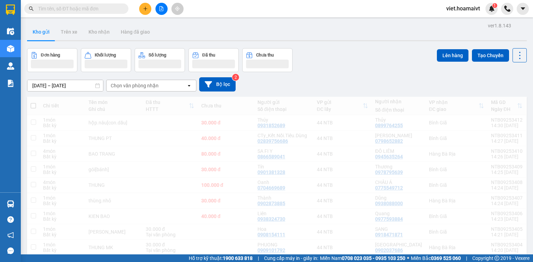
click at [133, 86] on div "Chọn văn phòng nhận" at bounding box center [135, 85] width 48 height 7
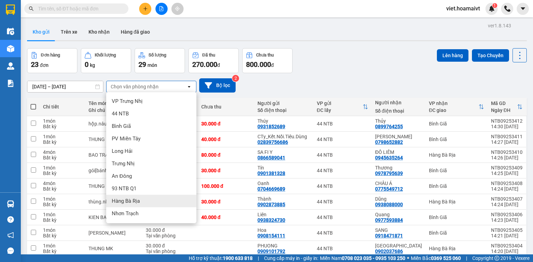
click at [136, 199] on span "Hàng Bà Rịa" at bounding box center [126, 201] width 28 height 7
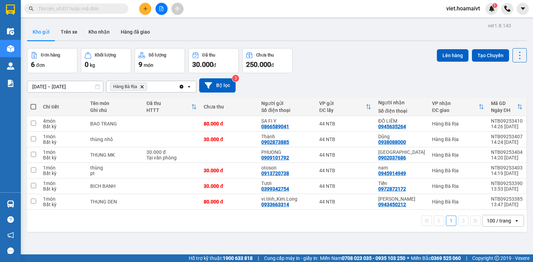
click at [35, 107] on span at bounding box center [34, 107] width 6 height 6
click at [33, 103] on input "checkbox" at bounding box center [33, 103] width 0 height 0
checkbox input "true"
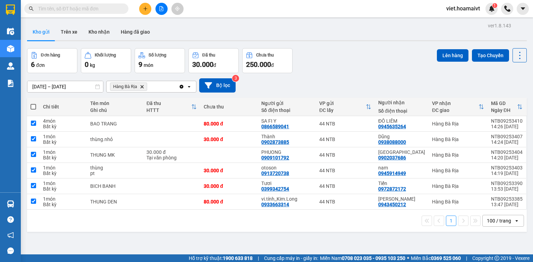
checkbox input "true"
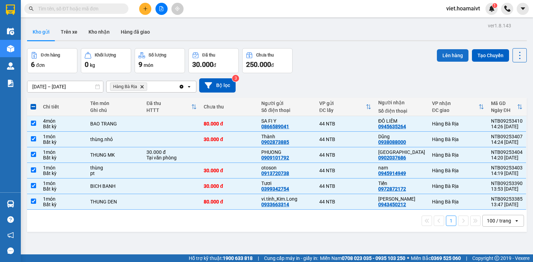
click at [444, 60] on button "Lên hàng" at bounding box center [453, 55] width 32 height 12
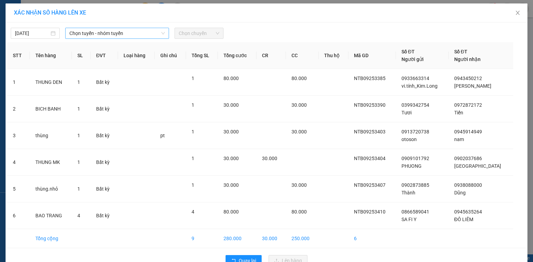
click at [132, 28] on span "Chọn tuyến - nhóm tuyến" at bounding box center [116, 33] width 95 height 10
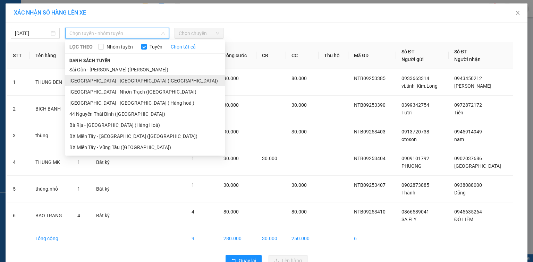
click at [111, 84] on li "[GEOGRAPHIC_DATA] - [GEOGRAPHIC_DATA] ([GEOGRAPHIC_DATA])" at bounding box center [145, 80] width 160 height 11
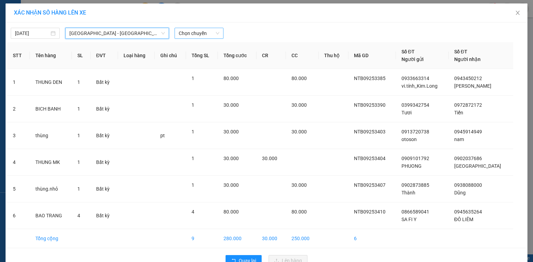
click at [210, 33] on span "Chọn chuyến" at bounding box center [199, 33] width 41 height 10
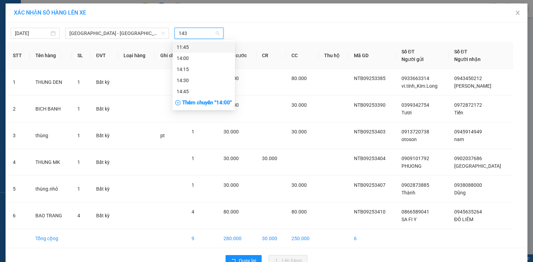
type input "1430"
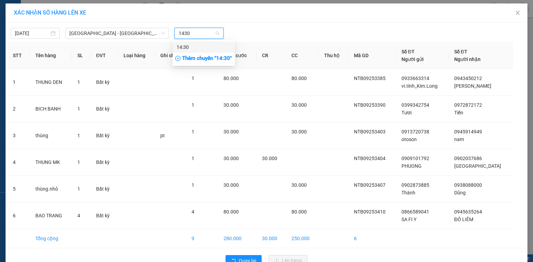
click at [216, 47] on div "14:30" at bounding box center [204, 47] width 54 height 8
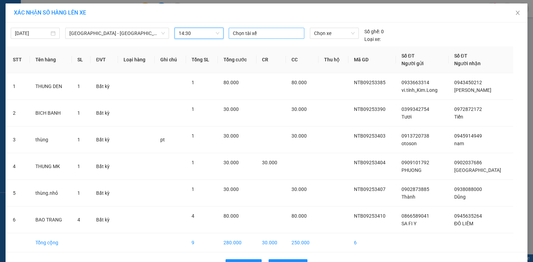
click at [253, 32] on div at bounding box center [266, 33] width 72 height 8
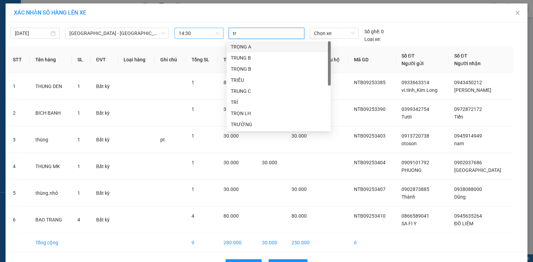
type input "tri"
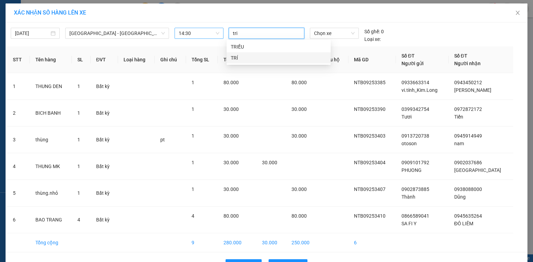
click at [245, 59] on div "TRÍ" at bounding box center [279, 58] width 96 height 8
click at [321, 33] on span "Chọn xe" at bounding box center [334, 33] width 40 height 10
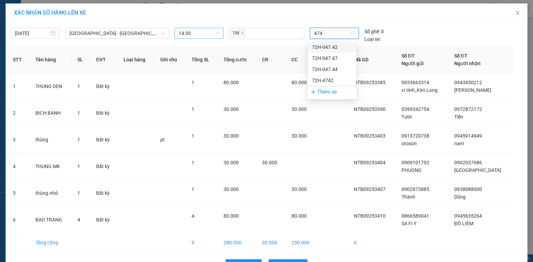
type input "4742"
click at [331, 49] on div "72H-047.42" at bounding box center [332, 47] width 40 height 8
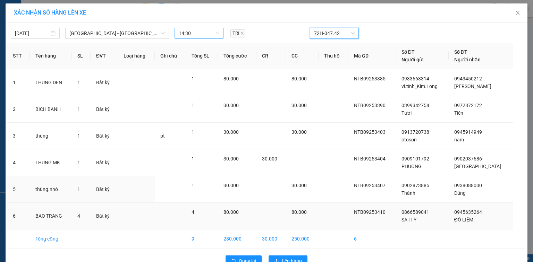
scroll to position [17, 0]
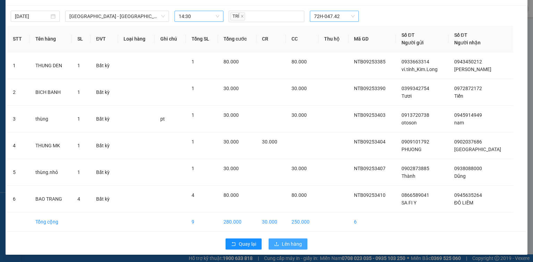
click at [297, 244] on span "Lên hàng" at bounding box center [292, 244] width 20 height 8
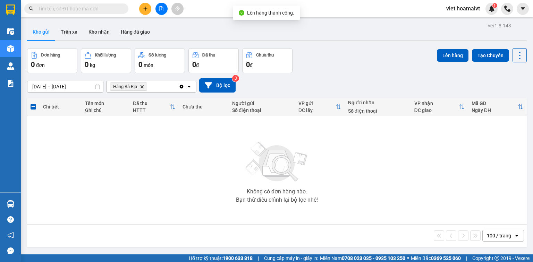
click at [143, 87] on icon "Delete" at bounding box center [142, 87] width 4 height 4
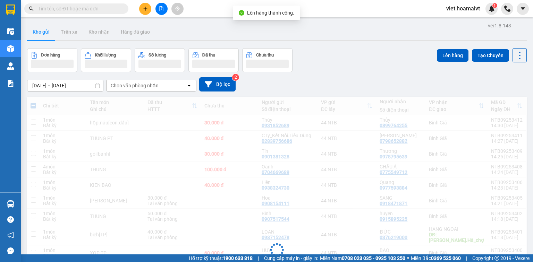
click at [163, 9] on icon "file-add" at bounding box center [162, 8] width 4 height 5
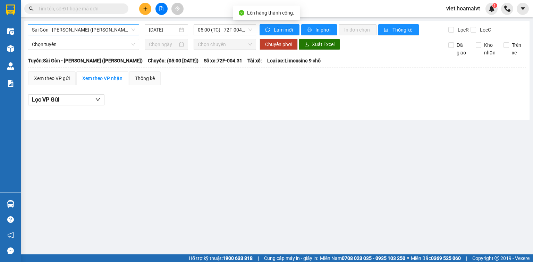
click at [112, 31] on span "Sài Gòn - [PERSON_NAME] ([PERSON_NAME])" at bounding box center [83, 30] width 103 height 10
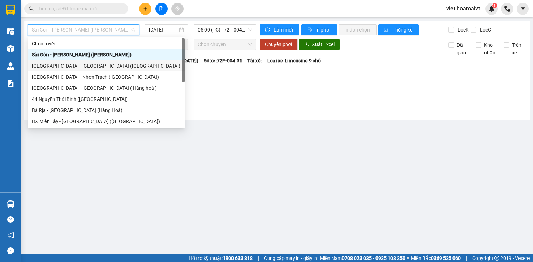
click at [87, 66] on div "[GEOGRAPHIC_DATA] - [GEOGRAPHIC_DATA] ([GEOGRAPHIC_DATA])" at bounding box center [106, 66] width 148 height 8
type input "[DATE]"
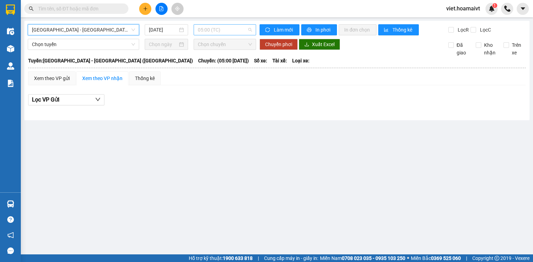
click at [200, 26] on span "05:00 (TC)" at bounding box center [225, 30] width 54 height 10
type input "1430"
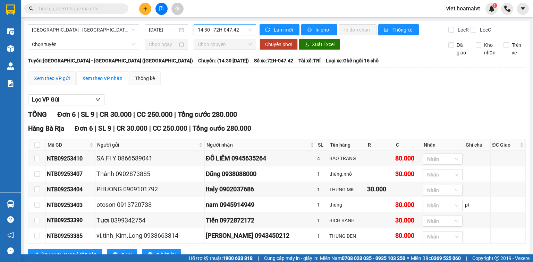
click at [49, 82] on div "Xem theo VP gửi" at bounding box center [52, 79] width 36 height 8
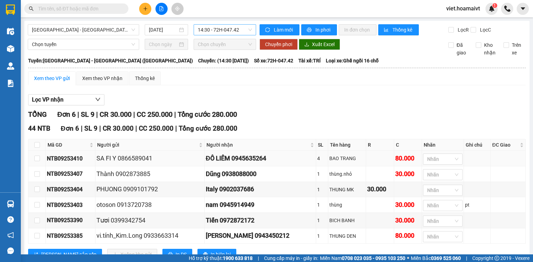
scroll to position [31, 0]
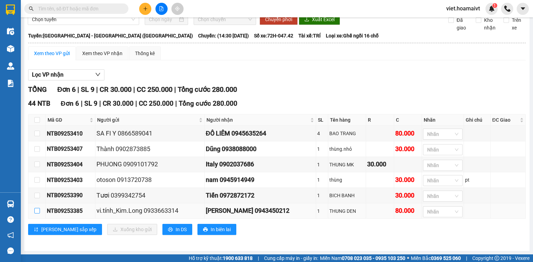
click at [36, 212] on input "checkbox" at bounding box center [37, 211] width 6 height 6
checkbox input "true"
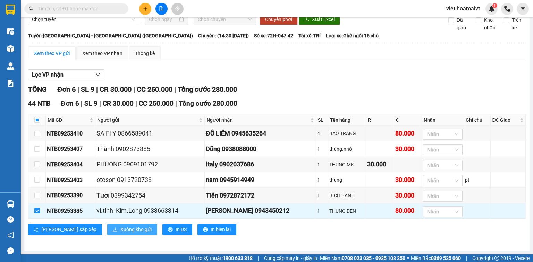
click at [120, 231] on span "Xuống kho gửi" at bounding box center [135, 230] width 31 height 8
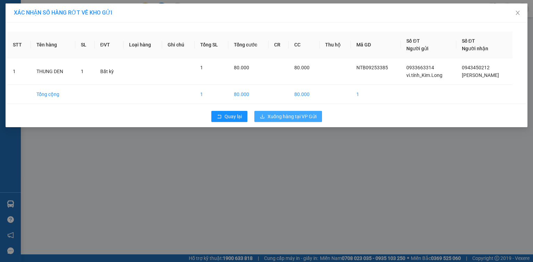
click at [315, 119] on span "Xuống hàng tại VP Gửi" at bounding box center [291, 117] width 49 height 8
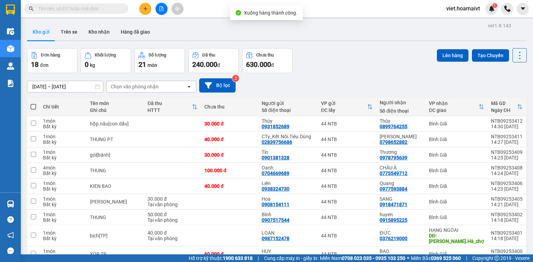
click at [133, 86] on div "Chọn văn phòng nhận" at bounding box center [135, 86] width 48 height 7
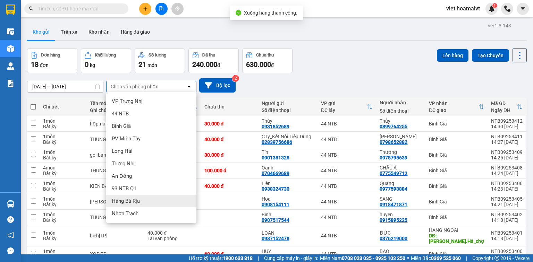
click at [130, 201] on span "Hàng Bà Rịa" at bounding box center [126, 201] width 28 height 7
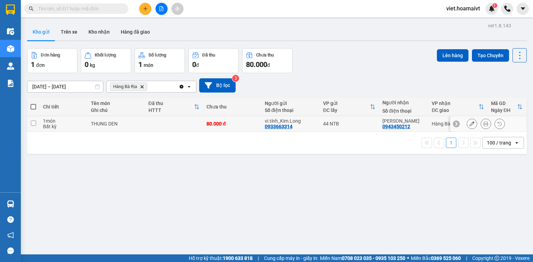
click at [142, 121] on td "THUNG DEN" at bounding box center [115, 124] width 57 height 16
checkbox input "true"
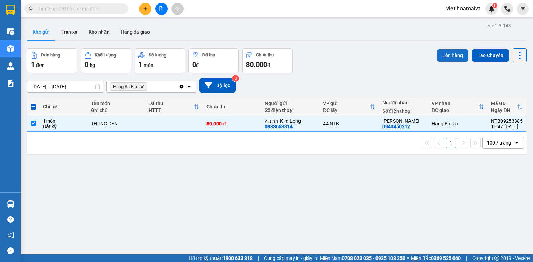
click at [450, 55] on button "Lên hàng" at bounding box center [453, 55] width 32 height 12
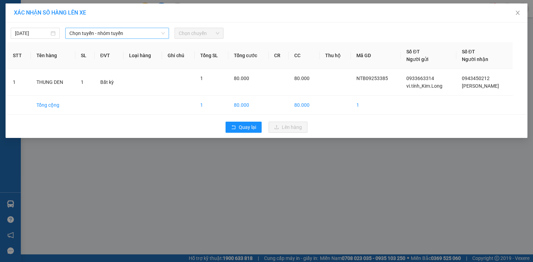
click at [136, 29] on span "Chọn tuyến - nhóm tuyến" at bounding box center [116, 33] width 95 height 10
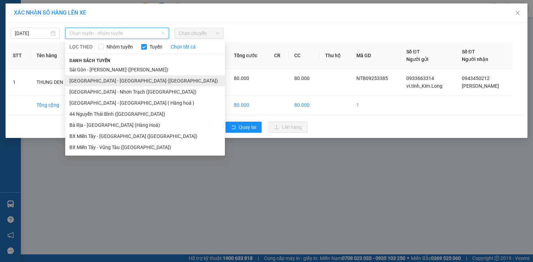
click at [120, 82] on li "[GEOGRAPHIC_DATA] - [GEOGRAPHIC_DATA] ([GEOGRAPHIC_DATA])" at bounding box center [145, 80] width 160 height 11
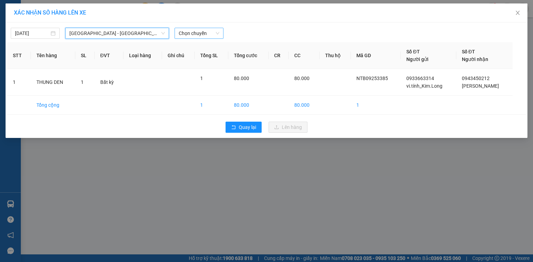
click at [192, 29] on span "Chọn chuyến" at bounding box center [199, 33] width 41 height 10
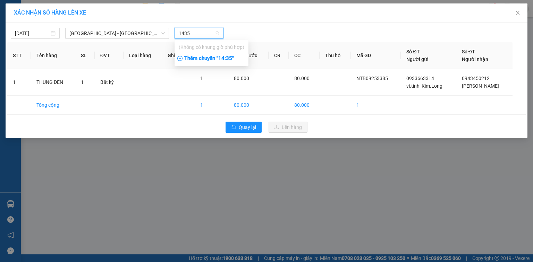
type input "1435"
click at [203, 58] on div "Thêm chuyến " 14:35 "" at bounding box center [211, 59] width 74 height 12
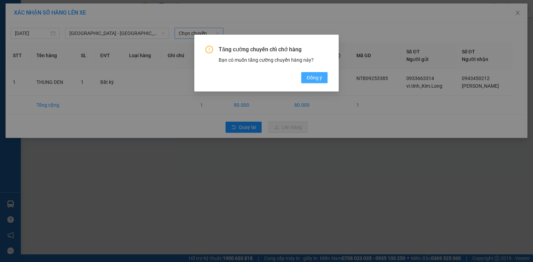
click at [308, 75] on span "Đồng ý" at bounding box center [314, 78] width 15 height 8
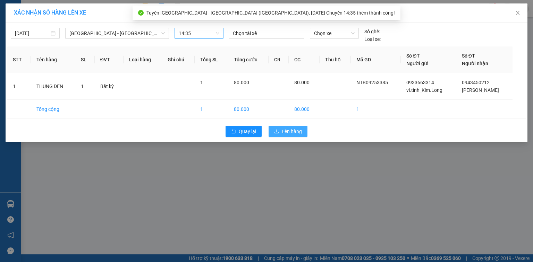
click at [284, 131] on span "Lên hàng" at bounding box center [292, 132] width 20 height 8
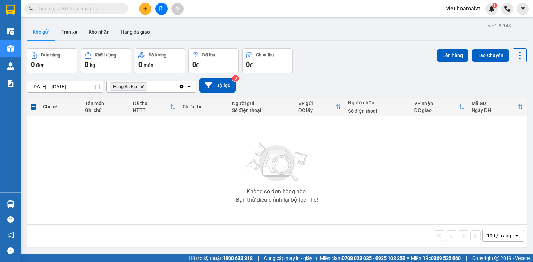
click at [140, 85] on icon "Delete" at bounding box center [142, 87] width 4 height 4
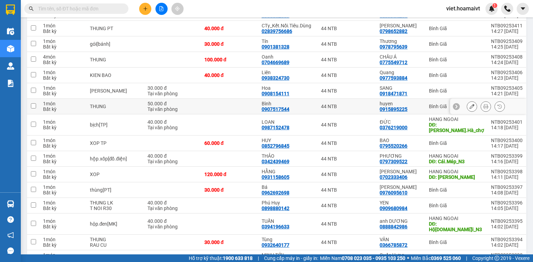
scroll to position [83, 0]
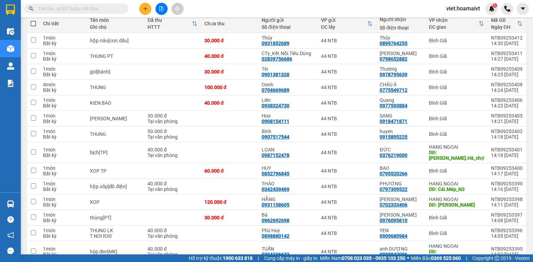
click at [144, 11] on icon "plus" at bounding box center [145, 8] width 5 height 5
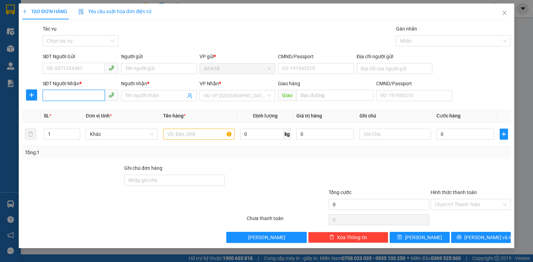
drag, startPoint x: 83, startPoint y: 97, endPoint x: 78, endPoint y: 99, distance: 5.8
click at [83, 96] on input "SĐT Người Nhận *" at bounding box center [74, 95] width 62 height 11
type input "02543711550"
click at [86, 111] on div "02543711550 - THANH" at bounding box center [80, 110] width 67 height 8
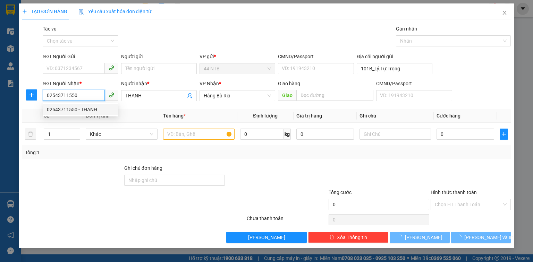
type input "101B_Lý.Tự.Trọng"
type input "THANH"
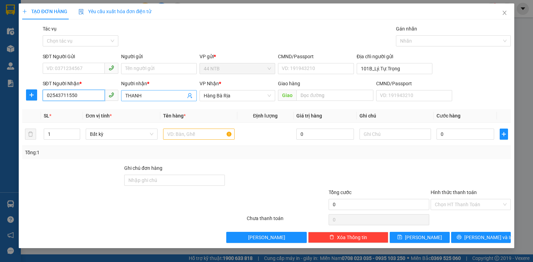
type input "02543711550"
click at [155, 94] on input "THANH" at bounding box center [155, 96] width 60 height 8
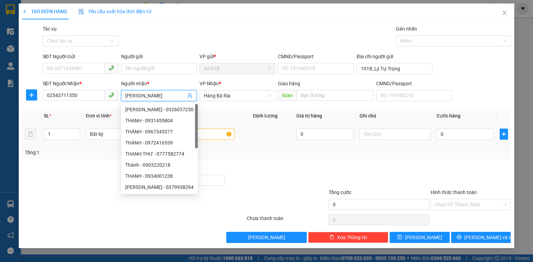
type input "Thanh"
click at [225, 136] on input "text" at bounding box center [198, 134] width 71 height 11
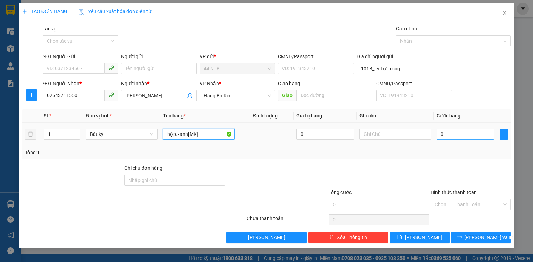
type input "hộp.xanh[MK]"
click at [445, 132] on input "0" at bounding box center [465, 134] width 58 height 11
type input "3"
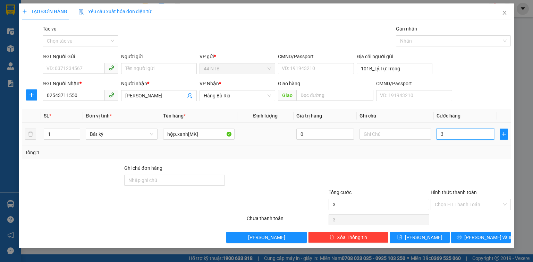
type input "30"
type input "30.000"
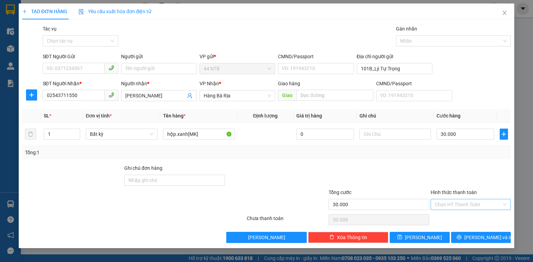
click at [465, 203] on input "Hình thức thanh toán" at bounding box center [468, 204] width 67 height 10
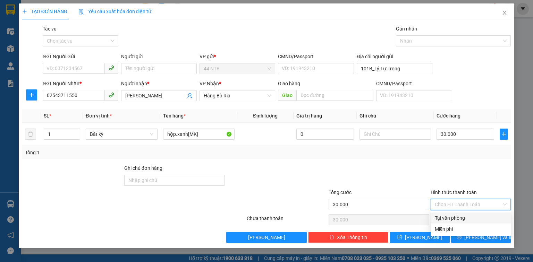
click at [461, 219] on div "Tại văn phòng" at bounding box center [471, 218] width 72 height 8
type input "0"
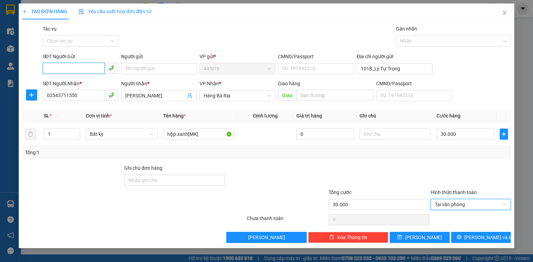
click at [74, 67] on input "SĐT Người Gửi" at bounding box center [74, 68] width 62 height 11
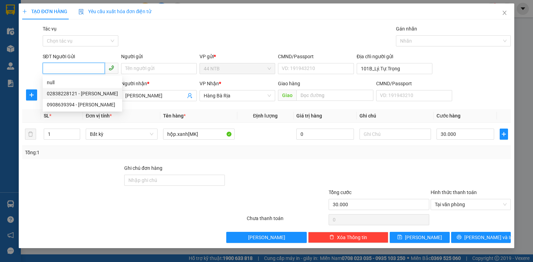
drag, startPoint x: 88, startPoint y: 92, endPoint x: 259, endPoint y: 150, distance: 180.4
click at [88, 93] on div "02838228121 - Hồng Thanh" at bounding box center [82, 94] width 71 height 8
type input "02838228121"
type input "Hồng Thanh"
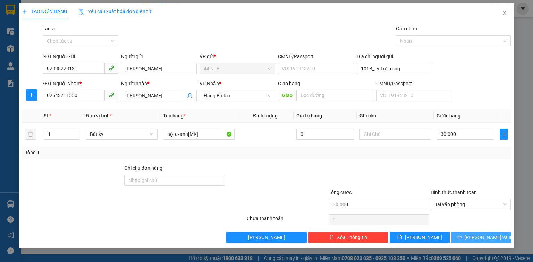
click at [463, 236] on button "[PERSON_NAME] và In" at bounding box center [481, 237] width 60 height 11
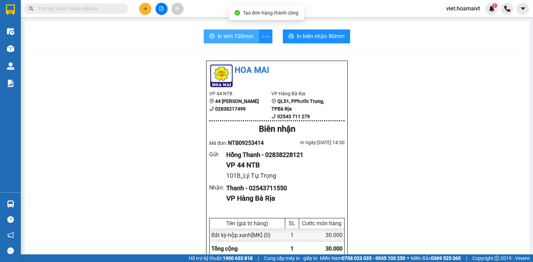
click at [239, 36] on span "In tem 100mm" at bounding box center [235, 36] width 36 height 9
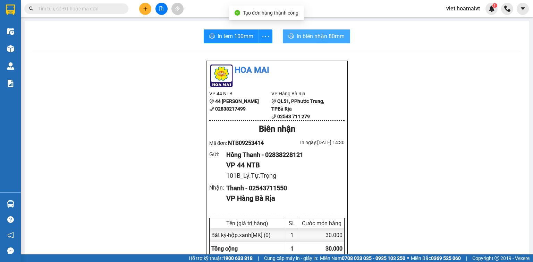
click at [333, 43] on button "In biên nhận 80mm" at bounding box center [316, 36] width 67 height 14
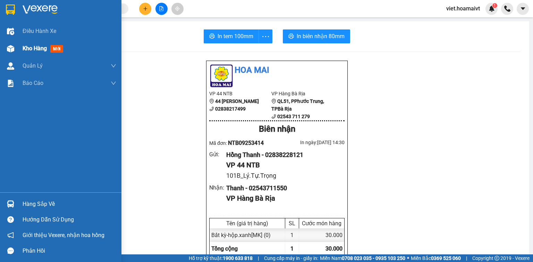
click at [39, 45] on span "Kho hàng" at bounding box center [35, 48] width 24 height 7
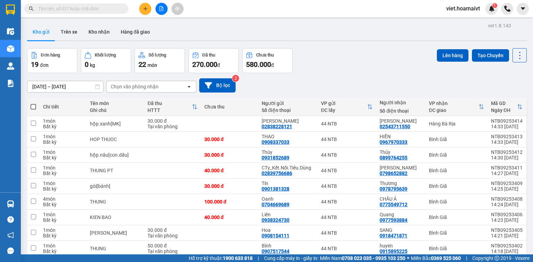
click at [148, 83] on div "Chọn văn phòng nhận" at bounding box center [135, 86] width 48 height 7
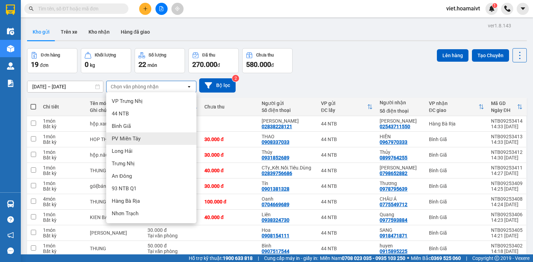
scroll to position [28, 0]
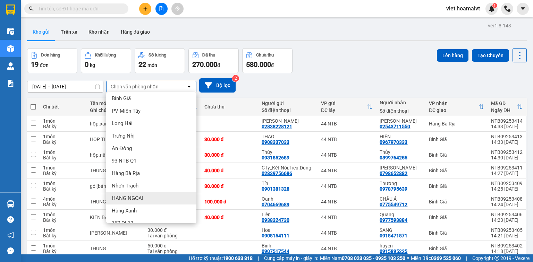
click at [141, 194] on div "HANG NGOAI" at bounding box center [151, 198] width 90 height 12
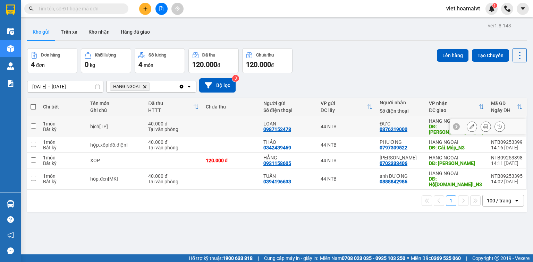
click at [207, 118] on td at bounding box center [231, 126] width 58 height 21
checkbox input "true"
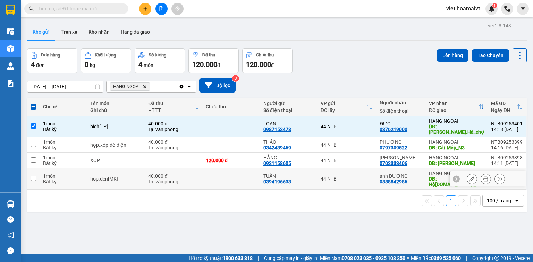
click at [186, 179] on div "Tại văn phòng" at bounding box center [173, 182] width 50 height 6
checkbox input "true"
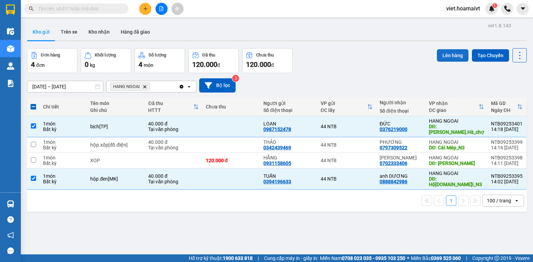
click at [442, 57] on button "Lên hàng" at bounding box center [453, 55] width 32 height 12
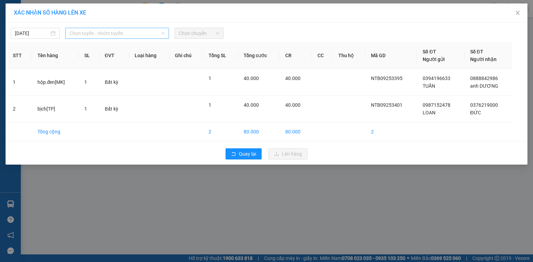
click at [140, 35] on span "Chọn tuyến - nhóm tuyến" at bounding box center [116, 33] width 95 height 10
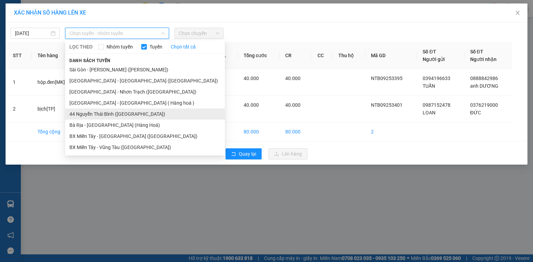
click at [99, 112] on li "44 Nguyễn Thái Bình ([GEOGRAPHIC_DATA])" at bounding box center [145, 114] width 160 height 11
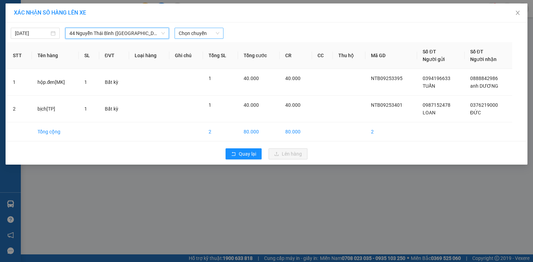
click at [190, 34] on span "Chọn chuyến" at bounding box center [199, 33] width 41 height 10
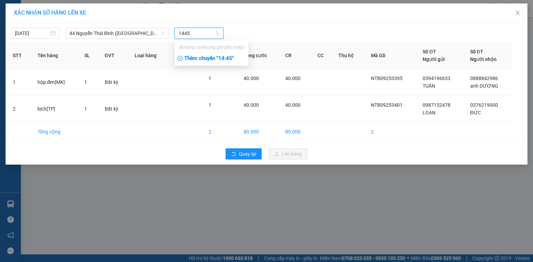
type input "1445"
click at [233, 59] on div "Thêm chuyến " 14:45 "" at bounding box center [211, 59] width 74 height 12
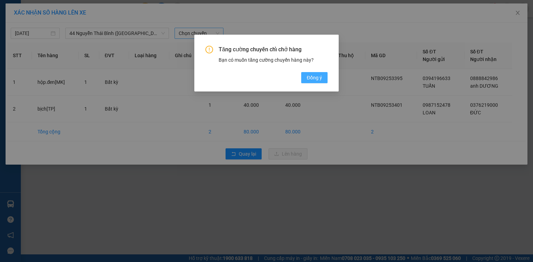
click at [308, 79] on span "Đồng ý" at bounding box center [314, 78] width 15 height 8
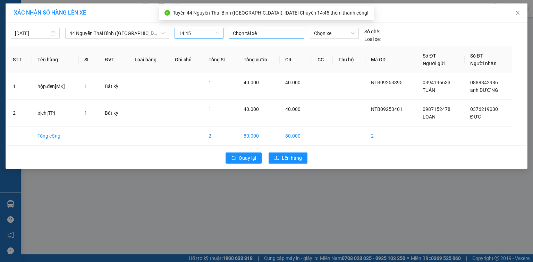
click at [239, 33] on div at bounding box center [266, 33] width 72 height 8
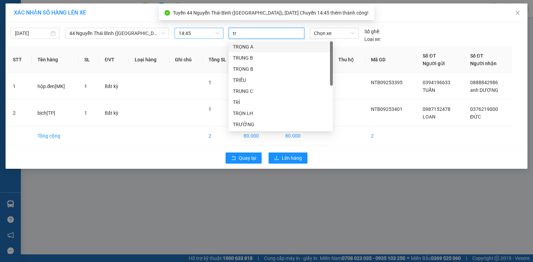
type input "tri"
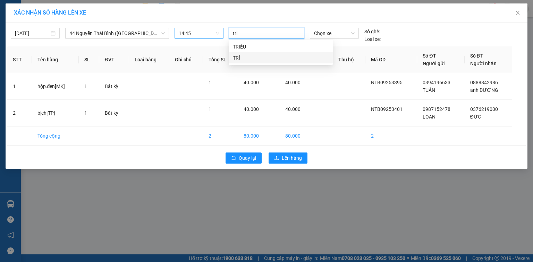
click at [243, 59] on div "TRÍ" at bounding box center [281, 58] width 96 height 8
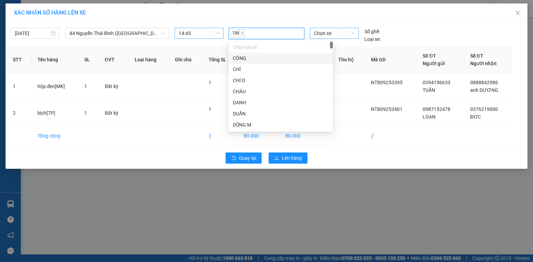
click at [322, 34] on span "Chọn xe" at bounding box center [334, 33] width 40 height 10
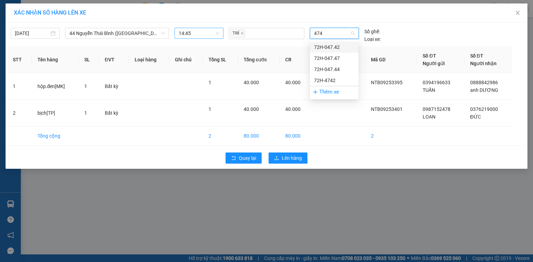
type input "4742"
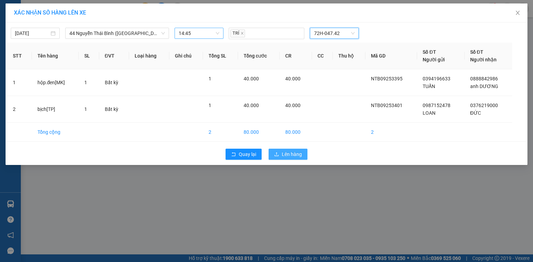
click at [291, 153] on span "Lên hàng" at bounding box center [292, 155] width 20 height 8
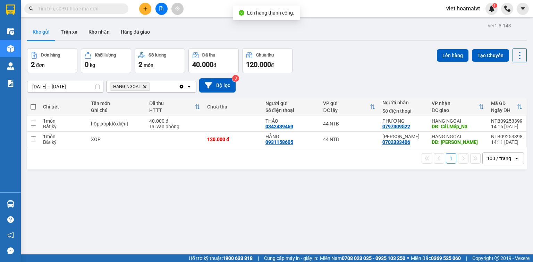
click at [146, 87] on icon "Delete" at bounding box center [145, 87] width 4 height 4
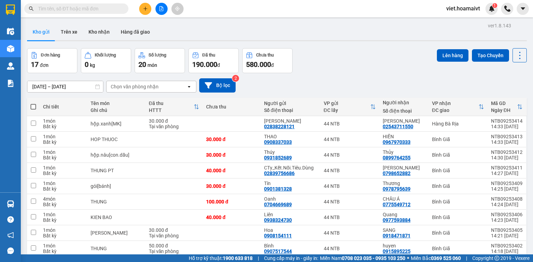
click at [102, 7] on input "text" at bounding box center [79, 9] width 82 height 8
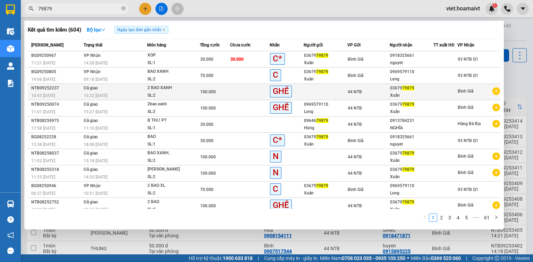
type input "79879"
click at [494, 91] on icon "plus-circle" at bounding box center [496, 91] width 8 height 8
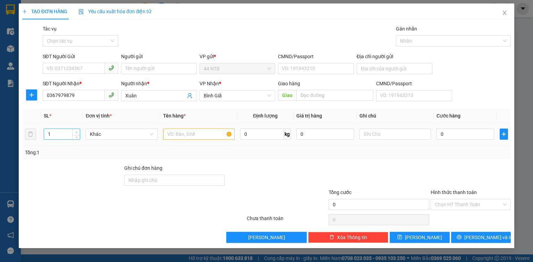
type input "2"
click at [75, 130] on span "Increase Value" at bounding box center [76, 132] width 8 height 6
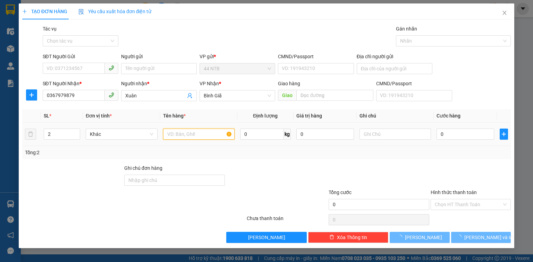
click at [176, 131] on input "text" at bounding box center [198, 134] width 71 height 11
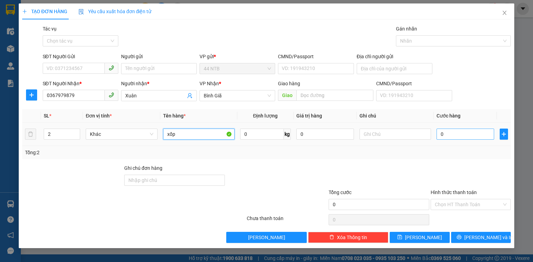
type input "xốp"
click at [473, 133] on input "0" at bounding box center [465, 134] width 58 height 11
type input "2"
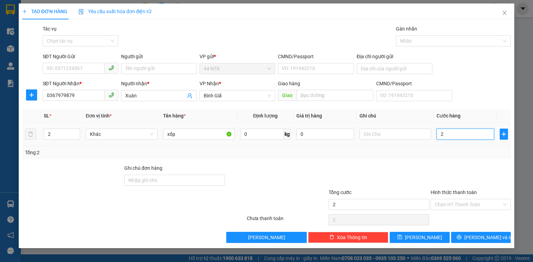
type input "24"
type input "240"
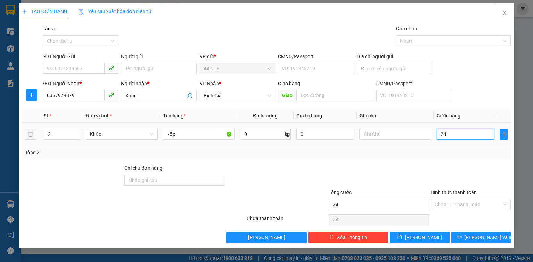
type input "240"
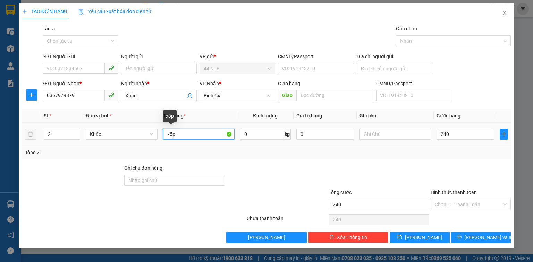
type input "240.000"
click at [164, 132] on input "xốp" at bounding box center [198, 134] width 71 height 11
type input "2xốp"
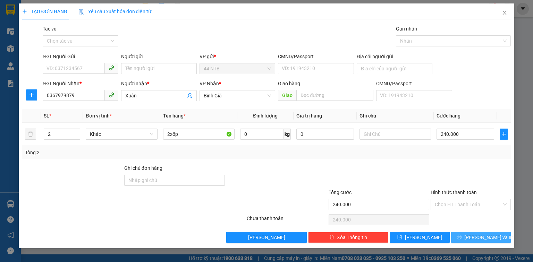
click at [486, 241] on span "[PERSON_NAME] và In" at bounding box center [488, 238] width 49 height 8
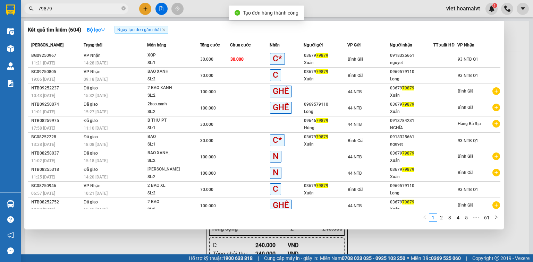
click at [377, 243] on div at bounding box center [266, 131] width 533 height 262
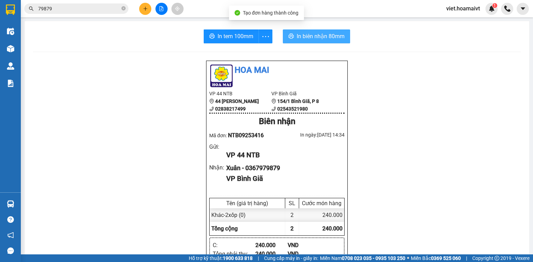
click at [319, 32] on span "In biên nhận 80mm" at bounding box center [321, 36] width 48 height 9
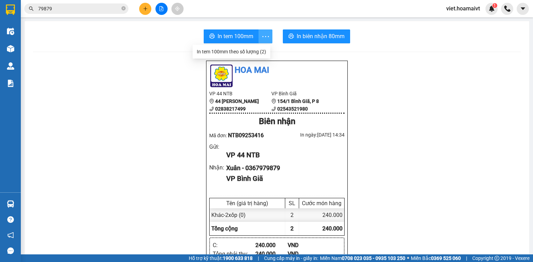
click at [265, 36] on icon "more" at bounding box center [265, 36] width 9 height 9
click at [246, 51] on div "In tem 100mm theo số lượng (2)" at bounding box center [231, 52] width 69 height 8
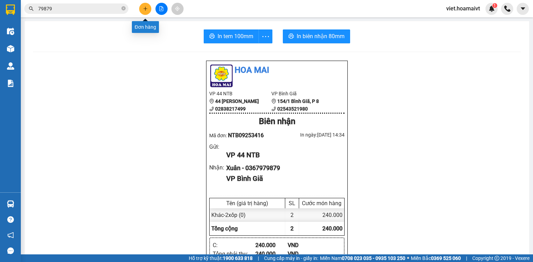
click at [144, 10] on icon "plus" at bounding box center [145, 8] width 5 height 5
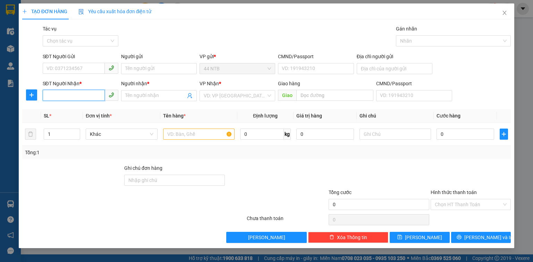
click at [64, 96] on input "SĐT Người Nhận *" at bounding box center [74, 95] width 62 height 11
type input "0355598323"
click at [89, 114] on div "0355598323 - BA CUONG" at bounding box center [81, 109] width 76 height 11
type input "BA CUONG"
type input "0355598323"
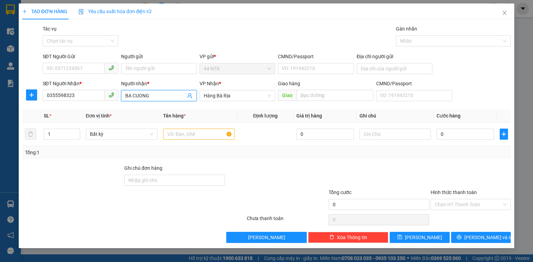
drag, startPoint x: 155, startPoint y: 95, endPoint x: 73, endPoint y: 103, distance: 83.0
click at [73, 103] on div "SĐT Người Nhận * 0355598323 Người nhận * BA CUONG BA CUONG VP Nhận * Hàng Bà …" at bounding box center [276, 92] width 471 height 24
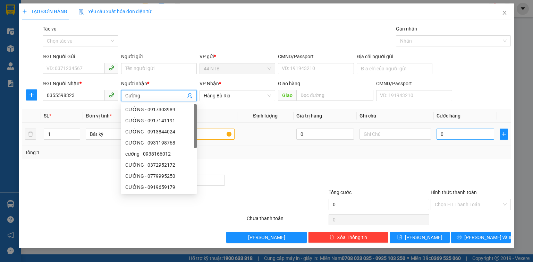
type input "Cường"
click at [450, 137] on input "0" at bounding box center [465, 134] width 58 height 11
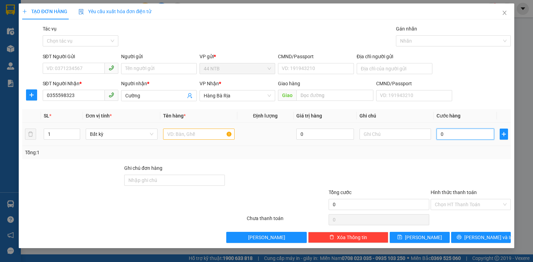
type input "3"
type input "30"
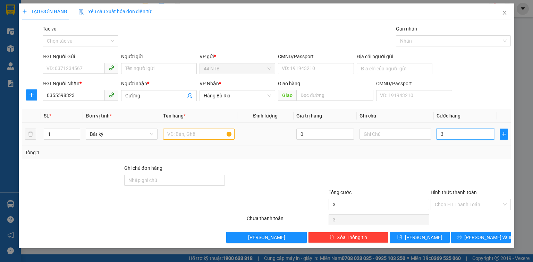
type input "30"
type input "30.000"
click at [215, 128] on div at bounding box center [198, 134] width 71 height 14
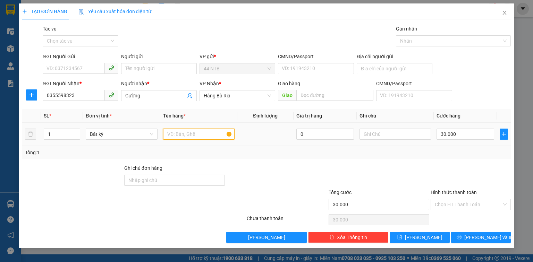
click at [214, 134] on input "text" at bounding box center [198, 134] width 71 height 11
click at [73, 67] on input "SĐT Người Gửi" at bounding box center [74, 68] width 62 height 11
type input "0934000450"
click at [80, 86] on div "0934000450 - VY" at bounding box center [80, 83] width 67 height 8
type input "VY"
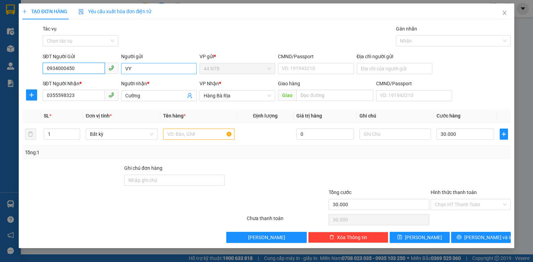
type input "0934000450"
click at [135, 68] on input "VY" at bounding box center [159, 68] width 76 height 11
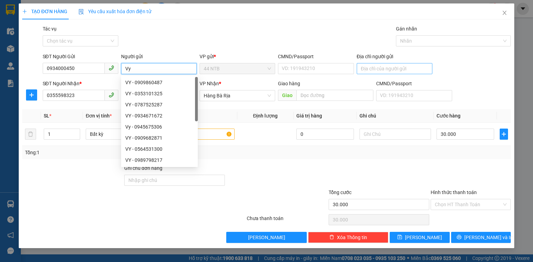
type input "Vy"
click at [382, 68] on input "Địa chỉ người gửi" at bounding box center [395, 68] width 76 height 11
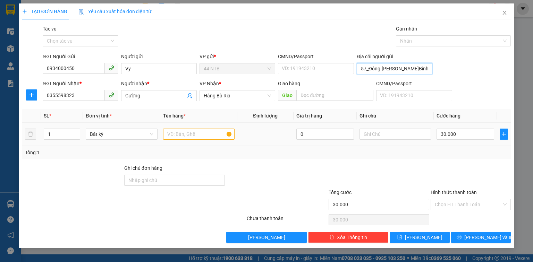
type input "57_Đông.Hồ_T.Bình"
click at [203, 138] on input "text" at bounding box center [198, 134] width 71 height 11
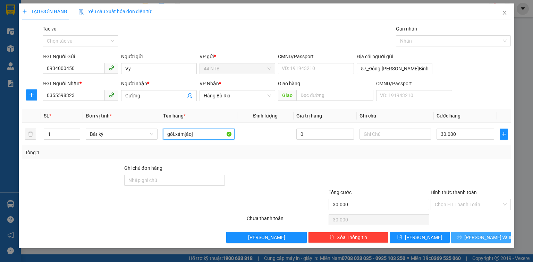
type input "gói.xám[áo]"
click at [485, 234] on span "[PERSON_NAME] và In" at bounding box center [488, 238] width 49 height 8
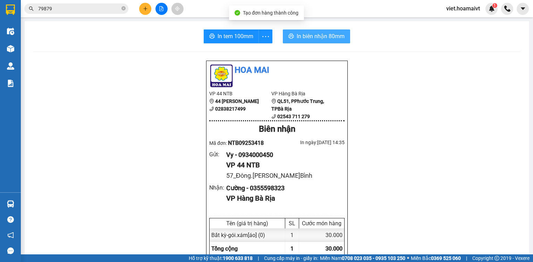
click at [332, 35] on span "In biên nhận 80mm" at bounding box center [321, 36] width 48 height 9
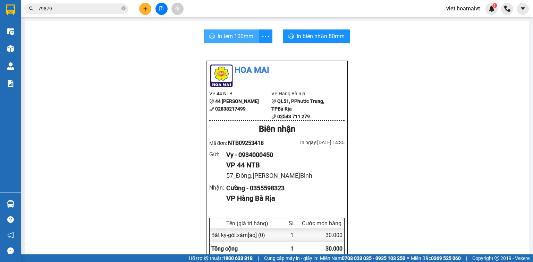
click at [246, 39] on span "In tem 100mm" at bounding box center [235, 36] width 36 height 9
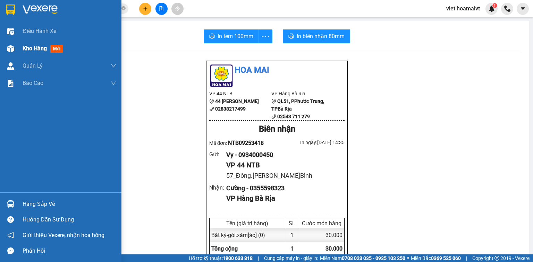
click at [21, 49] on div "Kho hàng mới" at bounding box center [60, 48] width 121 height 17
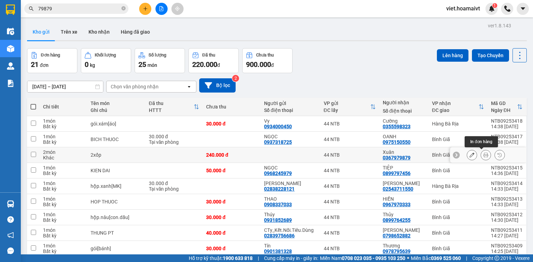
click at [483, 154] on icon at bounding box center [485, 155] width 5 height 5
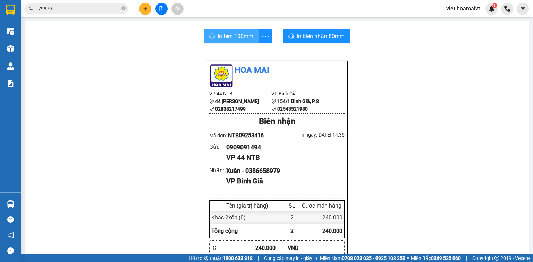
click at [243, 31] on button "In tem 100mm" at bounding box center [231, 36] width 55 height 14
click at [147, 10] on icon "plus" at bounding box center [145, 8] width 5 height 5
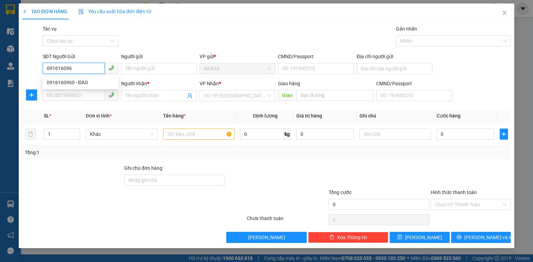
type input "0916160960"
click at [103, 82] on div "0916160960 - ĐÀO" at bounding box center [80, 83] width 67 height 8
type input "ĐÀO"
type input "55_Thành.Thái_Q10"
type input "0949016089"
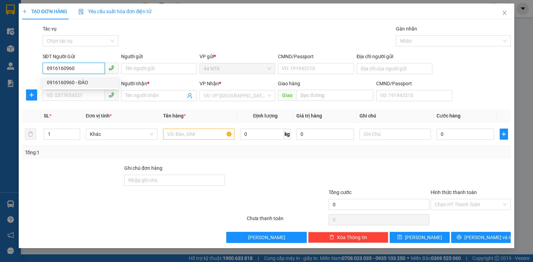
type input "Mỹ"
type input "0916160960"
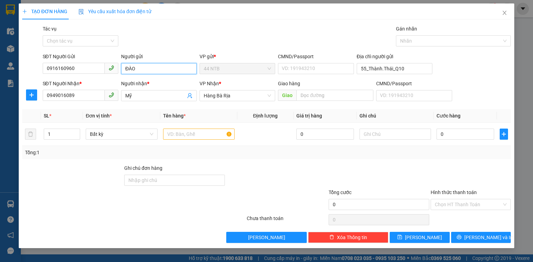
click at [148, 67] on input "ĐÀO" at bounding box center [159, 68] width 76 height 11
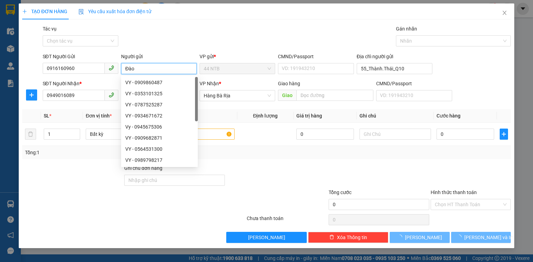
type input "Đào"
click at [172, 27] on div "Gói vận chuyển * Tiêu chuẩn Tác vụ Chọn tác vụ Gán nhãn Nhãn" at bounding box center [276, 37] width 471 height 24
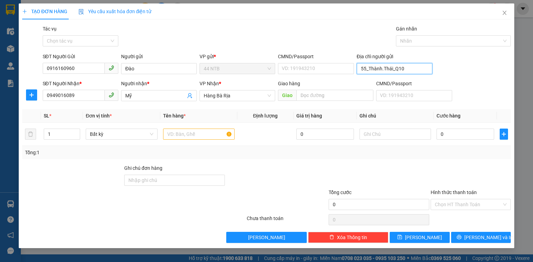
click at [412, 70] on input "55_Thành.Thái_Q10" at bounding box center [395, 68] width 76 height 11
click at [383, 73] on input "chợ_vường.Chuối" at bounding box center [395, 68] width 76 height 11
click at [374, 71] on input "chợ_vườn.Chuối" at bounding box center [395, 68] width 76 height 11
type input "chợ_Vườn.Chuối"
click at [180, 135] on input "text" at bounding box center [198, 134] width 71 height 11
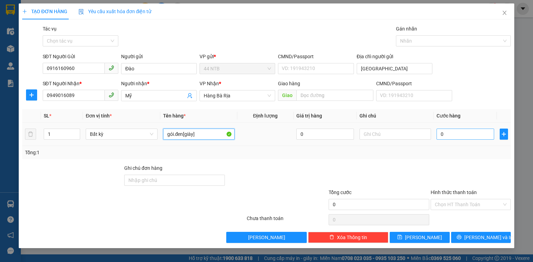
type input "gói.đen[giày]"
click at [465, 131] on input "0" at bounding box center [465, 134] width 58 height 11
type input "3"
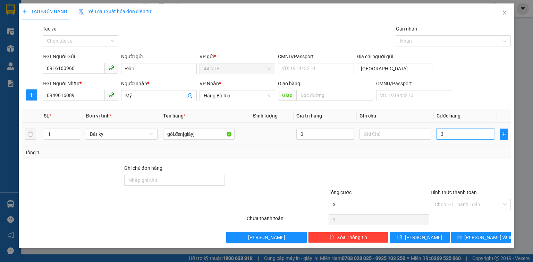
type input "30"
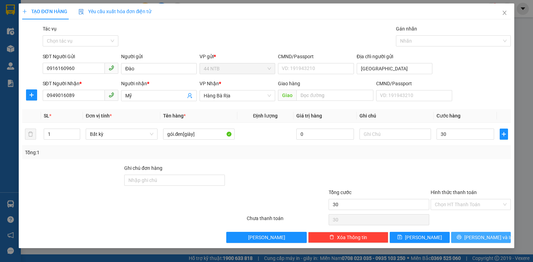
type input "30.000"
click at [490, 241] on button "[PERSON_NAME] và In" at bounding box center [481, 237] width 60 height 11
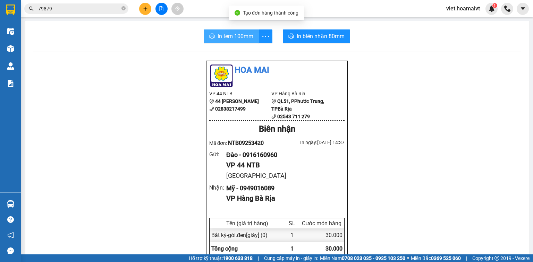
click at [243, 36] on span "In tem 100mm" at bounding box center [235, 36] width 36 height 9
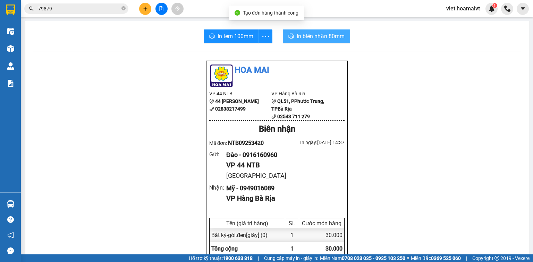
click at [334, 33] on span "In biên nhận 80mm" at bounding box center [321, 36] width 48 height 9
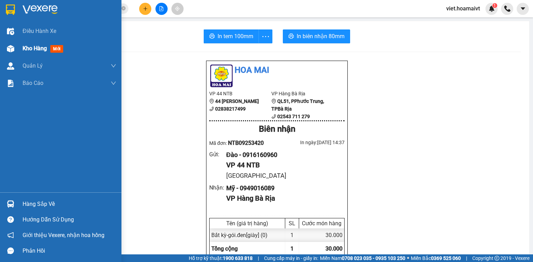
click at [39, 44] on div "Kho hàng mới" at bounding box center [44, 48] width 43 height 9
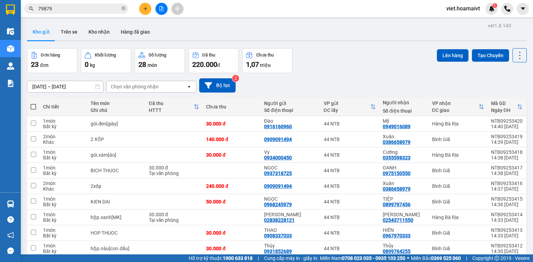
click at [141, 89] on div "Chọn văn phòng nhận" at bounding box center [135, 86] width 48 height 7
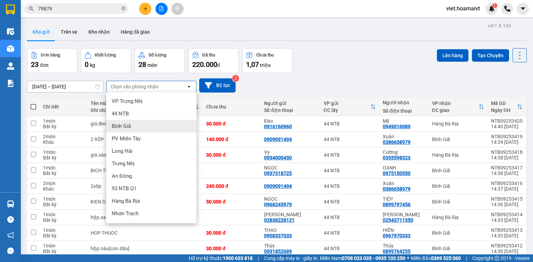
click at [135, 123] on div "Bình Giã" at bounding box center [151, 126] width 90 height 12
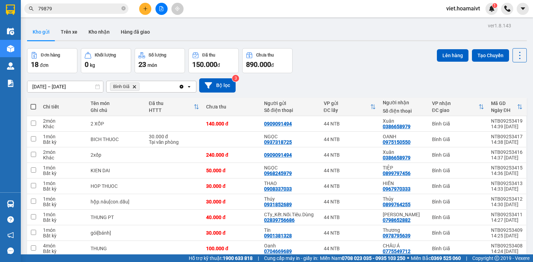
click at [147, 9] on icon "plus" at bounding box center [145, 8] width 5 height 5
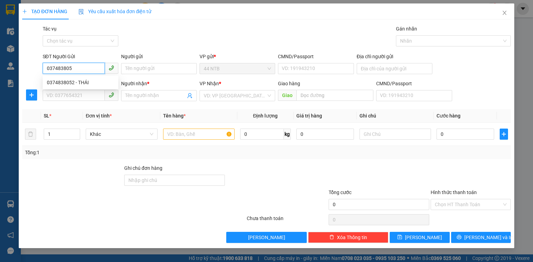
type input "0374838052"
click at [78, 82] on div "0374838052 - THÁI" at bounding box center [80, 83] width 67 height 8
type input "THÁI"
type input "0948639865"
type input "HÙNG"
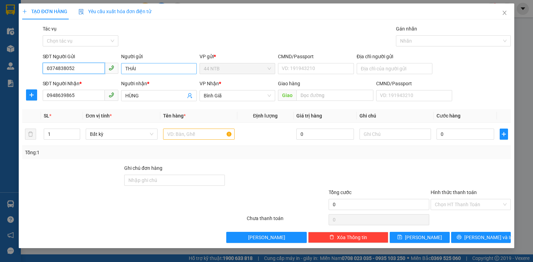
type input "0374838052"
click at [148, 71] on input "THÁI" at bounding box center [159, 68] width 76 height 11
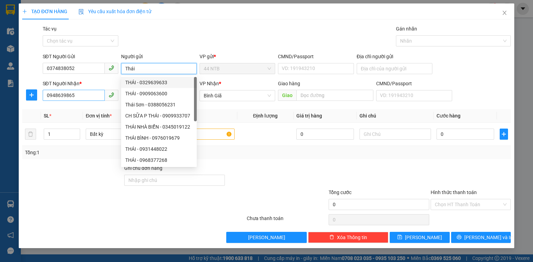
type input "Thái"
drag, startPoint x: 62, startPoint y: 93, endPoint x: 0, endPoint y: 103, distance: 63.4
click at [0, 103] on div "TẠO ĐƠN HÀNG Yêu cầu xuất hóa đơn điện tử Transit Pickup Surcharge Ids Transit …" at bounding box center [266, 131] width 533 height 262
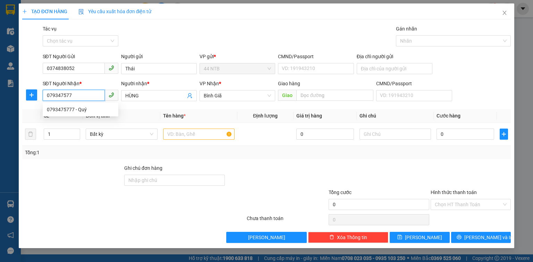
type input "0793475777"
click at [93, 108] on div "0793475777 - Quý" at bounding box center [80, 110] width 67 height 8
type input "Quý"
type input "0793475777"
click at [193, 134] on input "text" at bounding box center [198, 134] width 71 height 11
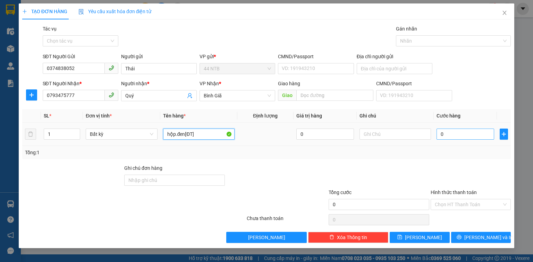
type input "hộp.đen[ĐT]"
click at [452, 133] on input "0" at bounding box center [465, 134] width 58 height 11
type input "3"
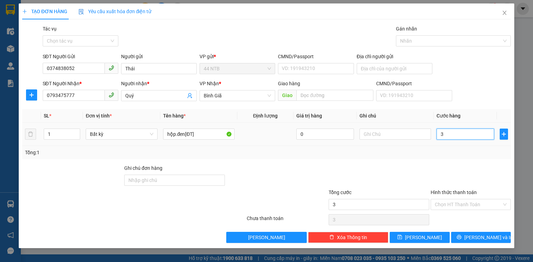
type input "30"
type input "30.000"
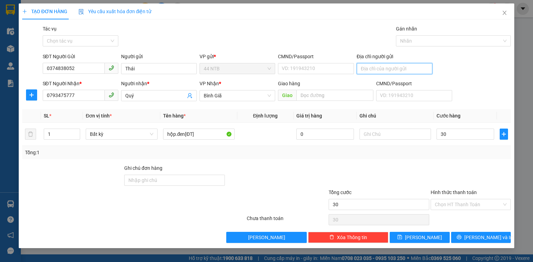
type input "30.000"
click at [379, 68] on input "Địa chỉ người gửi" at bounding box center [395, 68] width 76 height 11
type input "194/21A_B.Đ.Túy_B.Thạnh"
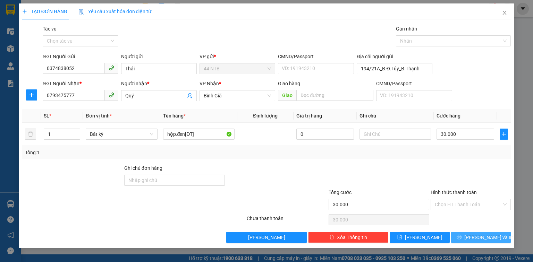
click at [476, 238] on span "[PERSON_NAME] và In" at bounding box center [488, 238] width 49 height 8
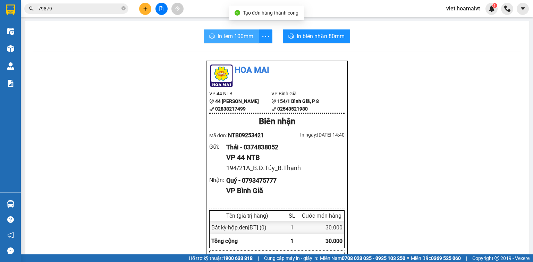
click at [230, 39] on span "In tem 100mm" at bounding box center [235, 36] width 36 height 9
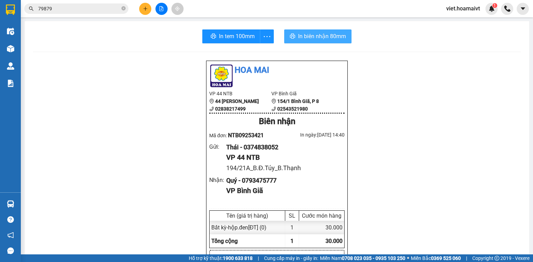
click at [329, 39] on span "In biên nhận 80mm" at bounding box center [322, 36] width 48 height 9
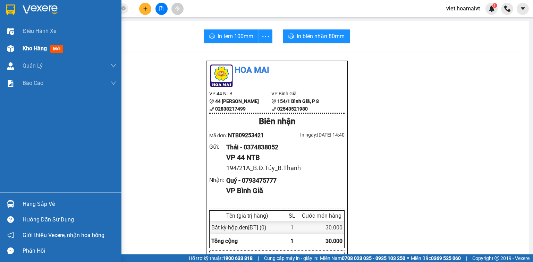
click at [24, 49] on span "Kho hàng" at bounding box center [35, 48] width 24 height 7
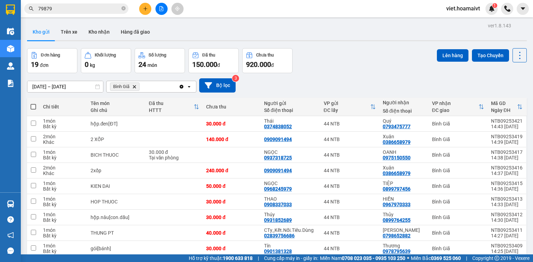
click at [113, 9] on input "79879" at bounding box center [79, 9] width 82 height 8
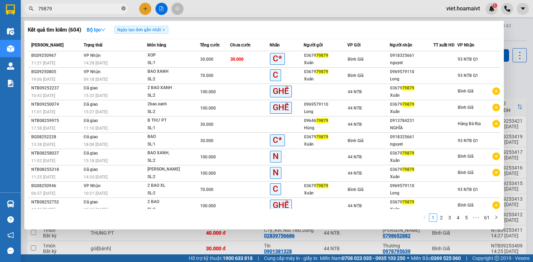
click at [123, 10] on icon "close-circle" at bounding box center [123, 8] width 4 height 4
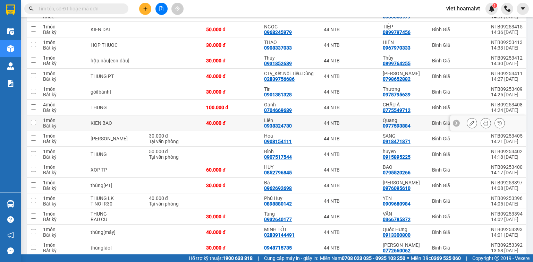
scroll to position [46, 0]
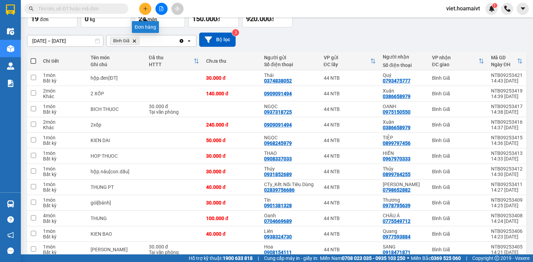
click at [147, 12] on button at bounding box center [145, 9] width 12 height 12
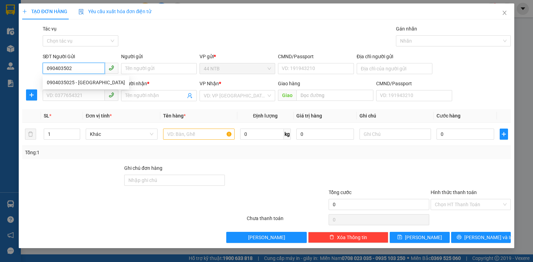
type input "0904035025"
click at [104, 82] on div "0904035025 - Minh" at bounding box center [86, 83] width 78 height 8
type input "Minh"
type input "78/C4_P.Đ.Phùng_Tân.Phú"
type input "0792308899"
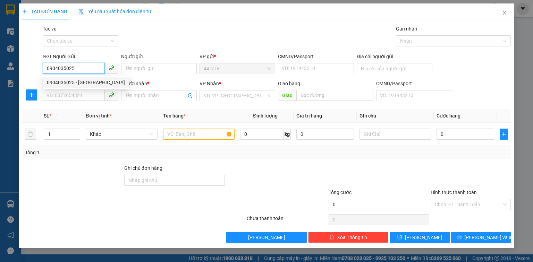
type input "Thai Tai"
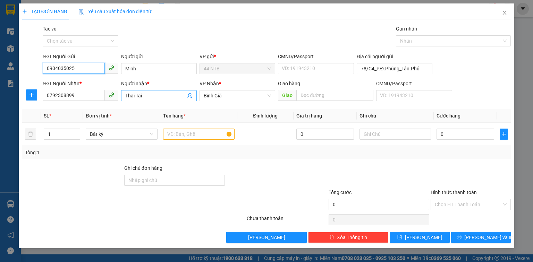
type input "0904035025"
drag, startPoint x: 145, startPoint y: 96, endPoint x: 102, endPoint y: 107, distance: 44.7
click at [102, 107] on div "Transit Pickup Surcharge Ids Transit Deliver Surcharge Ids Transit Deliver Surc…" at bounding box center [266, 134] width 488 height 218
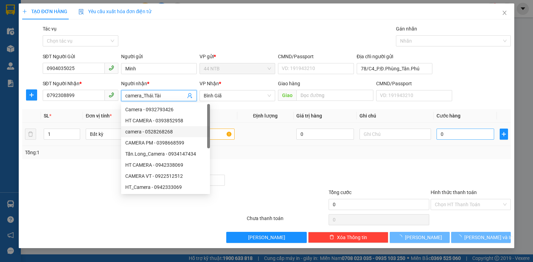
type input "camera_Thái.Tài"
click at [468, 133] on input "0" at bounding box center [465, 134] width 58 height 11
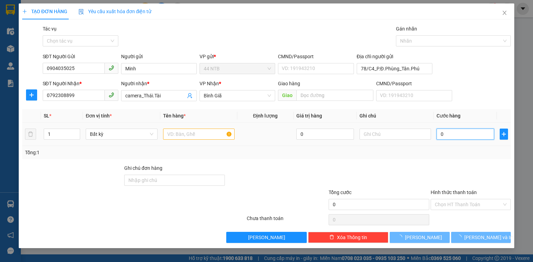
type input "3"
type input "30"
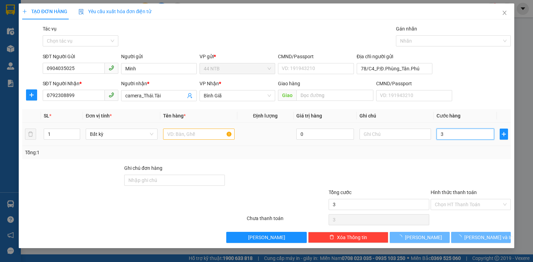
type input "30"
type input "30.000"
click at [182, 133] on input "text" at bounding box center [198, 134] width 71 height 11
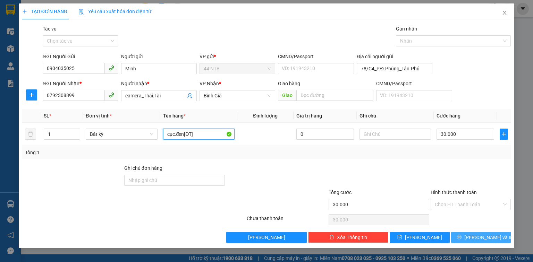
type input "cục.đen[ĐT]"
click at [486, 240] on span "[PERSON_NAME] và In" at bounding box center [488, 238] width 49 height 8
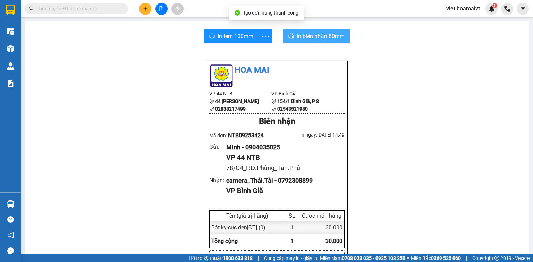
click at [299, 37] on span "In biên nhận 80mm" at bounding box center [321, 36] width 48 height 9
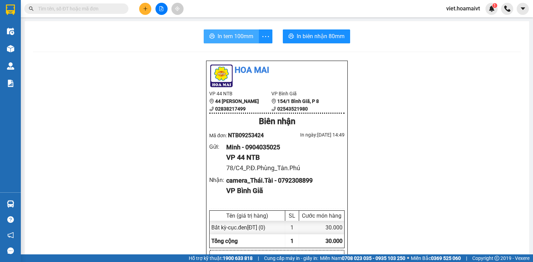
click at [218, 40] on span "In tem 100mm" at bounding box center [235, 36] width 36 height 9
click at [140, 12] on button at bounding box center [145, 9] width 12 height 12
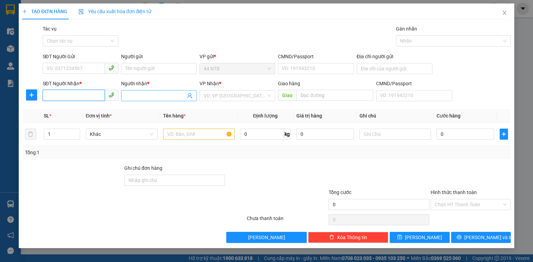
drag, startPoint x: 83, startPoint y: 95, endPoint x: 122, endPoint y: 97, distance: 39.2
click at [86, 96] on input "SĐT Người Nhận *" at bounding box center [74, 95] width 62 height 11
type input "0909323767"
click at [100, 111] on div "0909323767 - Xuân Nguyễn" at bounding box center [81, 110] width 68 height 8
type input "Xuân Nguyễn"
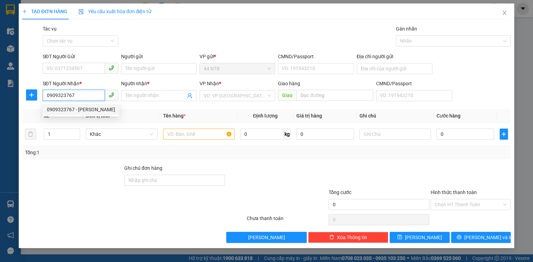
type input "Lam.Sơn_chợ"
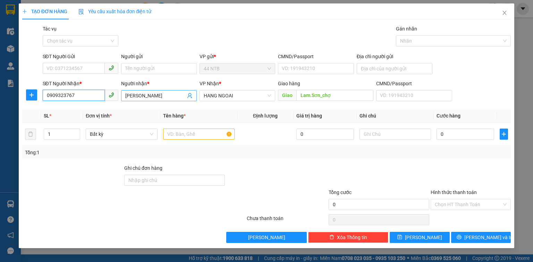
type input "0909323767"
click at [166, 99] on input "Xuân Nguyễn" at bounding box center [155, 96] width 60 height 8
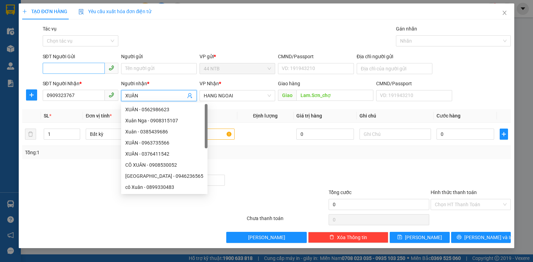
type input "XUÂN"
click at [96, 68] on input "SĐT Người Gửi" at bounding box center [74, 68] width 62 height 11
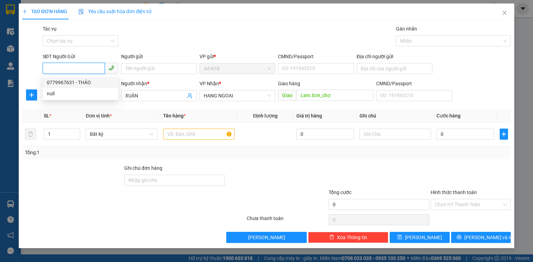
click at [99, 86] on div "0779967631 - THẢO" at bounding box center [80, 83] width 67 height 8
type input "0779967631"
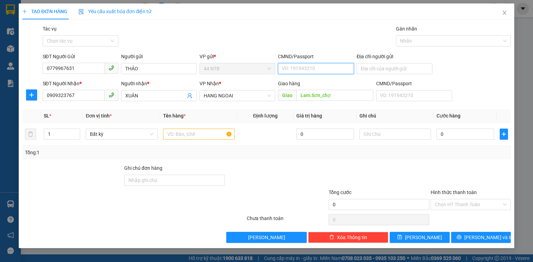
click at [301, 69] on input "CMND/Passport" at bounding box center [316, 68] width 76 height 11
click at [385, 67] on input "Địa chỉ người gửi" at bounding box center [395, 68] width 76 height 11
click at [176, 134] on input "text" at bounding box center [198, 134] width 71 height 11
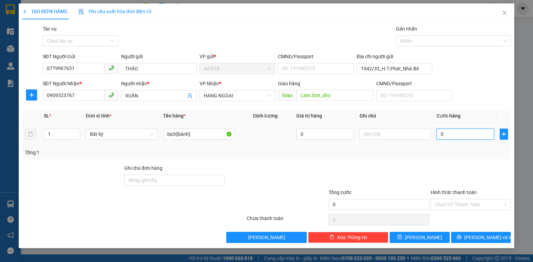
click at [470, 134] on input "0" at bounding box center [465, 134] width 58 height 11
click at [457, 207] on input "Hình thức thanh toán" at bounding box center [468, 204] width 67 height 10
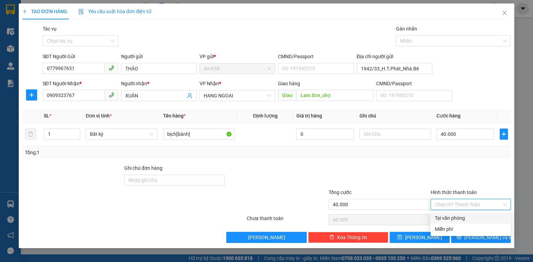
click at [459, 216] on div "Tại văn phòng" at bounding box center [471, 218] width 72 height 8
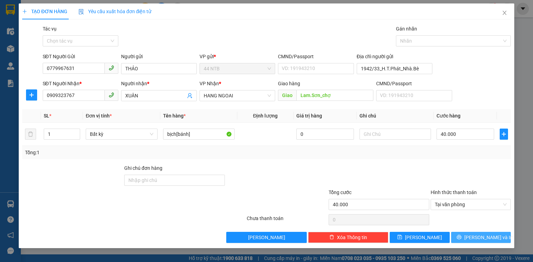
click at [461, 238] on icon "printer" at bounding box center [458, 237] width 5 height 5
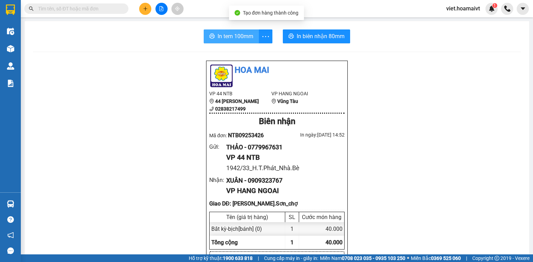
click at [245, 37] on span "In tem 100mm" at bounding box center [235, 36] width 36 height 9
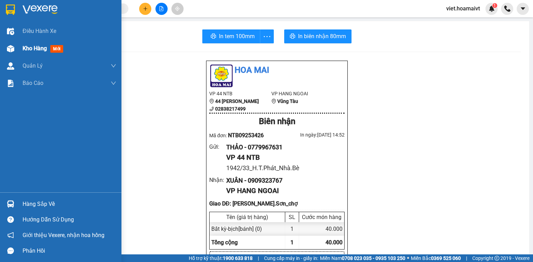
click at [25, 52] on span "Kho hàng" at bounding box center [35, 48] width 24 height 7
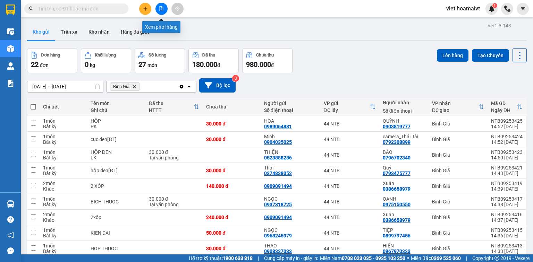
click at [163, 9] on icon "file-add" at bounding box center [162, 8] width 4 height 5
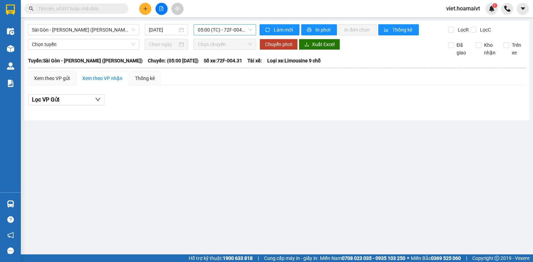
click at [202, 26] on span "05:00 (TC) - 72F-004.31" at bounding box center [225, 30] width 54 height 10
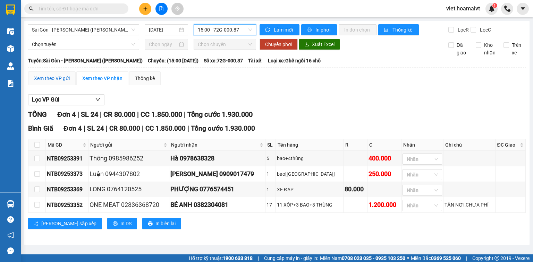
click at [50, 78] on div "Xem theo VP gửi" at bounding box center [52, 79] width 36 height 8
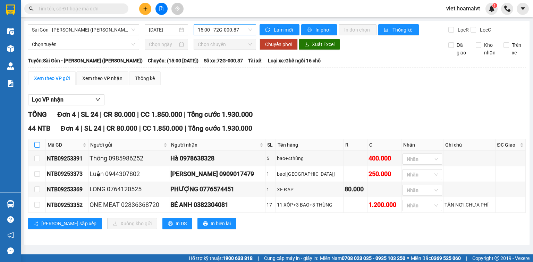
click at [37, 144] on input "checkbox" at bounding box center [37, 145] width 6 height 6
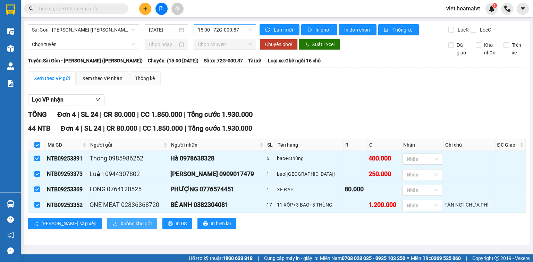
click at [120, 224] on span "Xuống kho gửi" at bounding box center [135, 224] width 31 height 8
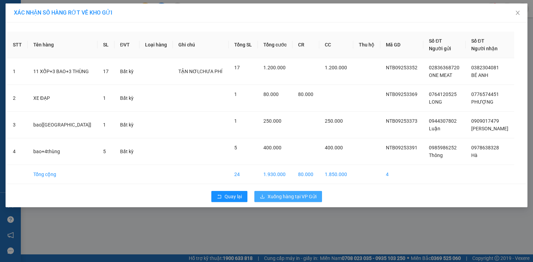
click at [272, 194] on span "Xuống hàng tại VP Gửi" at bounding box center [291, 197] width 49 height 8
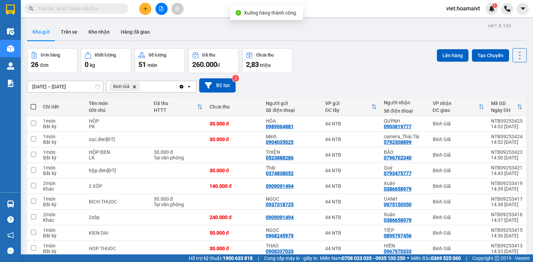
click at [134, 87] on icon "Bình Giã, close by backspace" at bounding box center [134, 86] width 3 height 3
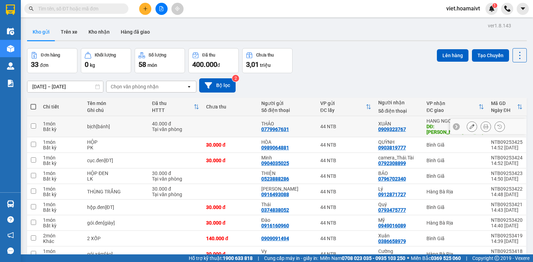
scroll to position [28, 0]
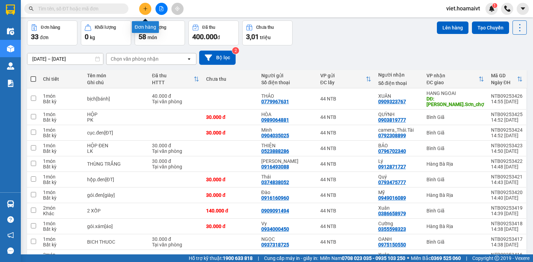
click at [143, 10] on icon "plus" at bounding box center [145, 8] width 5 height 5
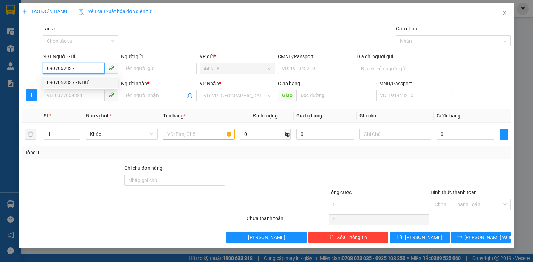
click at [89, 82] on div "0907062337 - NHƯ" at bounding box center [80, 83] width 67 height 8
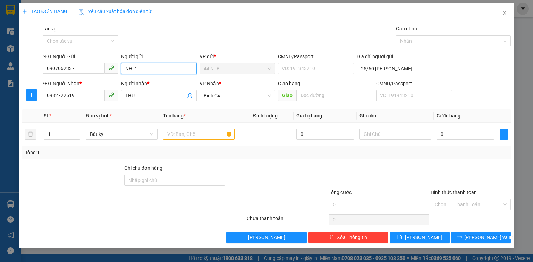
click at [146, 69] on input "NHƯ" at bounding box center [159, 68] width 76 height 11
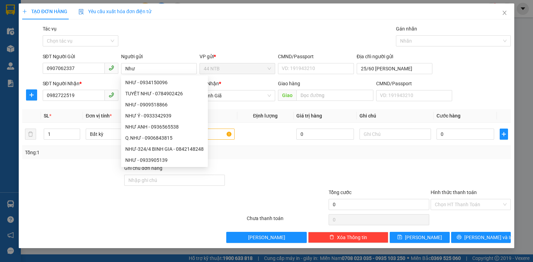
click at [247, 118] on th "Định lượng" at bounding box center [265, 116] width 56 height 14
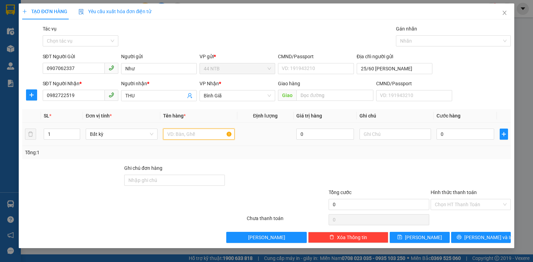
click at [195, 132] on input "text" at bounding box center [198, 134] width 71 height 11
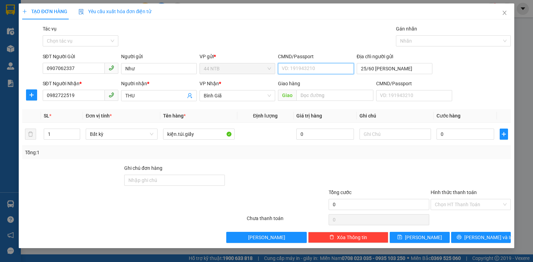
click at [301, 66] on input "CMND/Passport" at bounding box center [316, 68] width 76 height 11
click at [415, 65] on input "25/60 NGUYỄN BỈNH KHIÊM" at bounding box center [395, 68] width 76 height 11
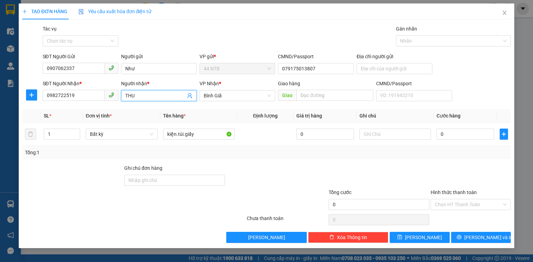
click at [148, 95] on input "THU" at bounding box center [155, 96] width 60 height 8
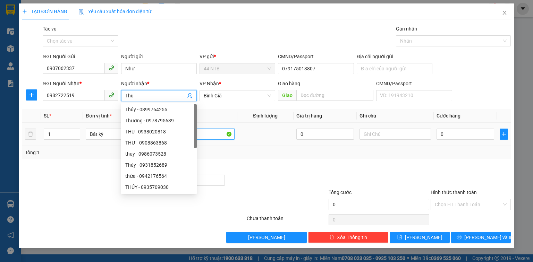
click at [219, 134] on input "kiện.túi.giấy" at bounding box center [198, 134] width 71 height 11
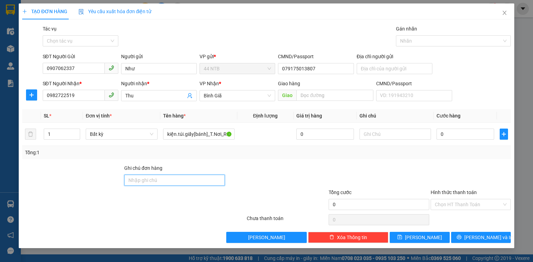
click at [176, 181] on input "Ghi chú đơn hàng" at bounding box center [174, 180] width 101 height 11
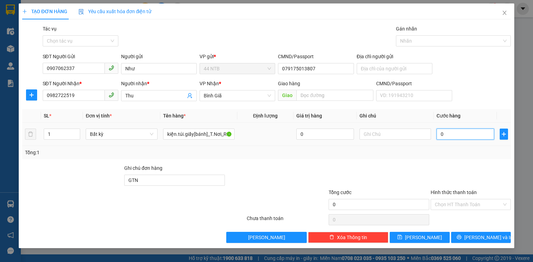
click at [472, 136] on input "0" at bounding box center [465, 134] width 58 height 11
click at [480, 202] on input "Hình thức thanh toán" at bounding box center [468, 204] width 67 height 10
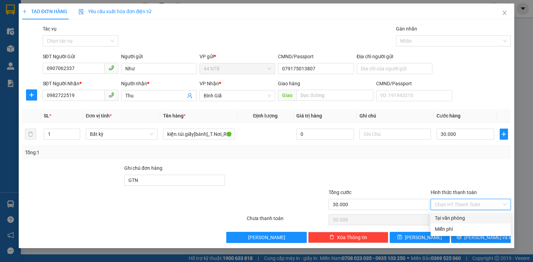
click at [476, 216] on div "Tại văn phòng" at bounding box center [471, 218] width 72 height 8
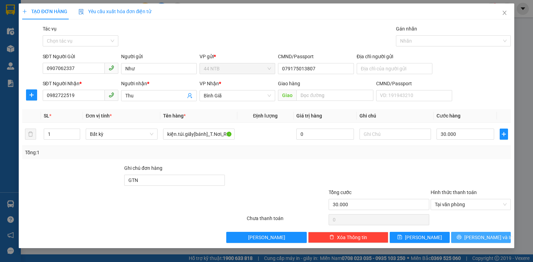
click at [479, 240] on span "[PERSON_NAME] và In" at bounding box center [488, 238] width 49 height 8
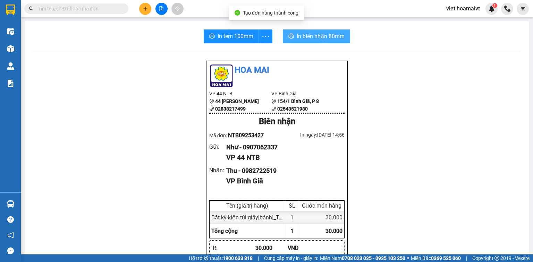
click at [297, 34] on span "In biên nhận 80mm" at bounding box center [321, 36] width 48 height 9
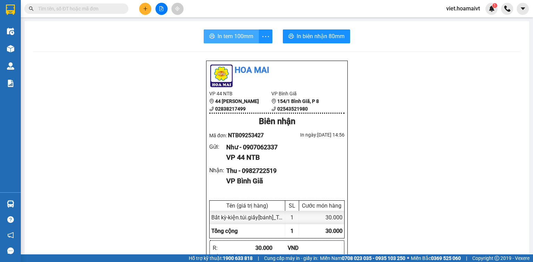
click at [222, 31] on button "In tem 100mm" at bounding box center [231, 36] width 55 height 14
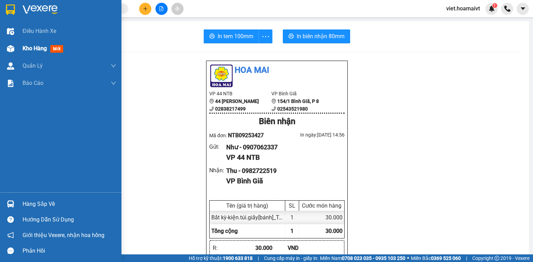
click at [28, 49] on span "Kho hàng" at bounding box center [35, 48] width 24 height 7
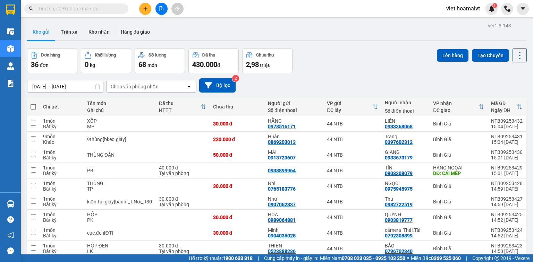
click at [144, 81] on div "Chọn văn phòng nhận open" at bounding box center [151, 87] width 90 height 12
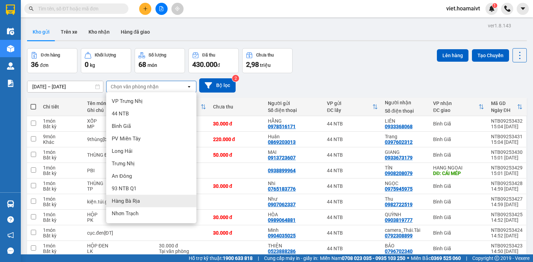
scroll to position [28, 0]
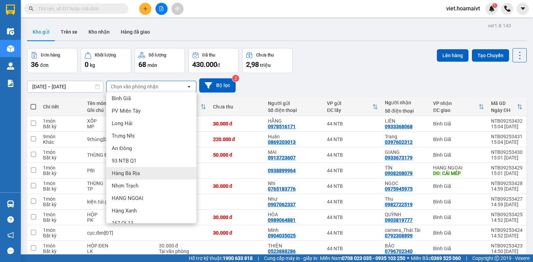
click at [131, 196] on span "HANG NGOAI" at bounding box center [128, 198] width 32 height 7
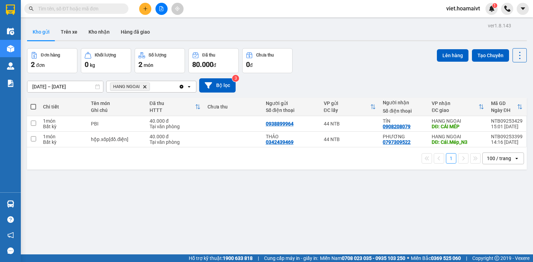
click at [144, 87] on icon "HANG NGOAI, close by backspace" at bounding box center [144, 86] width 3 height 3
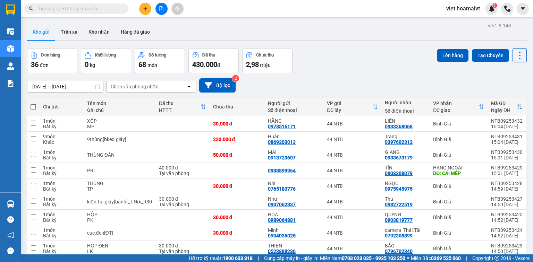
click at [146, 85] on div "Chọn văn phòng nhận" at bounding box center [135, 86] width 48 height 7
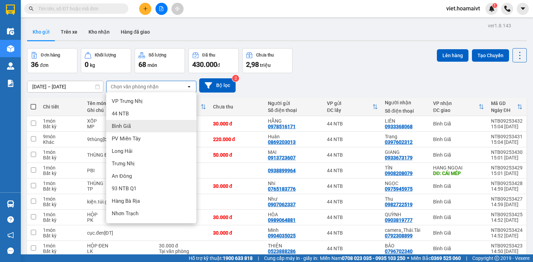
click at [139, 127] on div "Bình Giã" at bounding box center [151, 126] width 90 height 12
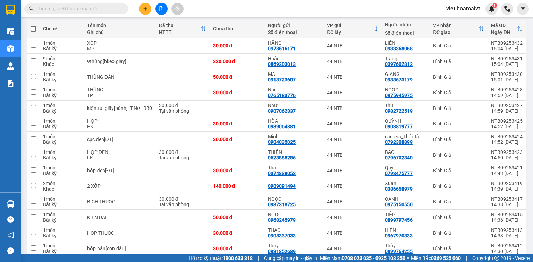
scroll to position [0, 0]
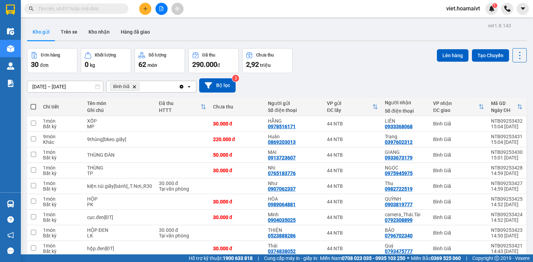
click at [134, 87] on icon "Bình Giã, close by backspace" at bounding box center [134, 86] width 3 height 3
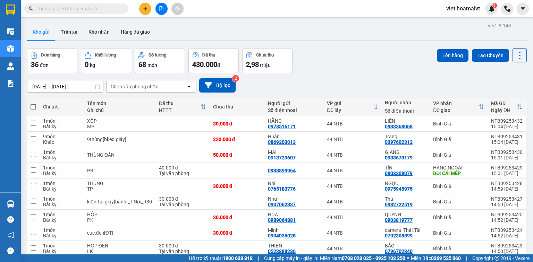
click at [134, 87] on div "Chọn văn phòng nhận" at bounding box center [135, 86] width 48 height 7
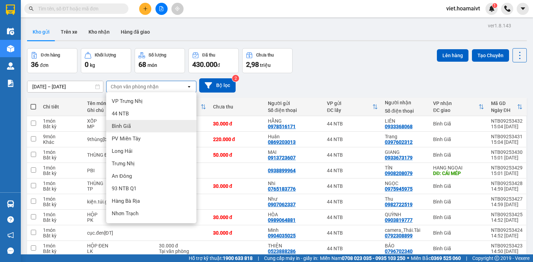
click at [132, 125] on div "Bình Giã" at bounding box center [151, 126] width 90 height 12
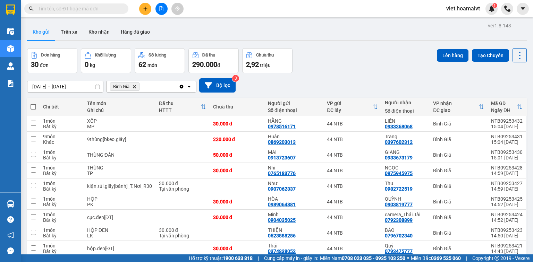
click at [34, 107] on span at bounding box center [34, 107] width 6 height 6
click at [33, 103] on input "checkbox" at bounding box center [33, 103] width 0 height 0
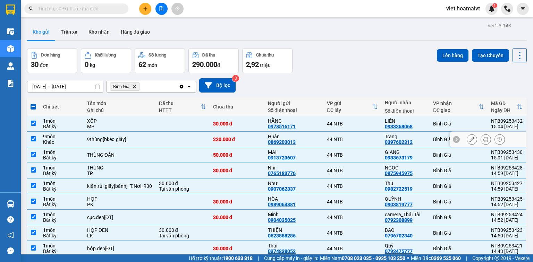
click at [62, 140] on div "Khác" at bounding box center [61, 142] width 37 height 6
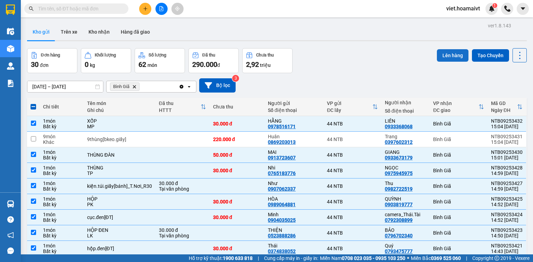
click at [441, 59] on button "Lên hàng" at bounding box center [453, 55] width 32 height 12
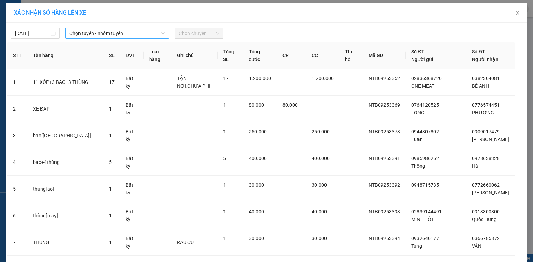
click at [108, 33] on span "Chọn tuyến - nhóm tuyến" at bounding box center [116, 33] width 95 height 10
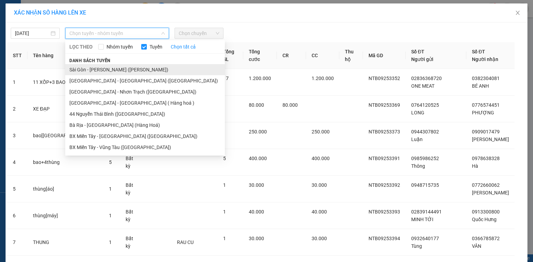
click at [109, 69] on li "Sài Gòn - [PERSON_NAME] ([PERSON_NAME])" at bounding box center [145, 69] width 160 height 11
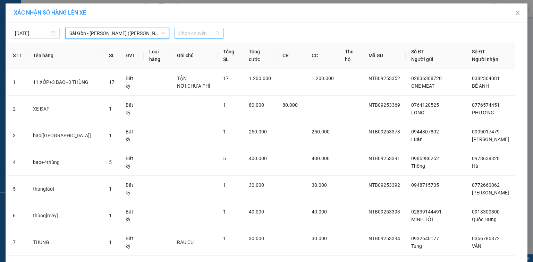
click at [185, 34] on span "Chọn chuyến" at bounding box center [199, 33] width 41 height 10
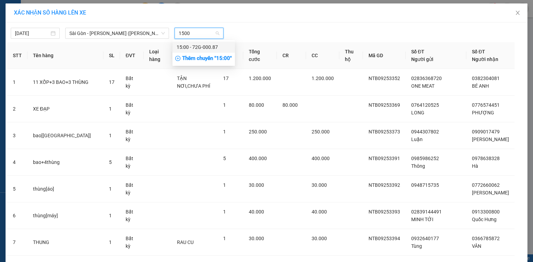
click at [196, 46] on div "15:00 - 72G-000.87" at bounding box center [204, 47] width 54 height 8
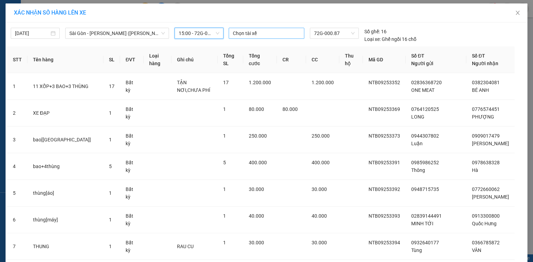
click at [247, 33] on div at bounding box center [266, 33] width 72 height 8
click at [253, 43] on div "CHÂU" at bounding box center [279, 47] width 96 height 8
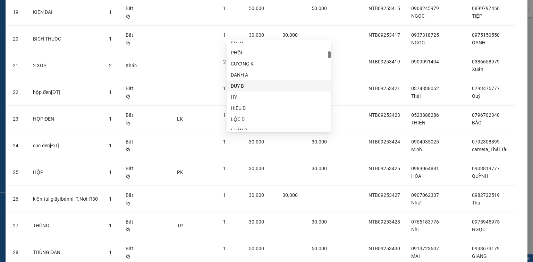
scroll to position [634, 0]
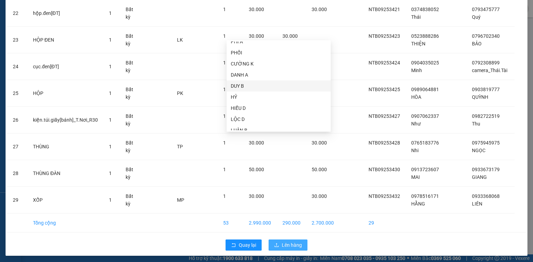
click at [291, 244] on span "Lên hàng" at bounding box center [292, 245] width 20 height 8
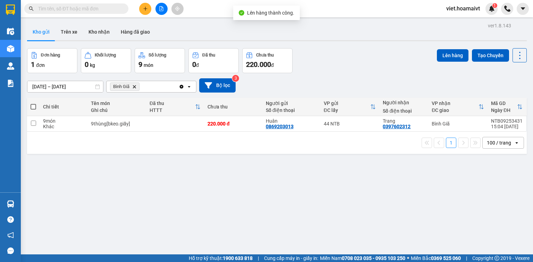
click at [134, 87] on icon "Delete" at bounding box center [134, 87] width 4 height 4
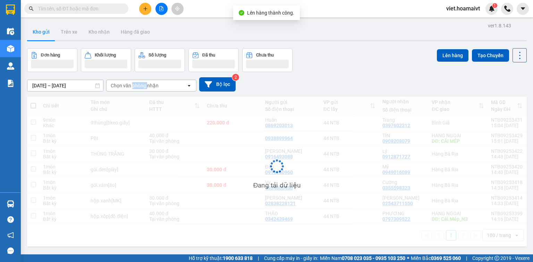
click at [134, 87] on div "Chọn văn phòng nhận" at bounding box center [135, 85] width 48 height 7
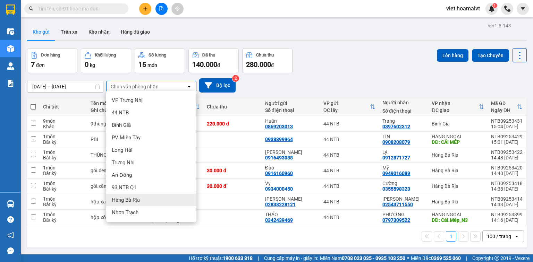
click at [138, 201] on span "Hàng Bà Rịa" at bounding box center [126, 200] width 28 height 7
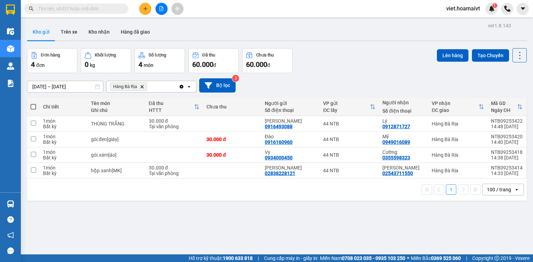
click at [33, 106] on span at bounding box center [34, 107] width 6 height 6
click at [33, 103] on input "checkbox" at bounding box center [33, 103] width 0 height 0
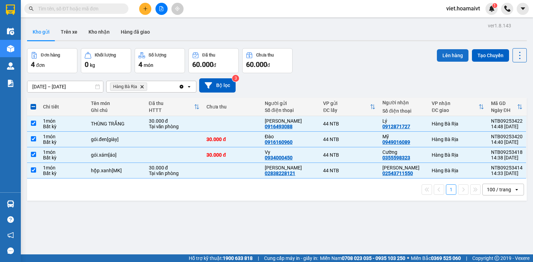
click at [446, 60] on button "Lên hàng" at bounding box center [453, 55] width 32 height 12
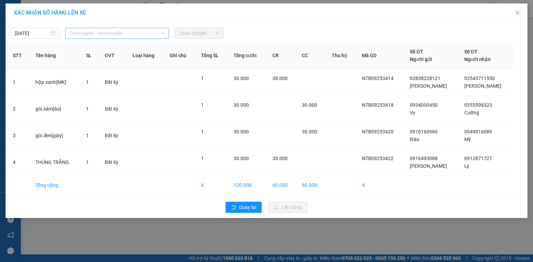
click at [143, 33] on span "Chọn tuyến - nhóm tuyến" at bounding box center [116, 33] width 95 height 10
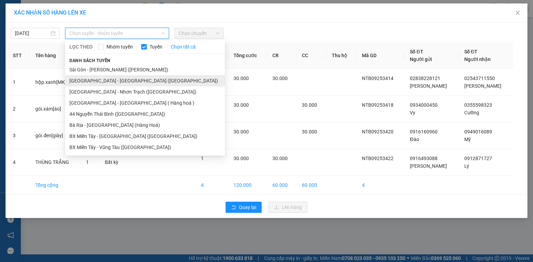
click at [128, 81] on li "[GEOGRAPHIC_DATA] - [GEOGRAPHIC_DATA] ([GEOGRAPHIC_DATA])" at bounding box center [145, 80] width 160 height 11
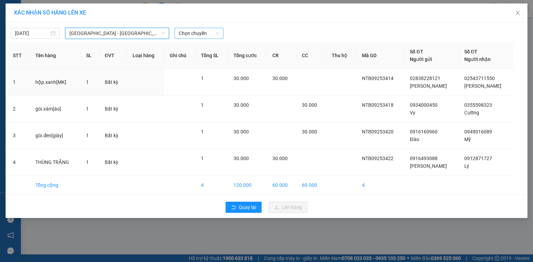
click at [200, 34] on span "Chọn chuyến" at bounding box center [199, 33] width 41 height 10
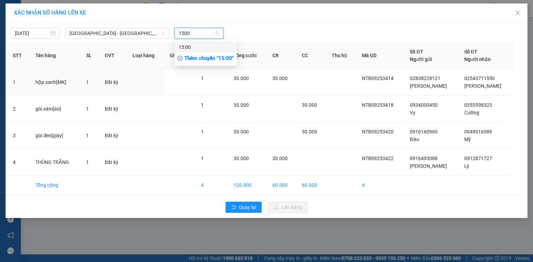
click at [196, 46] on div "15:00" at bounding box center [206, 47] width 54 height 8
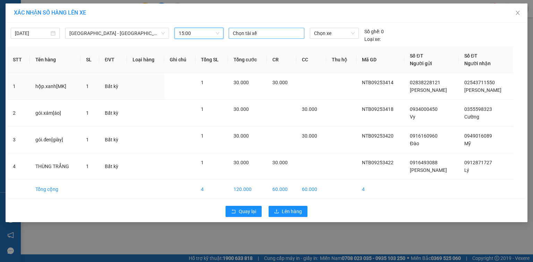
click at [247, 32] on div at bounding box center [266, 33] width 72 height 8
click at [260, 45] on div "CHÂU" at bounding box center [281, 47] width 96 height 8
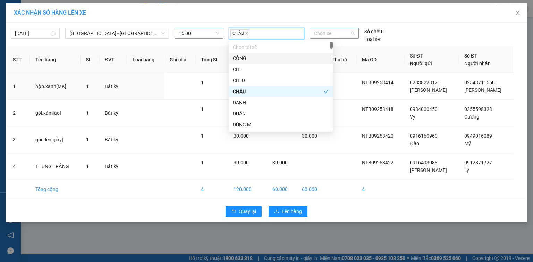
click at [349, 34] on span "Chọn xe" at bounding box center [334, 33] width 40 height 10
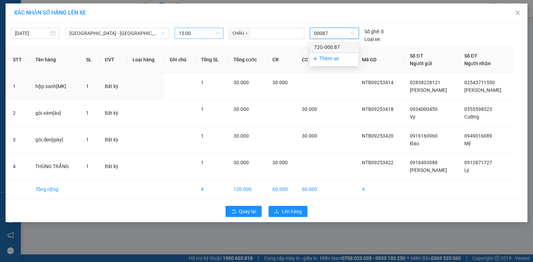
click at [344, 43] on div "72G-000.87" at bounding box center [334, 47] width 40 height 8
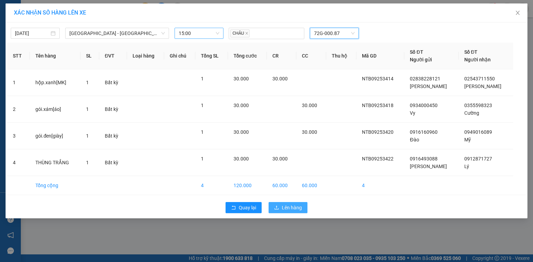
click at [283, 204] on span "Lên hàng" at bounding box center [292, 208] width 20 height 8
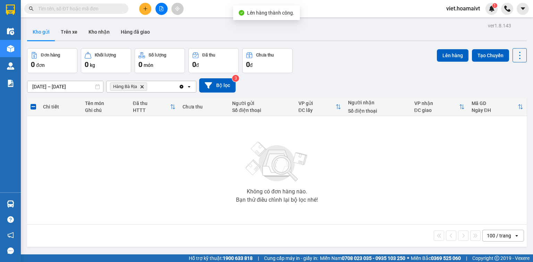
click at [142, 86] on icon "Hàng Bà Rịa, close by backspace" at bounding box center [141, 86] width 3 height 3
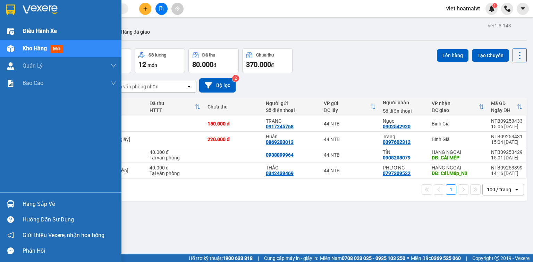
click at [44, 31] on span "Điều hành xe" at bounding box center [40, 31] width 34 height 9
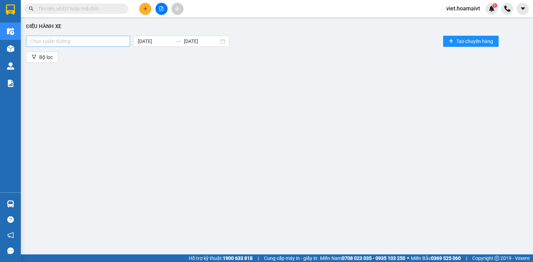
click at [110, 39] on div at bounding box center [78, 41] width 101 height 8
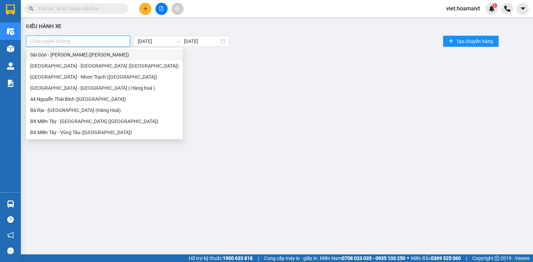
click at [107, 52] on div "Sài Gòn - [PERSON_NAME] ([PERSON_NAME])" at bounding box center [104, 55] width 148 height 8
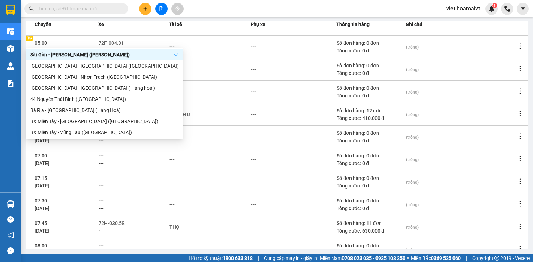
scroll to position [123, 0]
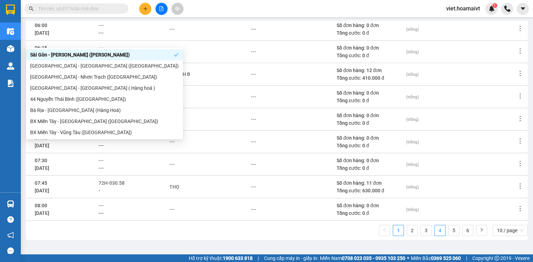
click at [436, 227] on link "4" at bounding box center [440, 230] width 10 height 10
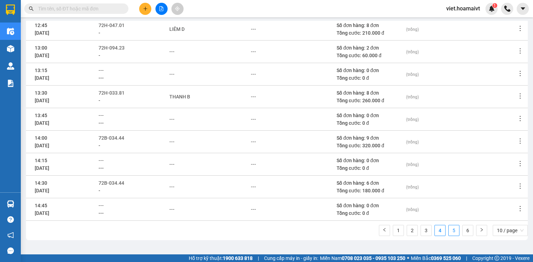
click at [449, 230] on link "5" at bounding box center [454, 230] width 10 height 10
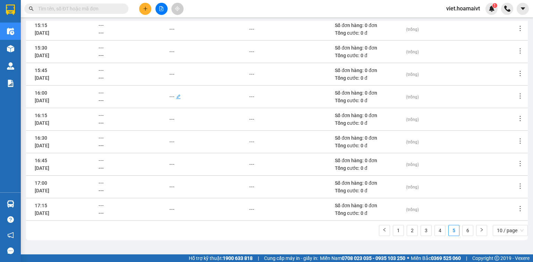
scroll to position [40, 0]
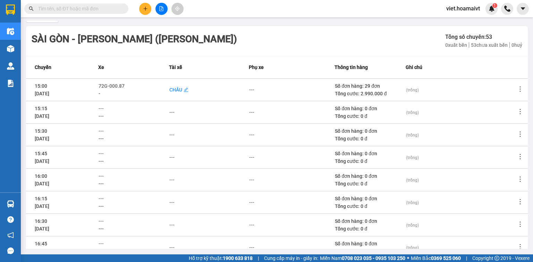
click at [182, 90] on div "CHÂU" at bounding box center [175, 90] width 13 height 8
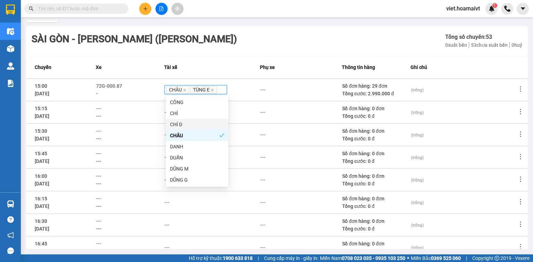
click at [110, 163] on div "---" at bounding box center [130, 161] width 68 height 8
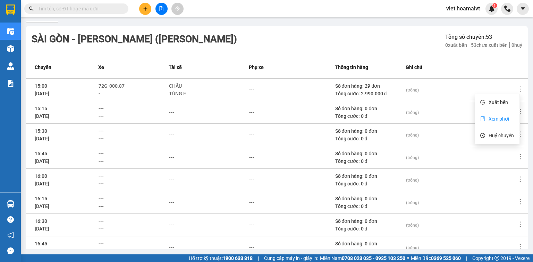
click at [497, 119] on span "Xem phơi" at bounding box center [498, 119] width 20 height 6
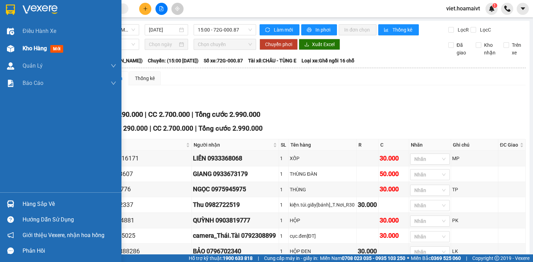
click at [24, 49] on span "Kho hàng" at bounding box center [35, 48] width 24 height 7
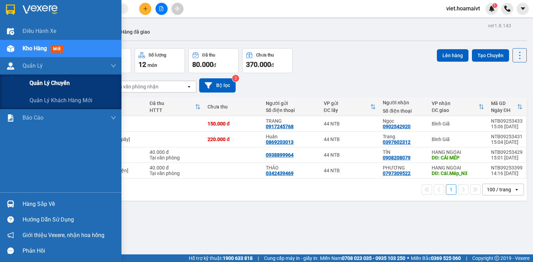
click at [53, 82] on span "Quản lý chuyến" at bounding box center [49, 83] width 40 height 9
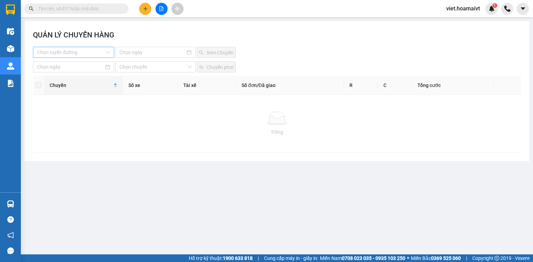
click at [91, 51] on input "search" at bounding box center [71, 52] width 68 height 10
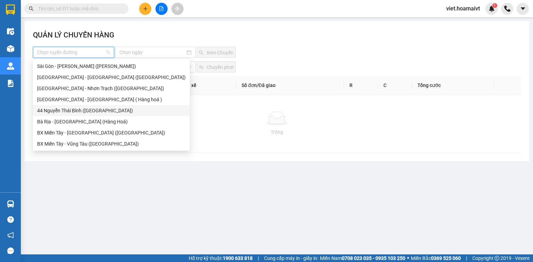
click at [76, 109] on div "44 Nguyễn Thái Bình ([GEOGRAPHIC_DATA])" at bounding box center [111, 111] width 148 height 8
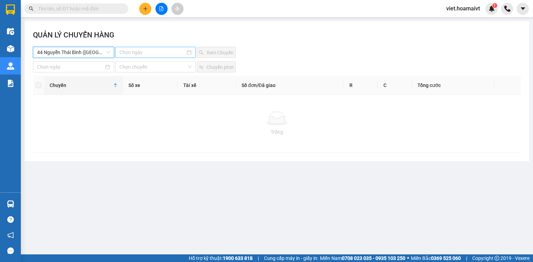
click at [139, 49] on input at bounding box center [152, 53] width 66 height 8
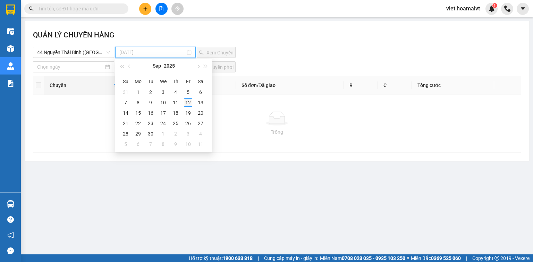
click at [188, 101] on div "12" at bounding box center [188, 103] width 8 height 8
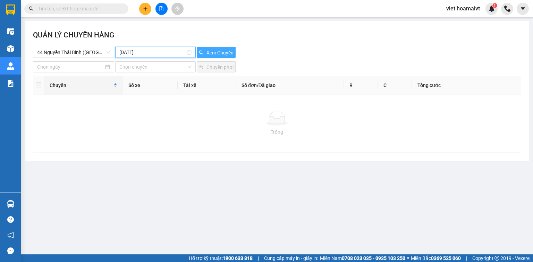
click at [215, 54] on span "Xem Chuyến" at bounding box center [219, 53] width 27 height 8
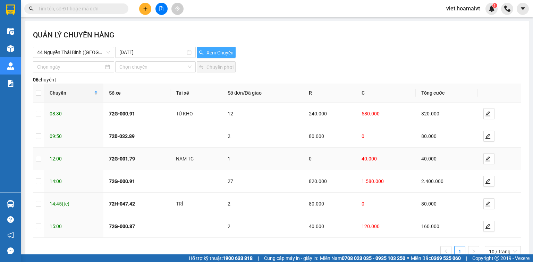
scroll to position [19, 0]
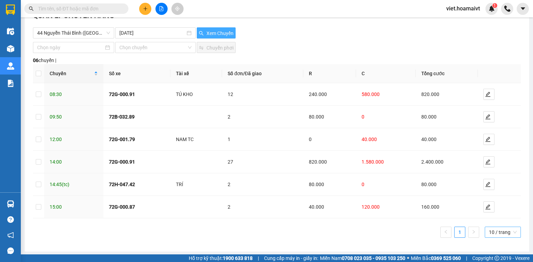
click at [500, 234] on span "10 / trang" at bounding box center [503, 232] width 28 height 10
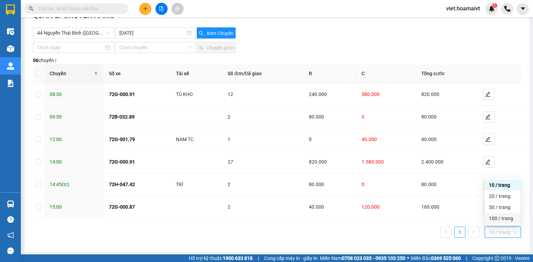
click at [495, 220] on div "100 / trang" at bounding box center [502, 219] width 27 height 8
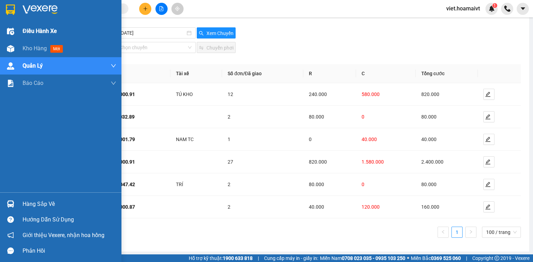
click at [37, 28] on span "Điều hành xe" at bounding box center [40, 31] width 34 height 9
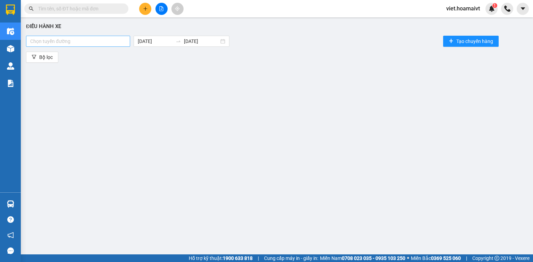
click at [101, 39] on div at bounding box center [78, 41] width 101 height 8
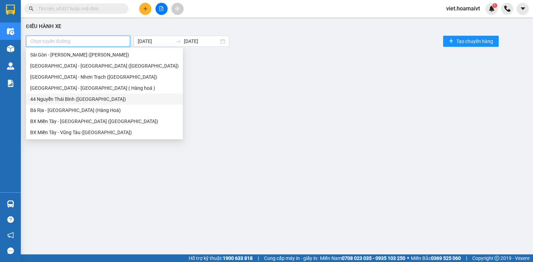
click at [82, 100] on div "44 Nguyễn Thái Bình ([GEOGRAPHIC_DATA])" at bounding box center [104, 99] width 148 height 8
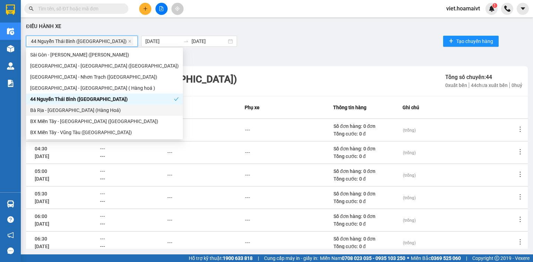
scroll to position [123, 0]
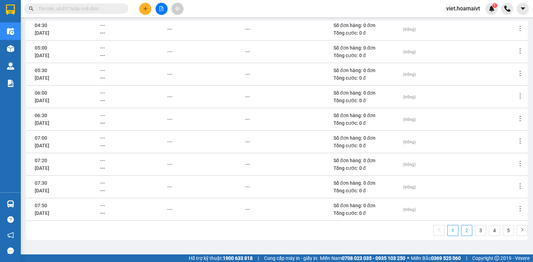
click at [466, 233] on link "2" at bounding box center [466, 230] width 10 height 10
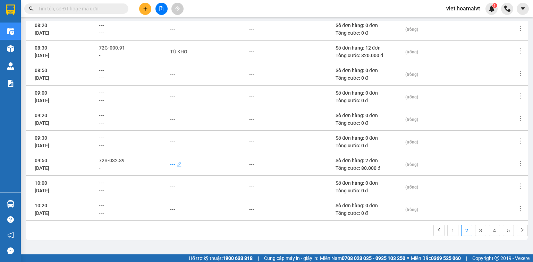
click at [172, 164] on div "---" at bounding box center [172, 165] width 5 height 8
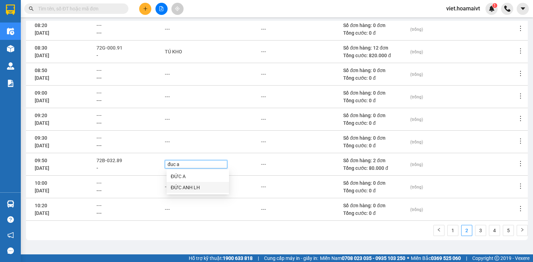
click at [182, 187] on div "ĐỨC ANH LH" at bounding box center [198, 188] width 54 height 8
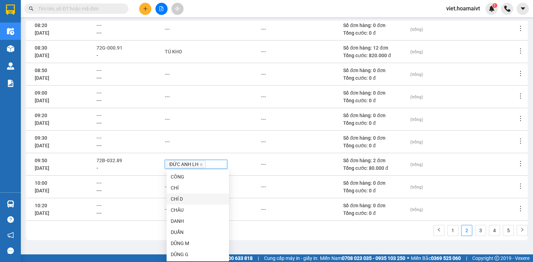
click at [255, 206] on div "---" at bounding box center [212, 210] width 95 height 8
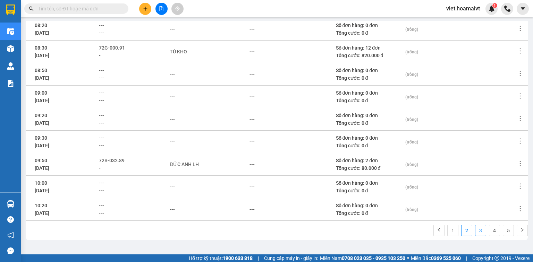
click at [475, 233] on link "3" at bounding box center [480, 230] width 10 height 10
click at [489, 232] on link "4" at bounding box center [494, 230] width 10 height 10
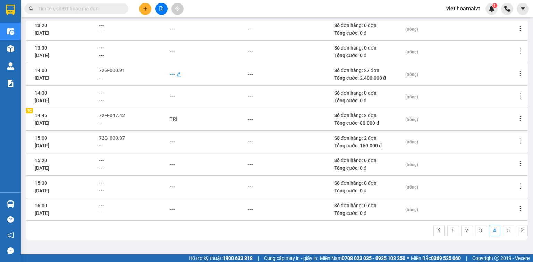
click at [173, 74] on div "---" at bounding box center [172, 74] width 5 height 8
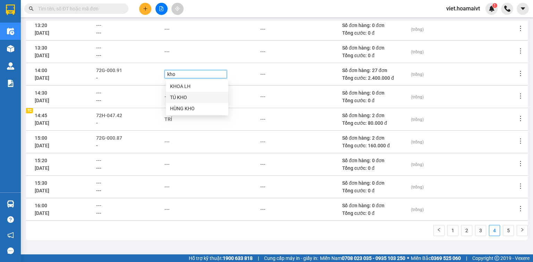
click at [181, 101] on div "TÚ KHO" at bounding box center [197, 98] width 54 height 8
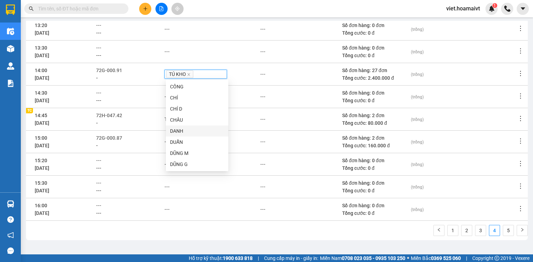
click at [235, 145] on div "---" at bounding box center [211, 142] width 95 height 8
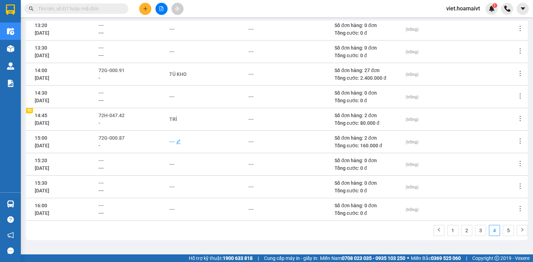
click at [174, 140] on div "---" at bounding box center [171, 142] width 5 height 8
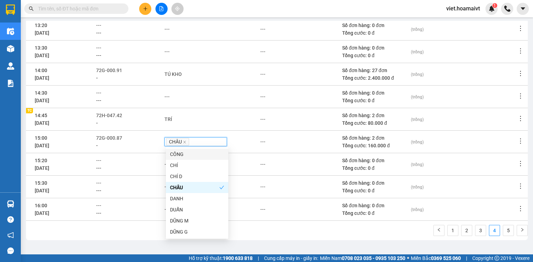
click at [74, 189] on div "[DATE]" at bounding box center [65, 191] width 61 height 8
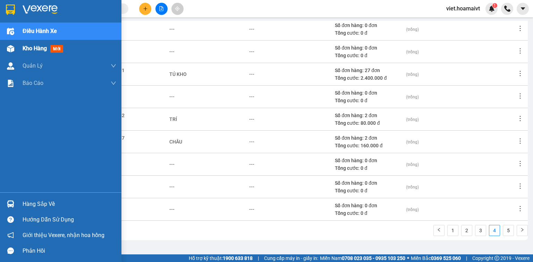
click at [48, 42] on div "Kho hàng mới" at bounding box center [70, 48] width 94 height 17
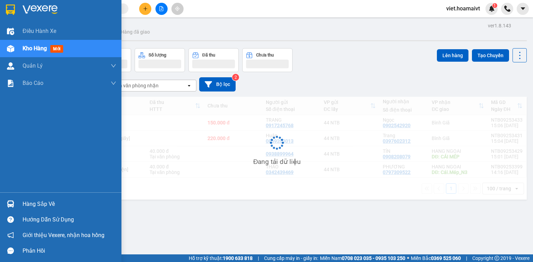
click at [46, 46] on span "Kho hàng" at bounding box center [35, 48] width 24 height 7
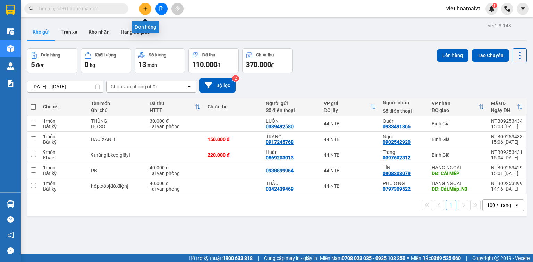
click at [145, 8] on icon "plus" at bounding box center [145, 8] width 5 height 5
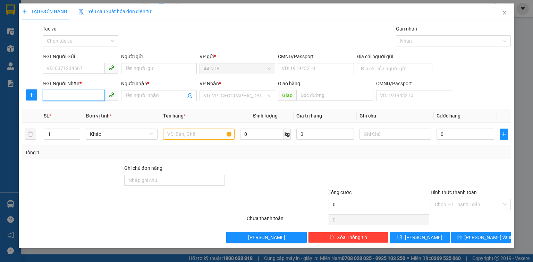
click at [84, 96] on input "SĐT Người Nhận *" at bounding box center [74, 95] width 62 height 11
click at [77, 111] on div "0911010208 - anh" at bounding box center [80, 110] width 67 height 8
click at [80, 76] on div "SĐT Người Gửi VD: 0371234567" at bounding box center [81, 65] width 76 height 24
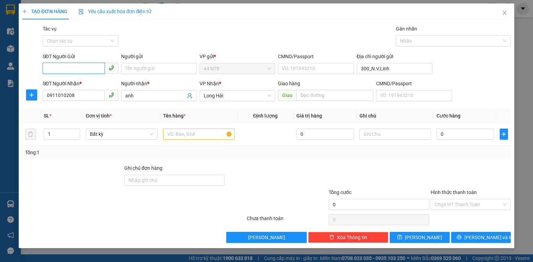
click at [80, 72] on input "SĐT Người Gửi" at bounding box center [74, 68] width 62 height 11
click at [189, 138] on input "text" at bounding box center [198, 134] width 71 height 11
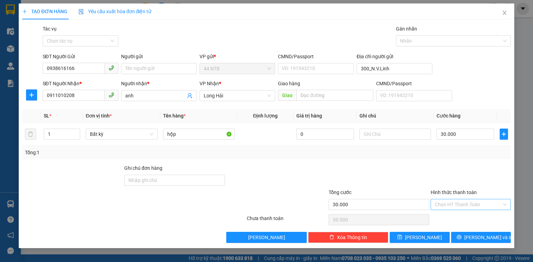
click at [456, 205] on input "Hình thức thanh toán" at bounding box center [468, 204] width 67 height 10
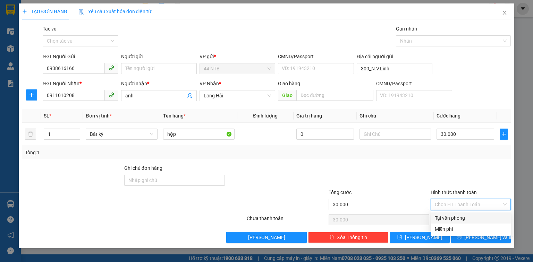
drag, startPoint x: 455, startPoint y: 215, endPoint x: 458, endPoint y: 229, distance: 14.1
click at [455, 216] on div "Tại văn phòng" at bounding box center [471, 218] width 72 height 8
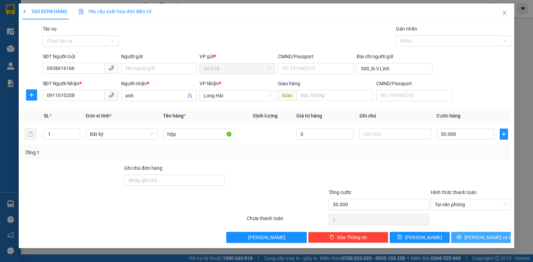
click at [458, 234] on button "[PERSON_NAME] và In" at bounding box center [481, 237] width 60 height 11
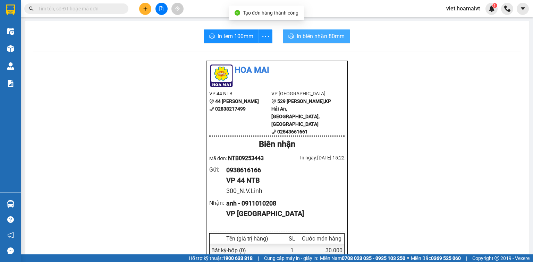
click at [317, 40] on span "In biên nhận 80mm" at bounding box center [321, 36] width 48 height 9
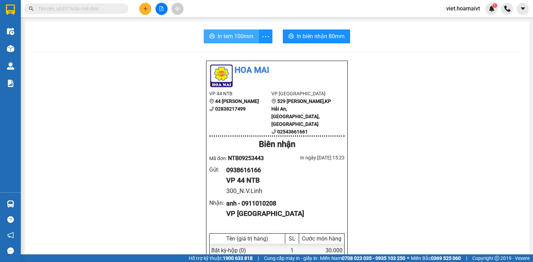
click at [237, 40] on span "In tem 100mm" at bounding box center [235, 36] width 36 height 9
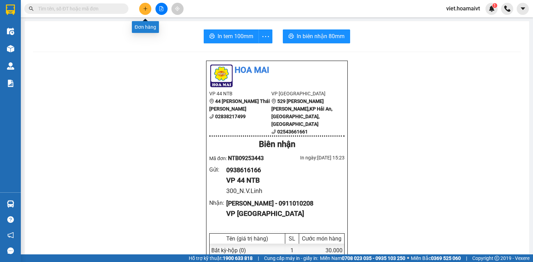
click at [145, 11] on icon "plus" at bounding box center [145, 8] width 5 height 5
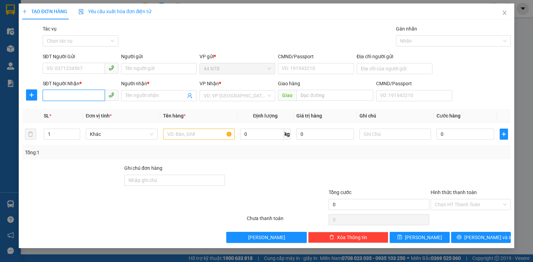
drag, startPoint x: 74, startPoint y: 94, endPoint x: 71, endPoint y: 92, distance: 3.7
click at [73, 94] on input "SĐT Người Nhận *" at bounding box center [74, 95] width 62 height 11
type input "0902509820"
click at [70, 108] on div "0902509820 - MINH SON" at bounding box center [80, 110] width 67 height 8
type input "MINH SON"
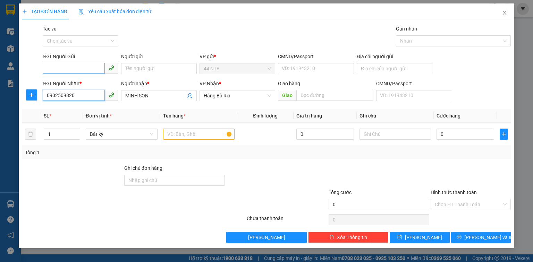
type input "0902509820"
click at [76, 68] on input "SĐT Người Gửi" at bounding box center [74, 68] width 62 height 11
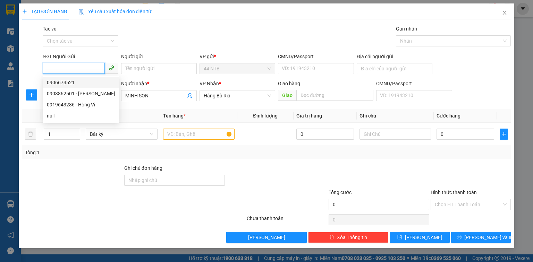
click at [77, 82] on div "0906673521" at bounding box center [81, 83] width 68 height 8
type input "0906673521"
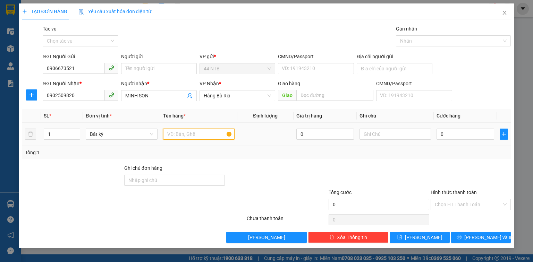
click at [193, 133] on input "text" at bounding box center [198, 134] width 71 height 11
type input "miếng"
type input "3"
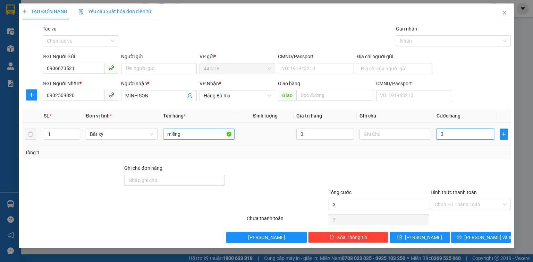
type input "30"
type input "30.000"
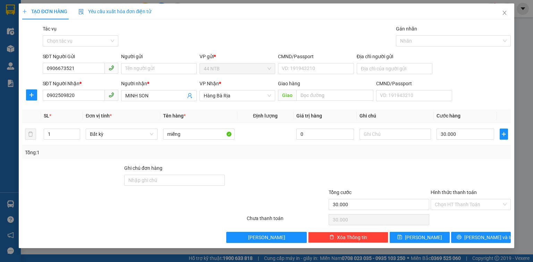
click at [478, 219] on div "Chọn HT Thanh Toán" at bounding box center [471, 220] width 82 height 14
click at [475, 201] on input "Hình thức thanh toán" at bounding box center [468, 204] width 67 height 10
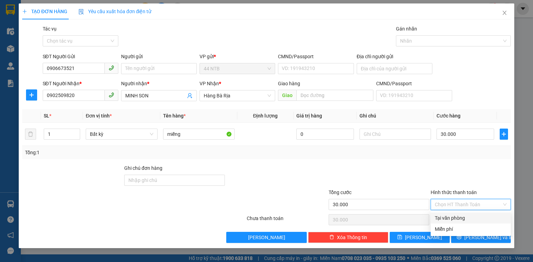
click at [474, 215] on div "Tại văn phòng" at bounding box center [471, 218] width 72 height 8
type input "0"
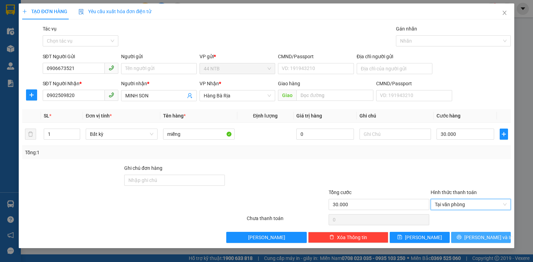
click at [475, 236] on span "[PERSON_NAME] và In" at bounding box center [488, 238] width 49 height 8
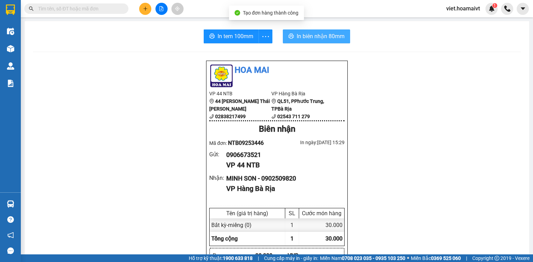
click at [303, 36] on span "In biên nhận 80mm" at bounding box center [321, 36] width 48 height 9
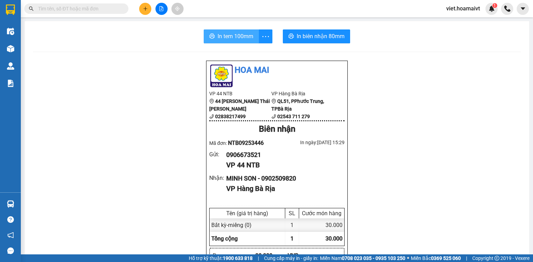
click at [227, 38] on span "In tem 100mm" at bounding box center [235, 36] width 36 height 9
click at [108, 7] on input "text" at bounding box center [79, 9] width 82 height 8
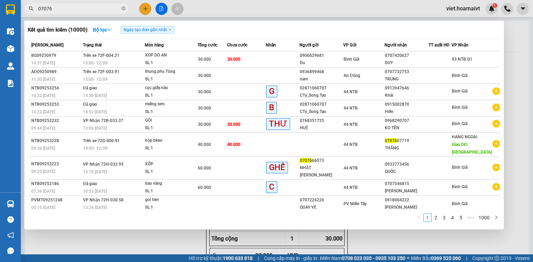
type input "070760"
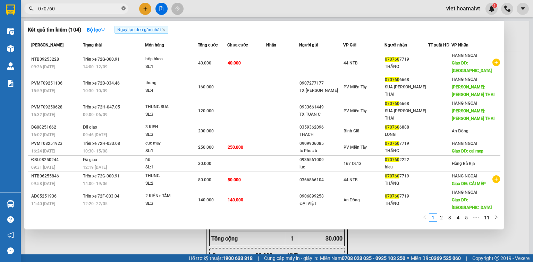
click at [123, 7] on icon "close-circle" at bounding box center [123, 8] width 4 height 4
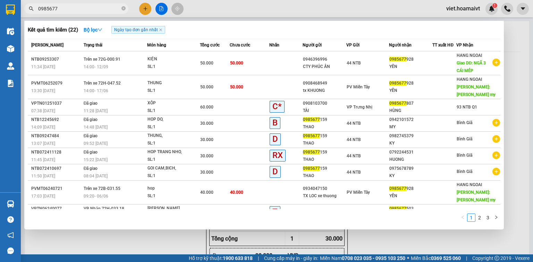
type input "0985677"
click at [144, 9] on div at bounding box center [266, 131] width 533 height 262
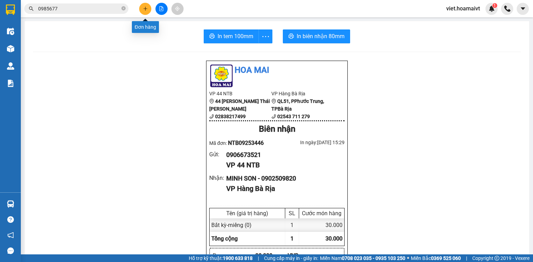
click at [147, 8] on icon "plus" at bounding box center [145, 8] width 4 height 0
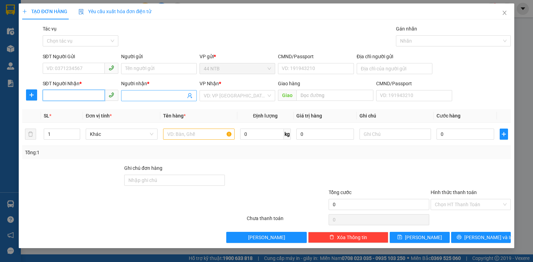
drag, startPoint x: 65, startPoint y: 95, endPoint x: 153, endPoint y: 100, distance: 88.6
click at [100, 101] on input "SĐT Người Nhận *" at bounding box center [74, 95] width 62 height 11
type input "0772399779"
click at [129, 97] on input "Người nhận *" at bounding box center [155, 96] width 60 height 8
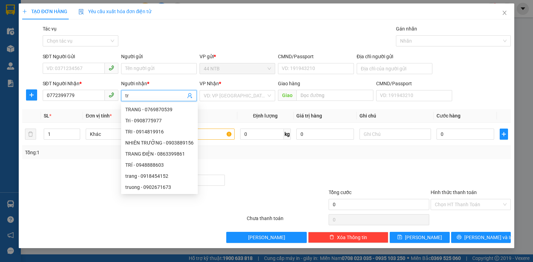
type input "t"
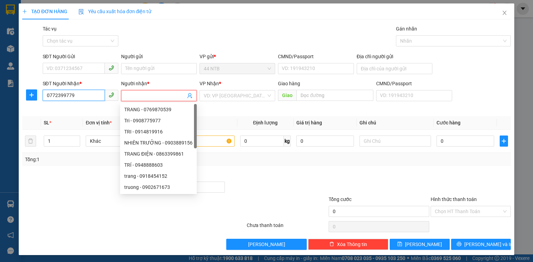
click at [75, 96] on input "0772399779" at bounding box center [74, 95] width 62 height 11
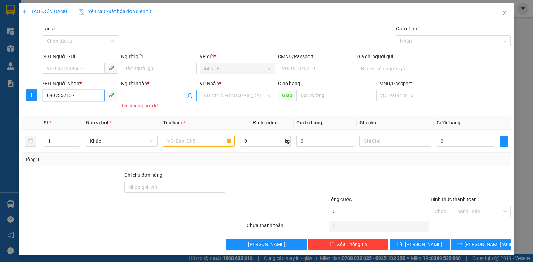
type input "0907357157"
click at [140, 97] on input "Người nhận *" at bounding box center [155, 96] width 60 height 8
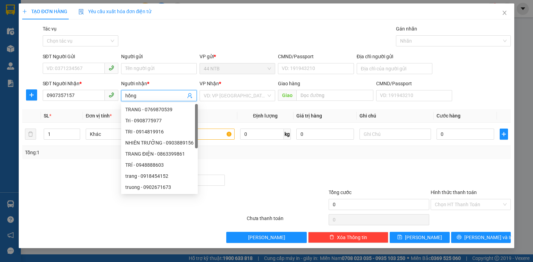
type input "hồng"
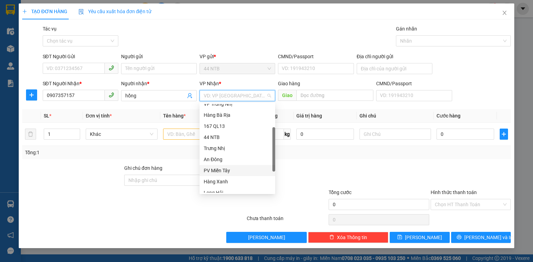
scroll to position [55, 0]
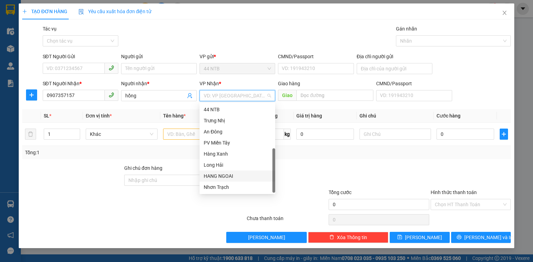
click at [239, 178] on div "HANG NGOAI" at bounding box center [237, 176] width 67 height 8
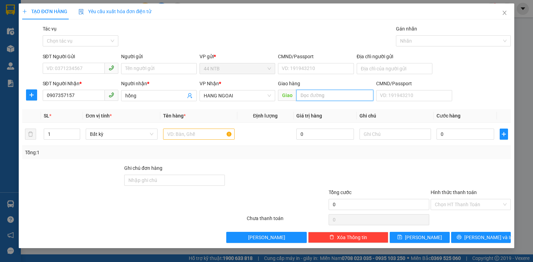
click at [318, 99] on input "text" at bounding box center [334, 95] width 77 height 11
type input "cái mép"
click at [92, 71] on input "SĐT Người Gửi" at bounding box center [74, 68] width 62 height 11
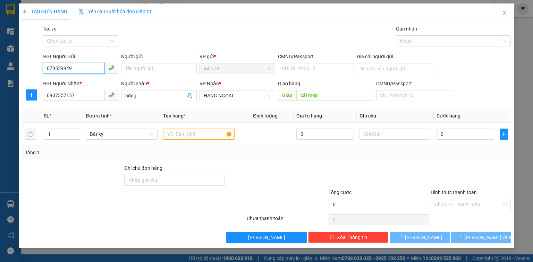
type input "0795599499"
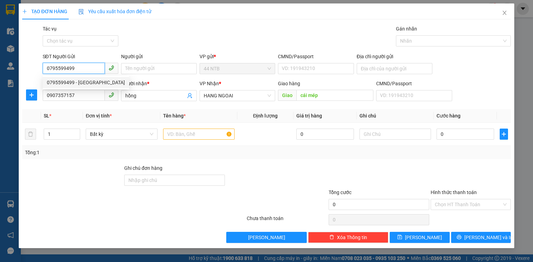
click at [91, 84] on div "0795599499 - VINH" at bounding box center [86, 83] width 78 height 8
type input "VINH"
type input "0795599499"
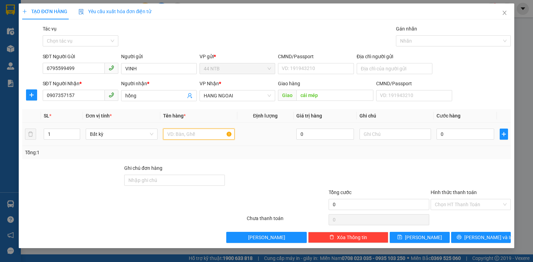
click at [208, 137] on input "text" at bounding box center [198, 134] width 71 height 11
type input "p,bì"
type input "4"
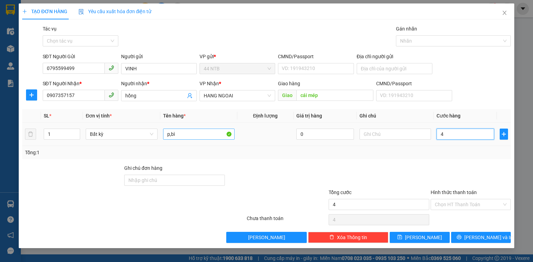
type input "40"
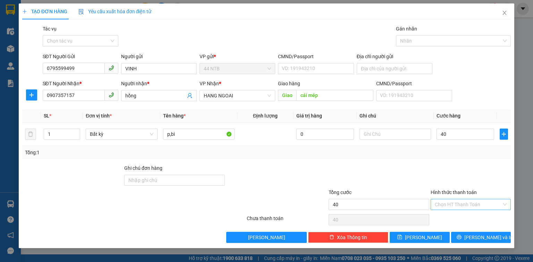
type input "40.000"
click at [450, 205] on input "Hình thức thanh toán" at bounding box center [468, 204] width 67 height 10
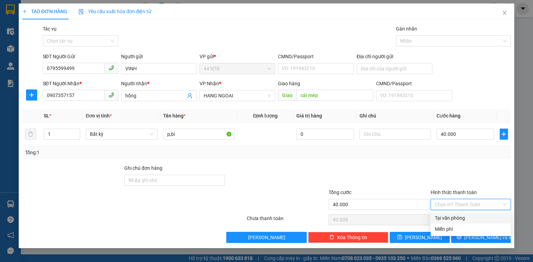
click at [458, 220] on div "Tại văn phòng" at bounding box center [471, 218] width 72 height 8
type input "0"
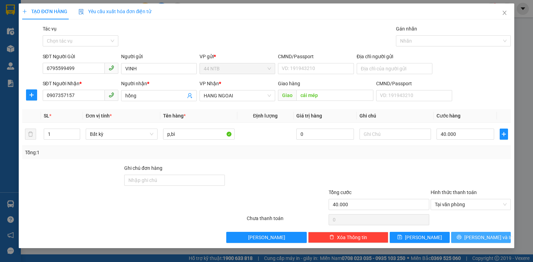
click at [461, 237] on icon "printer" at bounding box center [458, 237] width 5 height 5
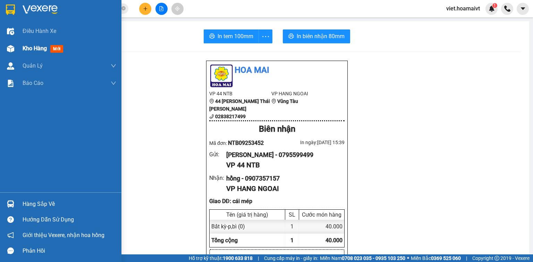
click at [33, 48] on span "Kho hàng" at bounding box center [35, 48] width 24 height 7
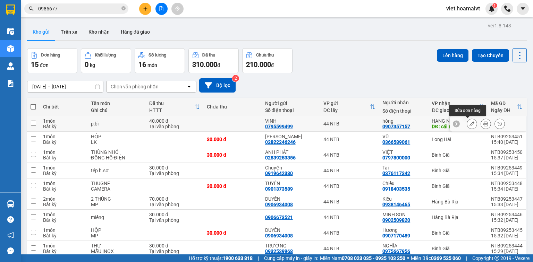
click at [469, 125] on icon at bounding box center [471, 123] width 5 height 5
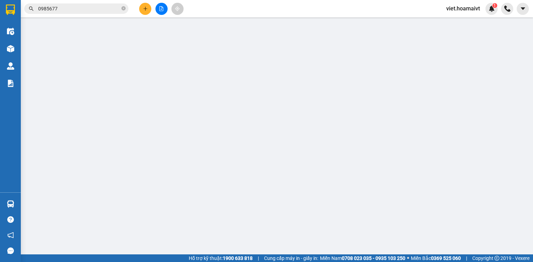
type input "0795599499"
type input "VINH"
type input "0907357157"
type input "hồng"
type input "cái mép"
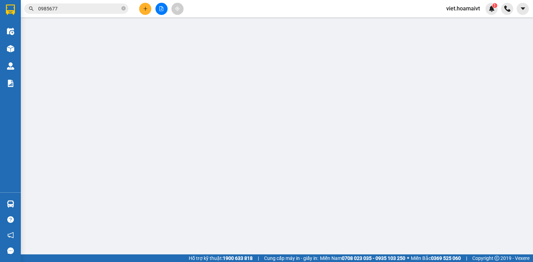
type input "40.000"
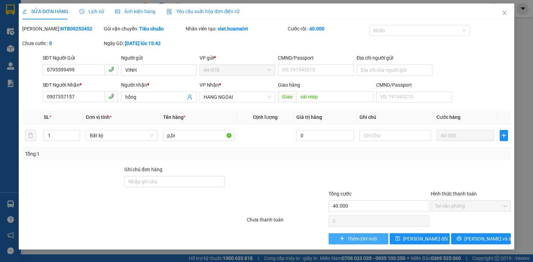
click at [361, 239] on span "Thêm ĐH mới" at bounding box center [361, 239] width 29 height 8
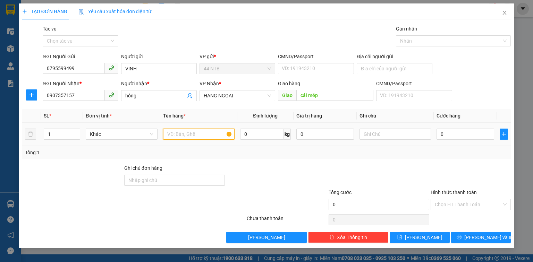
click at [199, 137] on input "text" at bounding box center [198, 134] width 71 height 11
type input "p,bì"
type input "4"
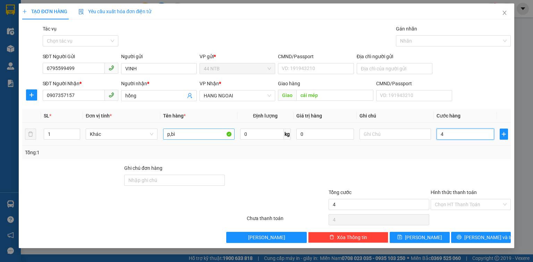
type input "40"
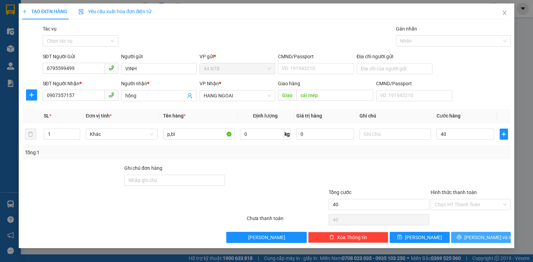
type input "40.000"
click at [461, 237] on icon "printer" at bounding box center [458, 237] width 5 height 5
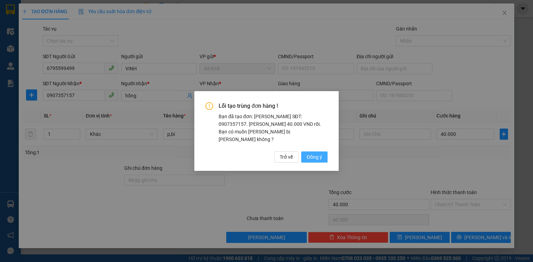
click at [307, 154] on span "Đồng ý" at bounding box center [314, 157] width 15 height 8
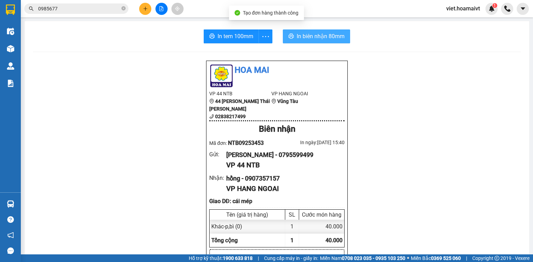
click at [311, 35] on span "In biên nhận 80mm" at bounding box center [321, 36] width 48 height 9
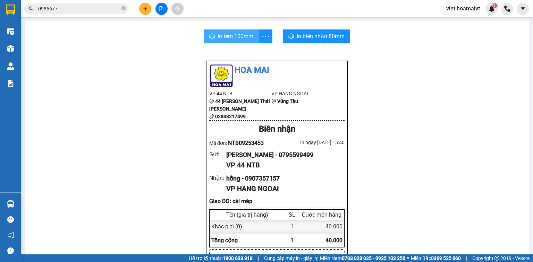
click at [241, 41] on button "In tem 100mm" at bounding box center [231, 36] width 55 height 14
click at [143, 7] on icon "plus" at bounding box center [145, 8] width 5 height 5
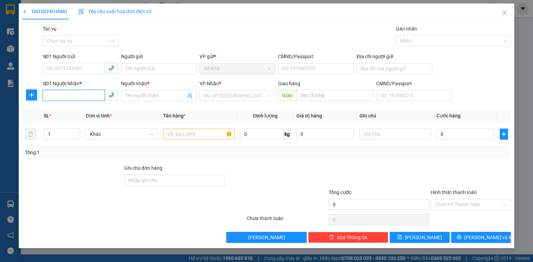
click at [80, 96] on input "SĐT Người Nhận *" at bounding box center [74, 95] width 62 height 11
type input "0901236798"
click at [94, 106] on div "0901236798 - THANH" at bounding box center [81, 110] width 68 height 8
type input "THANH"
type input "0901236798"
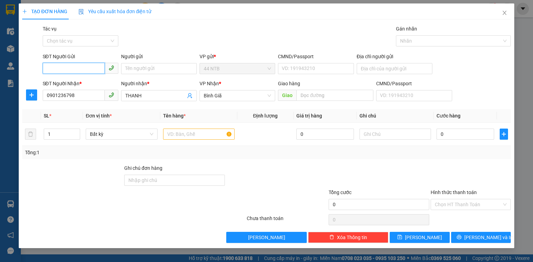
click at [91, 73] on input "SĐT Người Gửi" at bounding box center [74, 68] width 62 height 11
click at [95, 83] on div "0909162260 - CƯỜNG" at bounding box center [81, 83] width 68 height 8
type input "0909162260"
type input "CƯỜNG"
click at [175, 132] on input "text" at bounding box center [198, 134] width 71 height 11
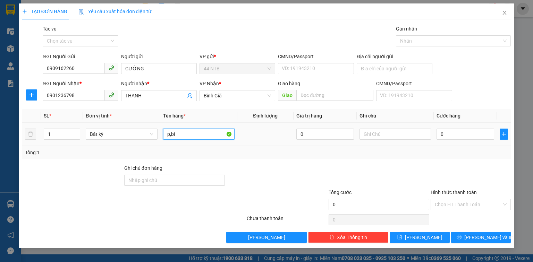
type input "p,bì"
type input "3"
type input "30"
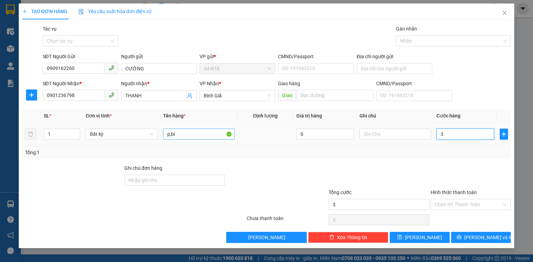
type input "30"
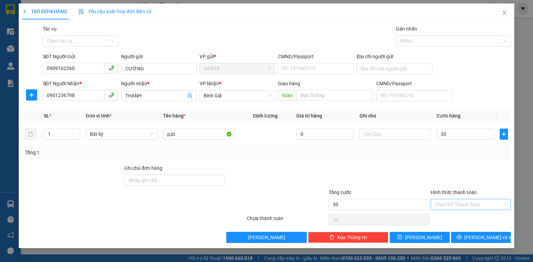
type input "30.000"
click at [466, 205] on input "Hình thức thanh toán" at bounding box center [468, 204] width 67 height 10
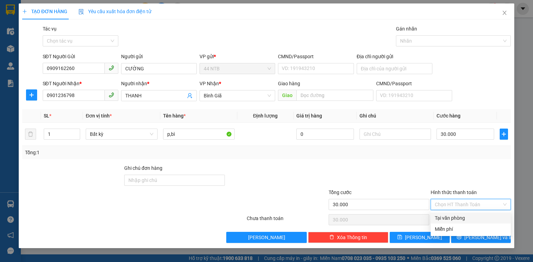
click at [463, 219] on div "Tại văn phòng" at bounding box center [471, 218] width 72 height 8
type input "0"
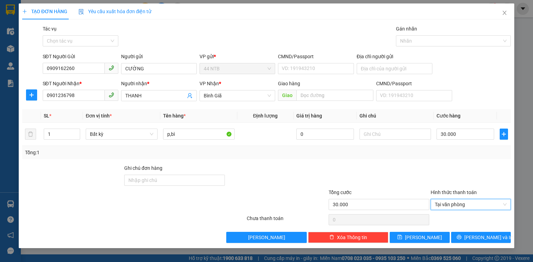
click at [473, 247] on div "TẠO ĐƠN HÀNG Yêu cầu xuất hóa đơn điện tử Transit Pickup Surcharge Ids Transit …" at bounding box center [266, 125] width 495 height 245
click at [461, 236] on icon "printer" at bounding box center [458, 237] width 5 height 5
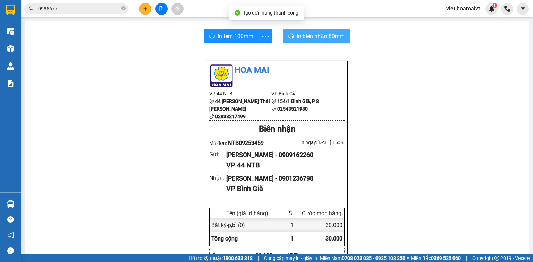
click at [337, 40] on span "In biên nhận 80mm" at bounding box center [321, 36] width 48 height 9
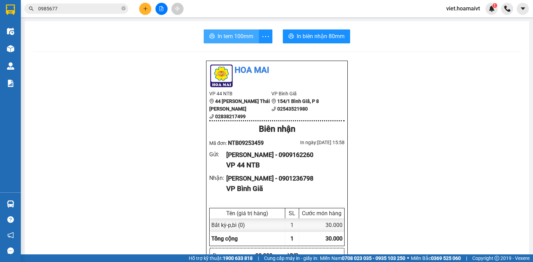
click at [221, 41] on button "In tem 100mm" at bounding box center [231, 36] width 55 height 14
click at [145, 8] on icon "plus" at bounding box center [145, 8] width 5 height 5
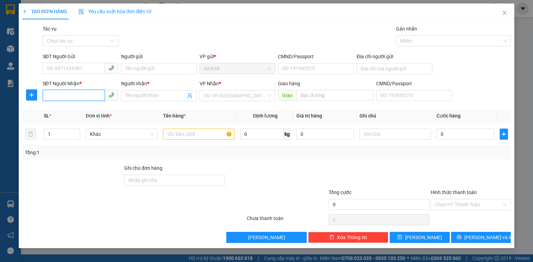
click at [76, 94] on input "SĐT Người Nhận *" at bounding box center [74, 95] width 62 height 11
type input "0901641799"
click at [63, 109] on div "0901641799 - TÂM" at bounding box center [80, 110] width 67 height 8
type input "TÂM"
type input "0901641799"
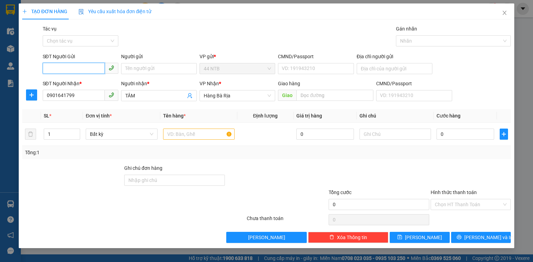
click at [77, 64] on input "SĐT Người Gửi" at bounding box center [74, 68] width 62 height 11
click at [502, 14] on icon "close" at bounding box center [505, 13] width 6 height 6
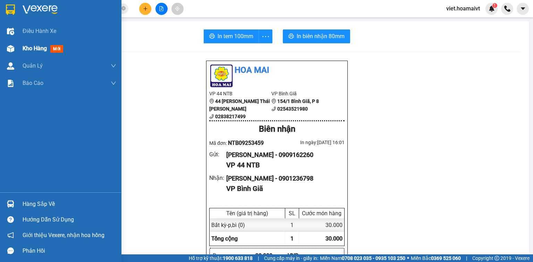
click at [34, 48] on span "Kho hàng" at bounding box center [35, 48] width 24 height 7
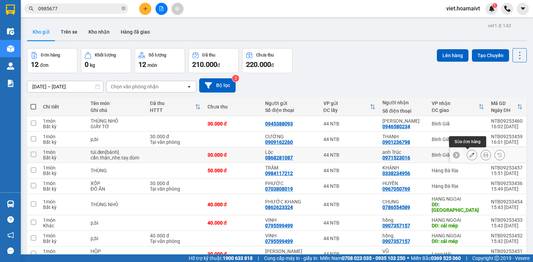
click at [469, 154] on icon at bounding box center [471, 155] width 5 height 5
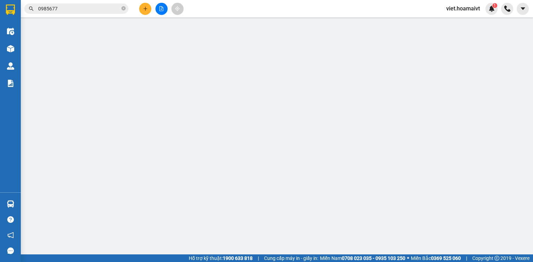
type input "0868281087"
type input "Lộc"
type input "068204004940"
type input "0971523016"
type input "anh Trúc"
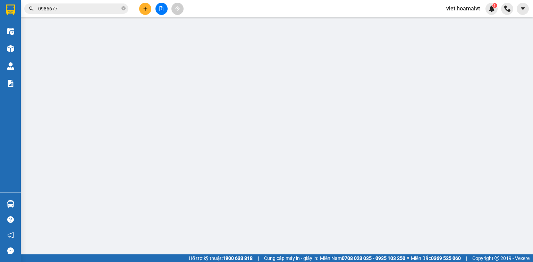
type input "30.000"
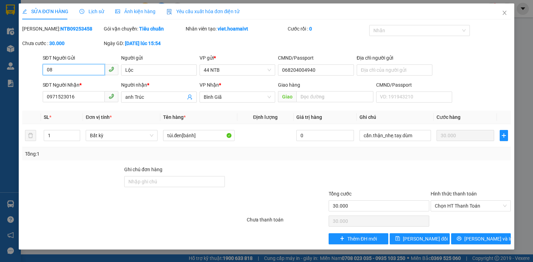
type input "0"
type input "0938514185"
drag, startPoint x: 142, startPoint y: 72, endPoint x: 112, endPoint y: 76, distance: 29.4
click at [112, 76] on div "SĐT Người Gửi 0938514185 Người gửi Lộc VP gửi * 44 NTB CMND/Passport 068204004…" at bounding box center [276, 66] width 471 height 24
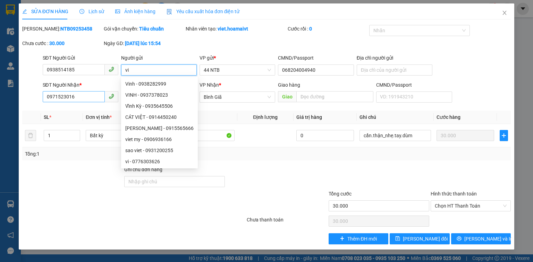
type input "vi"
drag, startPoint x: 78, startPoint y: 98, endPoint x: 15, endPoint y: 109, distance: 64.0
click at [15, 109] on div "SỬA ĐƠN HÀNG Lịch sử Ảnh kiện hàng Yêu cầu xuất hóa đơn điện tử Total Paid Fee …" at bounding box center [266, 131] width 533 height 262
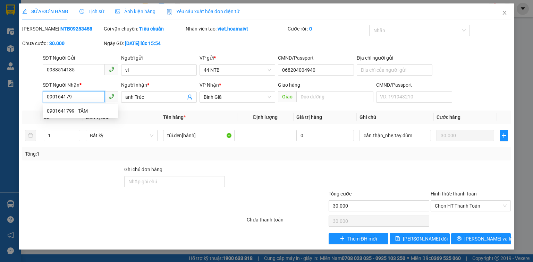
type input "0901641799"
click at [75, 111] on div "0901641799 - TÂM" at bounding box center [80, 111] width 67 height 8
type input "TÂM"
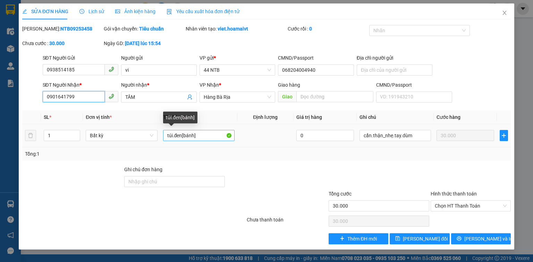
type input "0901641799"
drag, startPoint x: 199, startPoint y: 138, endPoint x: 156, endPoint y: 138, distance: 43.4
click at [156, 138] on tr "1 Bất kỳ túi.đen[bánh] 0 cẩn.thận_nhẹ.tay.dùm 30.000" at bounding box center [266, 135] width 488 height 23
type input "tép"
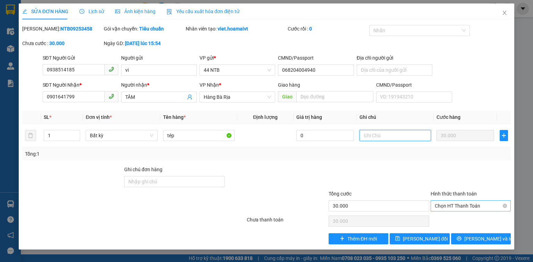
click at [454, 208] on span "Chọn HT Thanh Toán" at bounding box center [471, 206] width 72 height 10
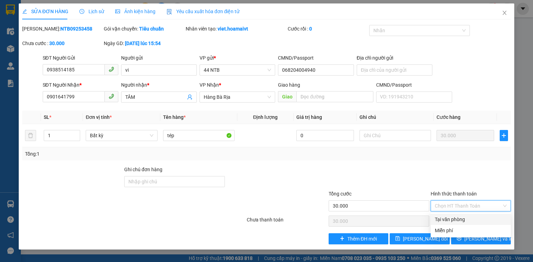
click at [456, 218] on div "Tại văn phòng" at bounding box center [471, 220] width 72 height 8
type input "0"
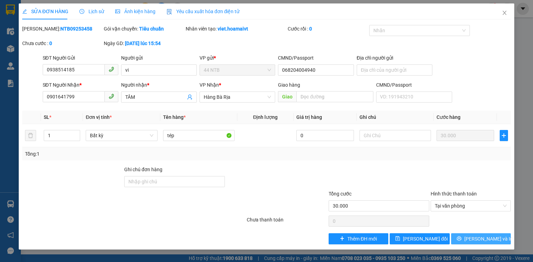
click at [479, 241] on span "[PERSON_NAME] và In" at bounding box center [488, 239] width 49 height 8
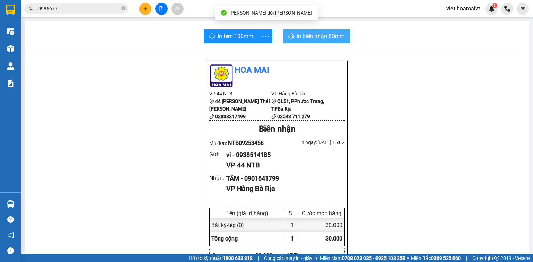
click at [314, 40] on span "In biên nhận 80mm" at bounding box center [321, 36] width 48 height 9
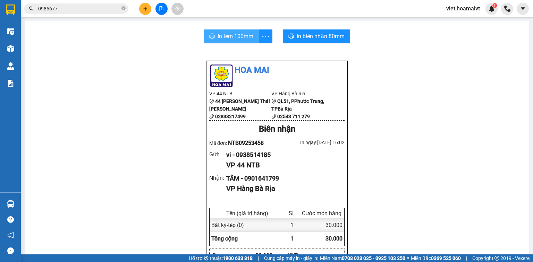
click at [230, 37] on span "In tem 100mm" at bounding box center [235, 36] width 36 height 9
click at [148, 7] on button at bounding box center [145, 9] width 12 height 12
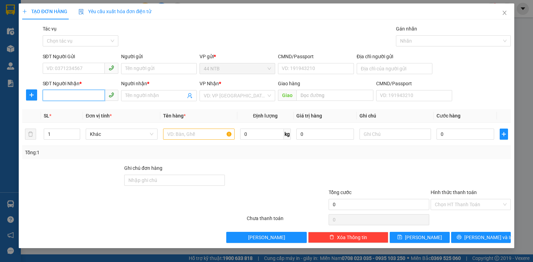
click at [53, 96] on input "SĐT Người Nhận *" at bounding box center [74, 95] width 62 height 11
type input "0937769957"
click at [153, 97] on input "Người nhận *" at bounding box center [155, 96] width 60 height 8
type input "hải"
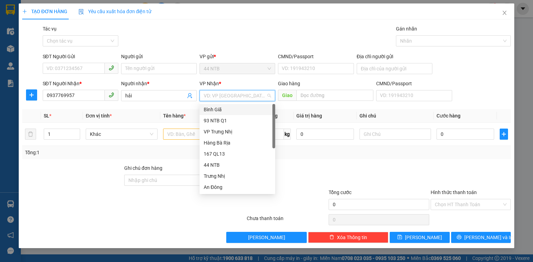
click at [261, 112] on div "Bình Giã" at bounding box center [237, 110] width 67 height 8
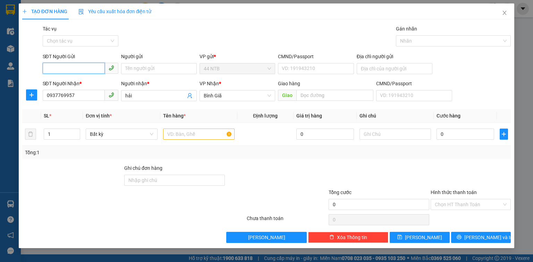
click at [87, 68] on input "SĐT Người Gửi" at bounding box center [74, 68] width 62 height 11
type input "0944557225"
click at [143, 69] on input "Người gửi" at bounding box center [159, 68] width 76 height 11
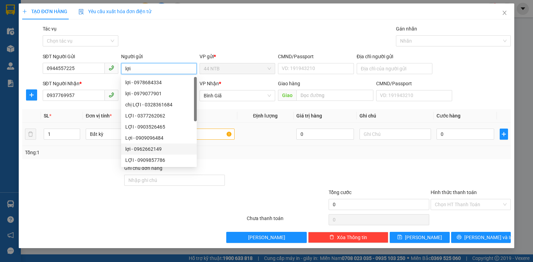
type input "lợi"
drag, startPoint x: 209, startPoint y: 138, endPoint x: 209, endPoint y: 134, distance: 3.8
click at [209, 137] on input "text" at bounding box center [198, 134] width 71 height 11
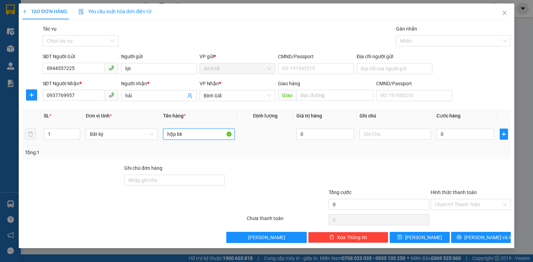
type input "hộp bk"
type input "d"
type input "đt"
type input "3"
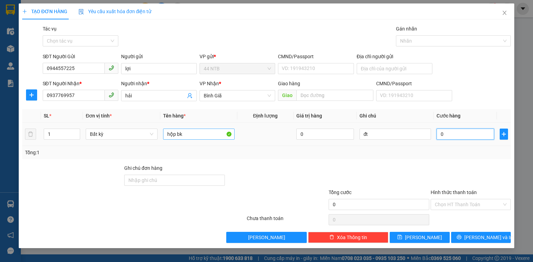
type input "3"
type input "30"
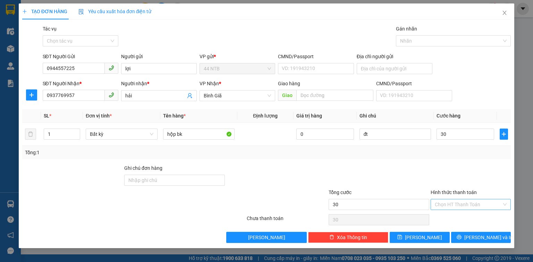
type input "30.000"
click at [457, 205] on input "Hình thức thanh toán" at bounding box center [468, 204] width 67 height 10
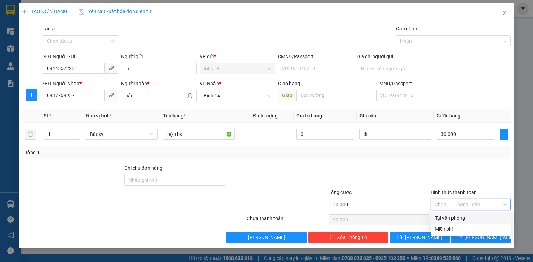
click at [458, 219] on div "Tại văn phòng" at bounding box center [471, 218] width 72 height 8
type input "0"
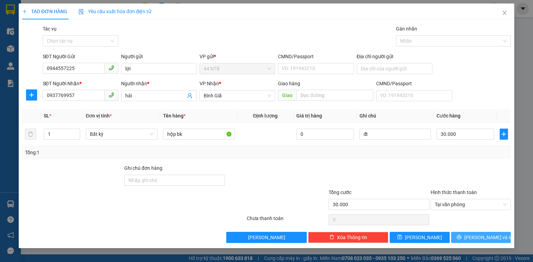
click at [466, 238] on button "[PERSON_NAME] và In" at bounding box center [481, 237] width 60 height 11
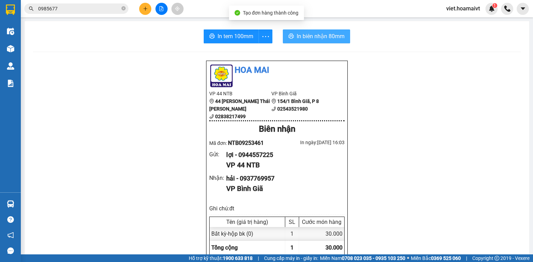
click at [298, 37] on span "In biên nhận 80mm" at bounding box center [321, 36] width 48 height 9
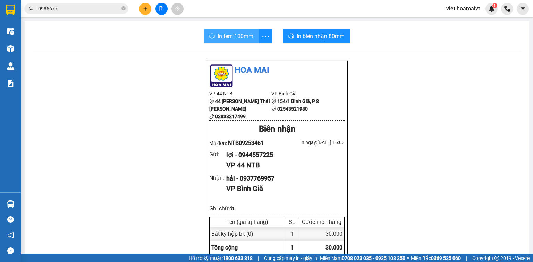
click at [237, 39] on span "In tem 100mm" at bounding box center [235, 36] width 36 height 9
